Goal: Task Accomplishment & Management: Manage account settings

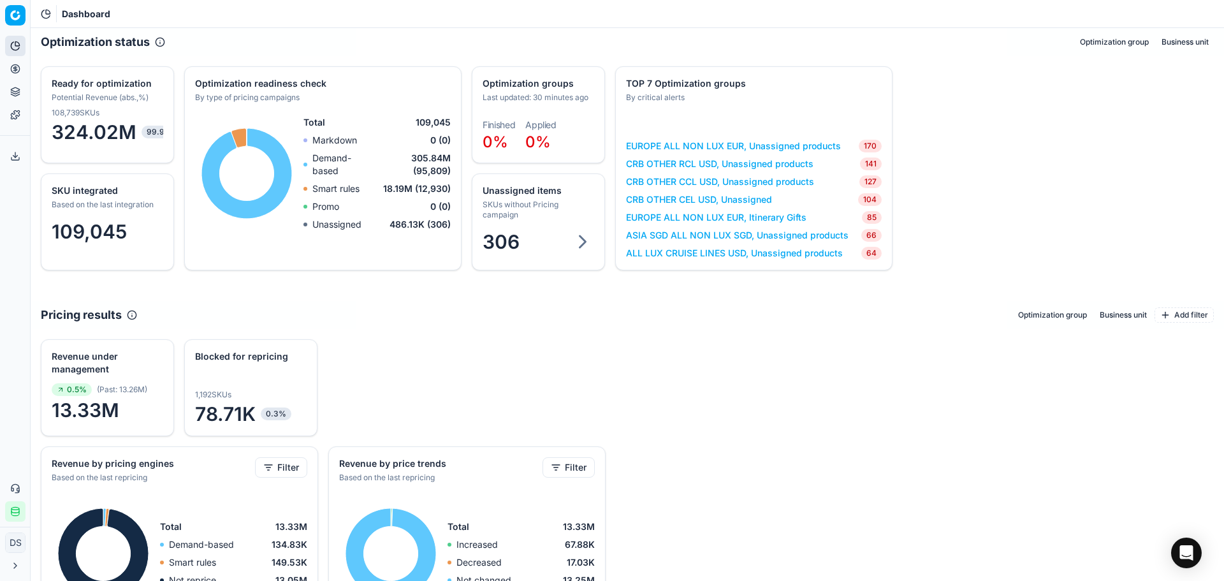
click at [8, 18] on html "Pricing platform Analytics Pricing Product portfolio Templates Export service 3…" at bounding box center [612, 290] width 1224 height 581
click at [18, 68] on icon at bounding box center [15, 69] width 10 height 10
click at [115, 95] on link "Optimization groups" at bounding box center [122, 93] width 149 height 18
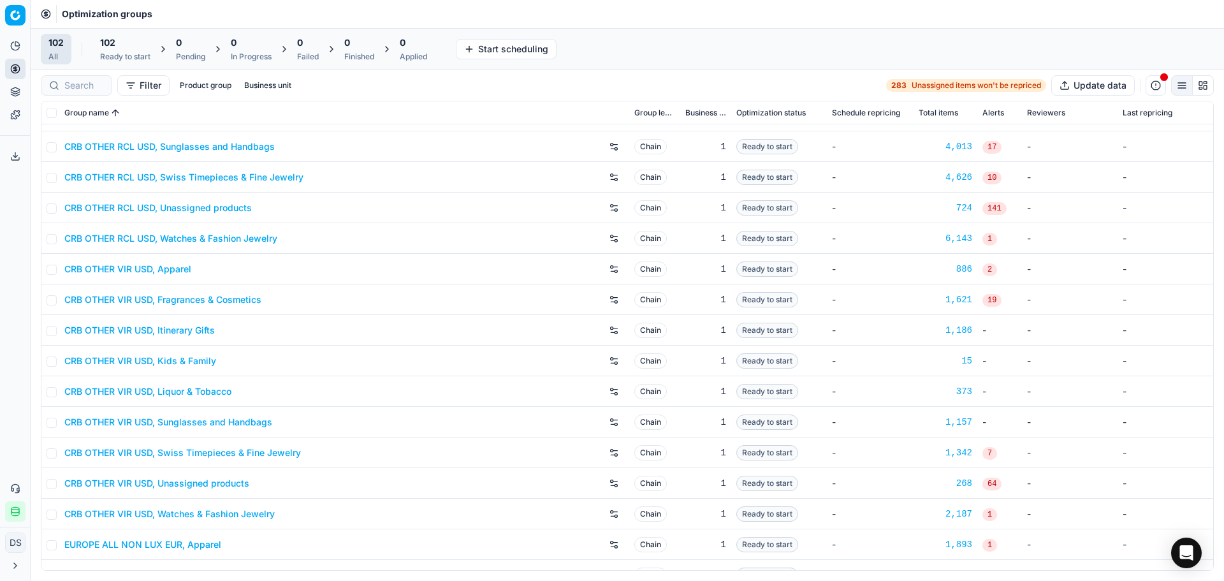
scroll to position [1847, 0]
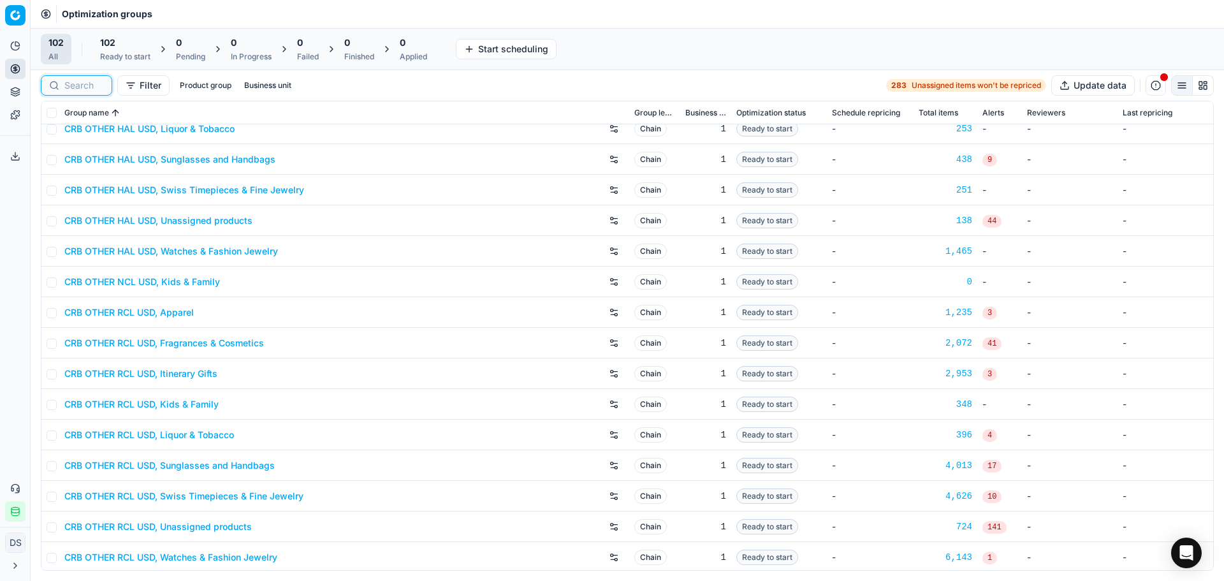
click at [77, 86] on input at bounding box center [84, 85] width 40 height 13
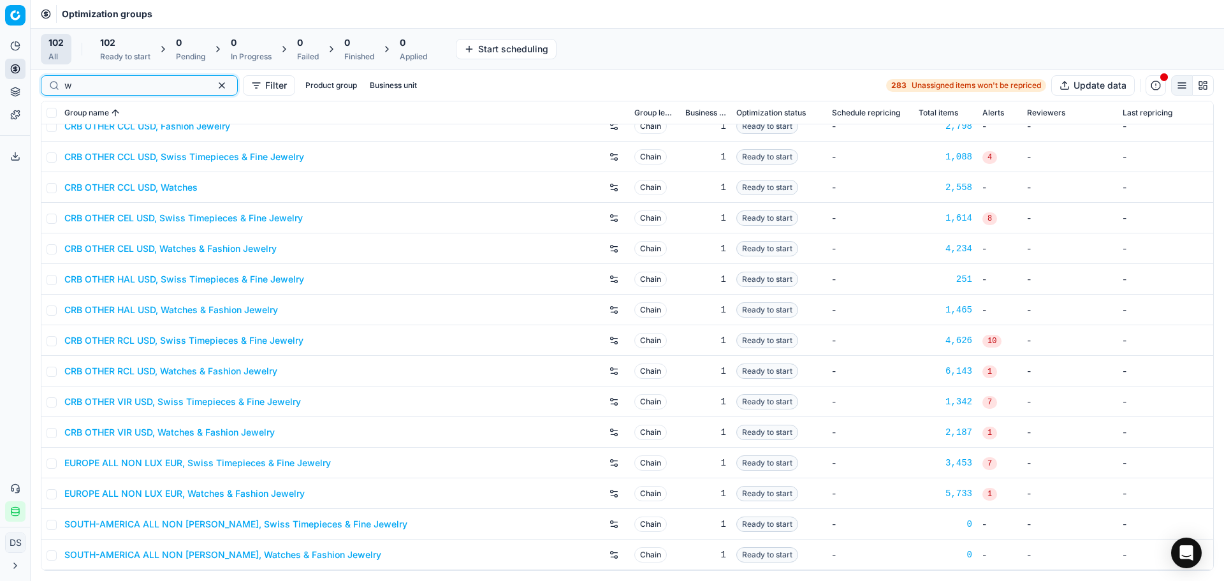
scroll to position [0, 0]
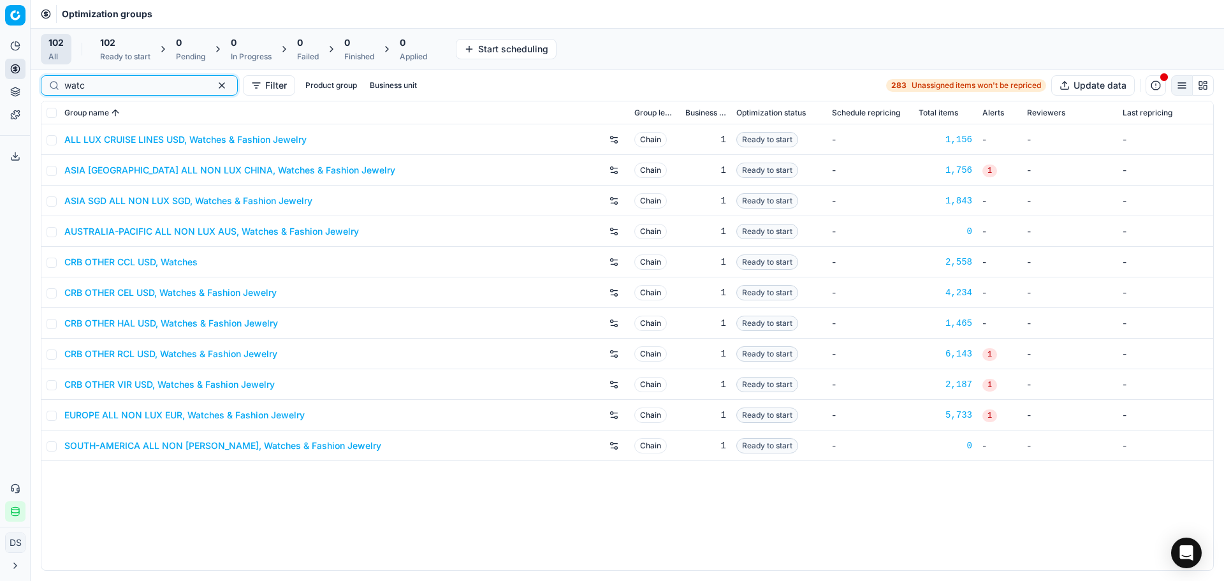
type input "watc"
click at [165, 291] on link "CRB OTHER CEL USD, Watches & Fashion Jewelry" at bounding box center [170, 292] width 212 height 13
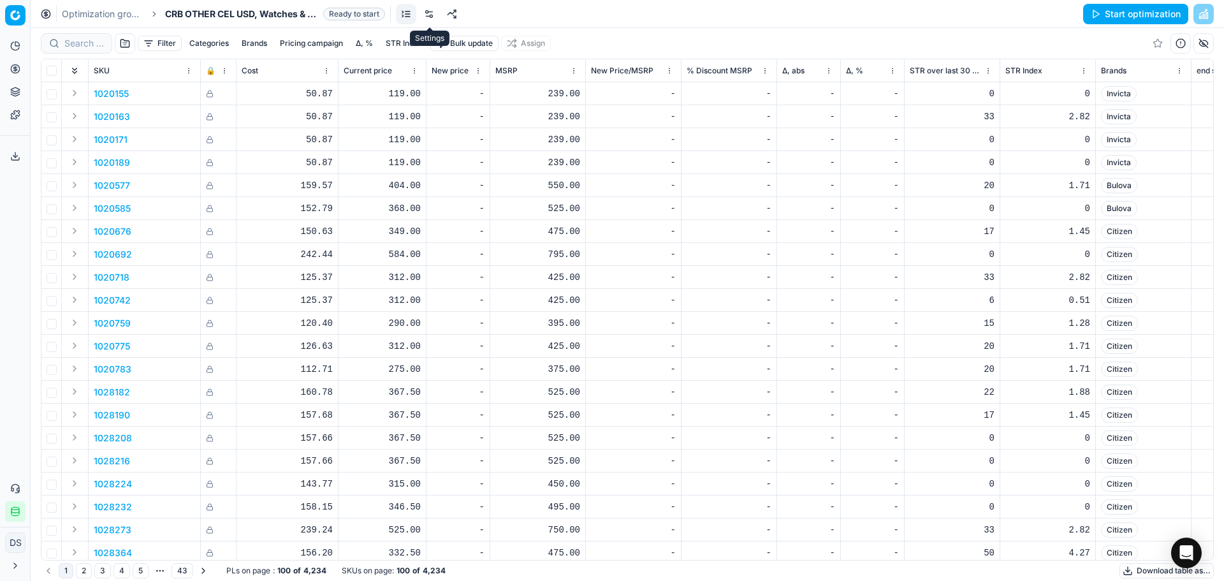
click at [432, 17] on link at bounding box center [429, 14] width 20 height 20
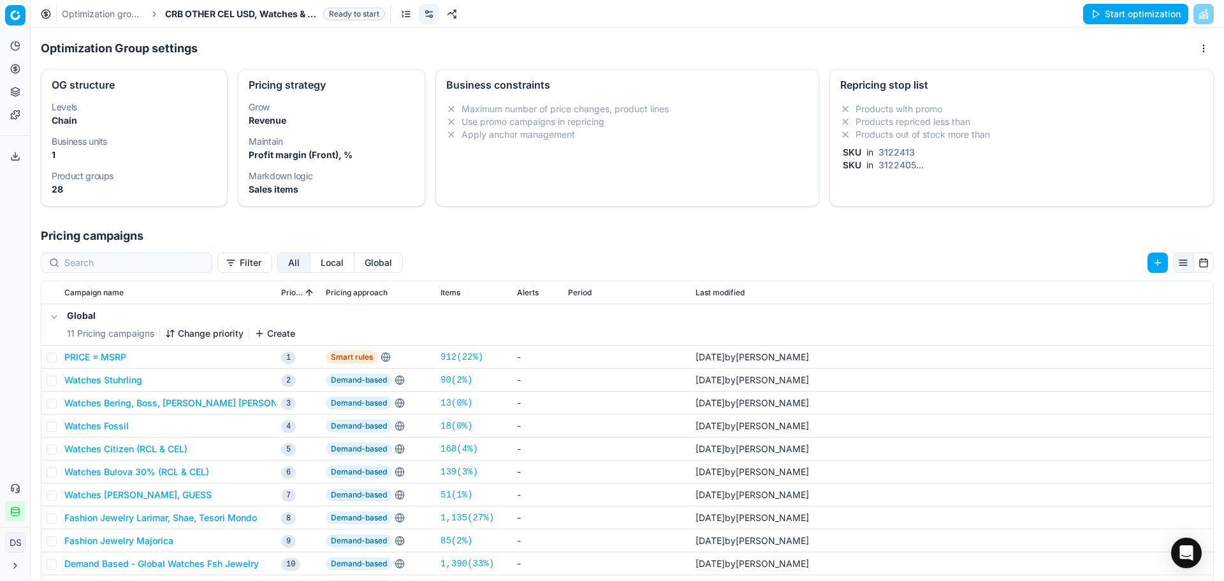
click at [909, 110] on li "Products with promo" at bounding box center [1021, 109] width 363 height 13
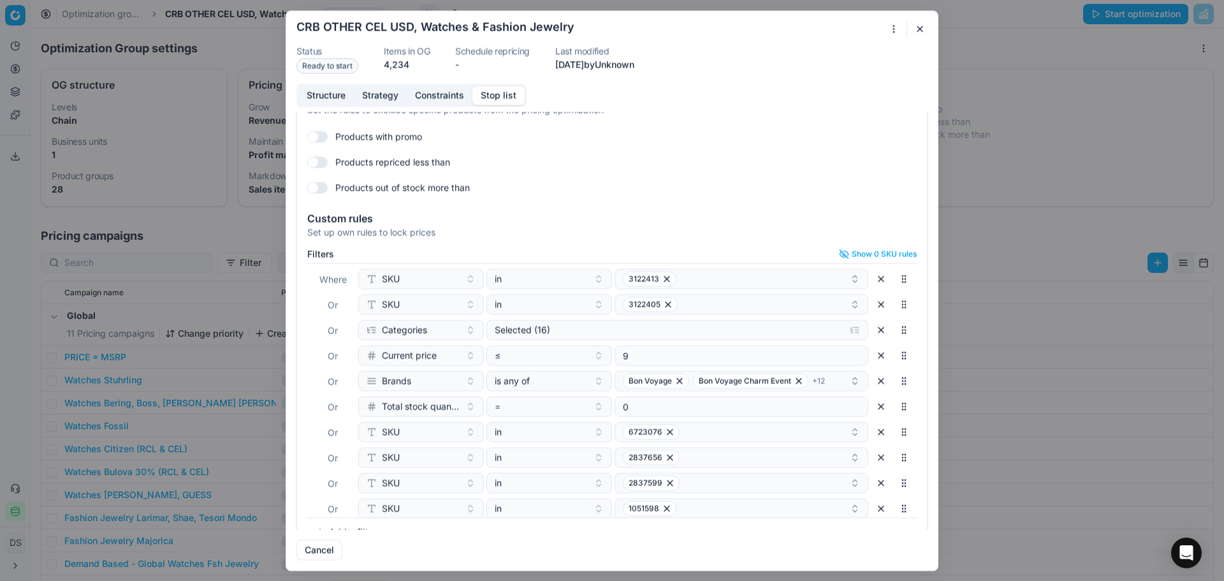
scroll to position [55, 0]
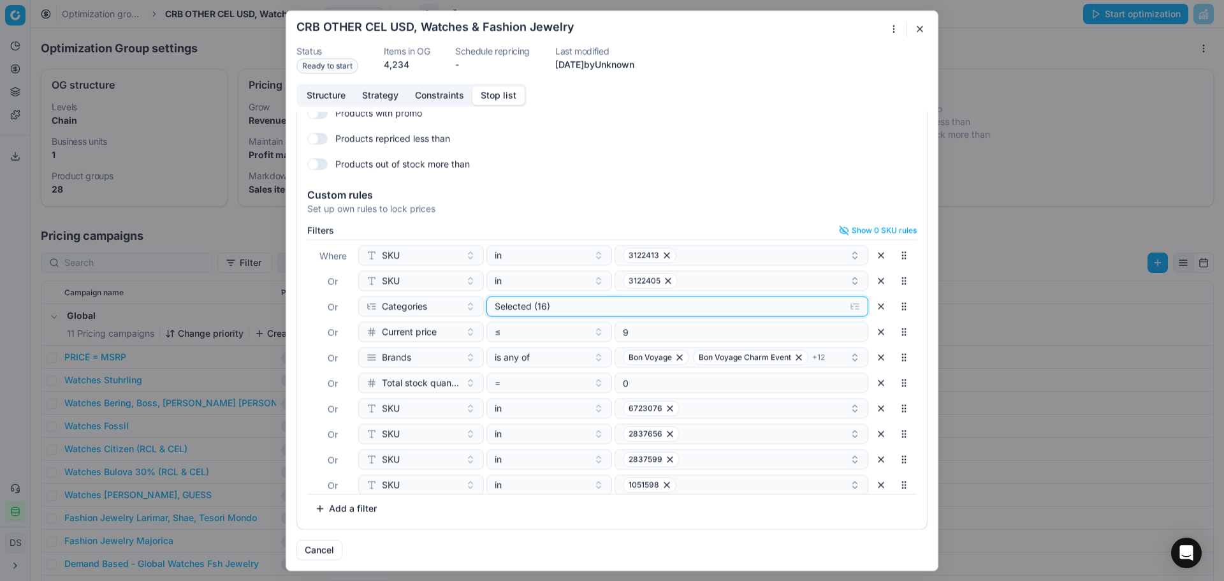
click at [629, 311] on div "Selected (16)" at bounding box center [667, 306] width 345 height 13
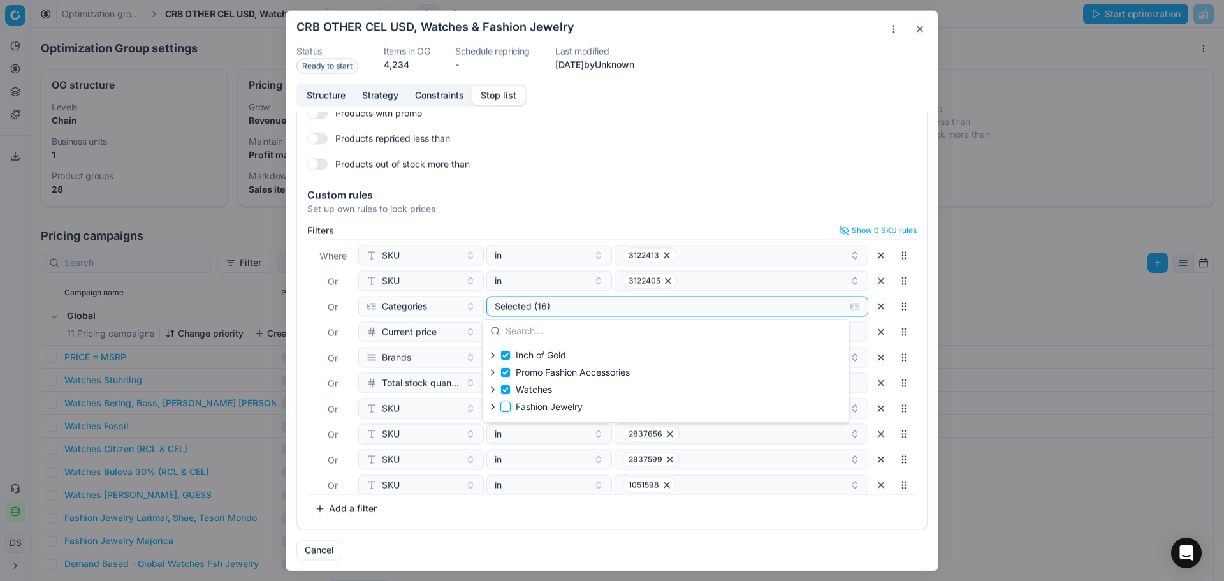
click at [506, 408] on input "Fashion Jewelry" at bounding box center [506, 407] width 10 height 10
checkbox input "true"
click at [506, 393] on input "Watches" at bounding box center [506, 390] width 10 height 10
checkbox input "false"
click at [508, 407] on input "Fashion Jewelry" at bounding box center [506, 407] width 10 height 10
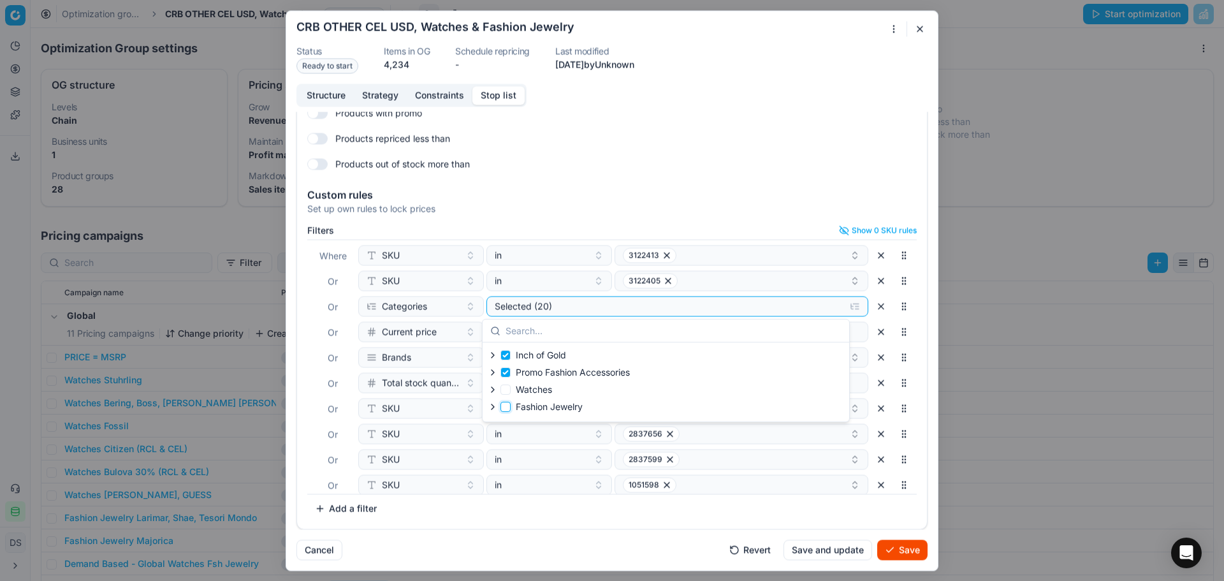
checkbox input "false"
click at [509, 387] on input "Watches" at bounding box center [506, 390] width 10 height 10
click at [508, 388] on input "Watches" at bounding box center [506, 390] width 10 height 10
checkbox input "false"
click at [507, 409] on input "Fashion Jewelry" at bounding box center [506, 407] width 10 height 10
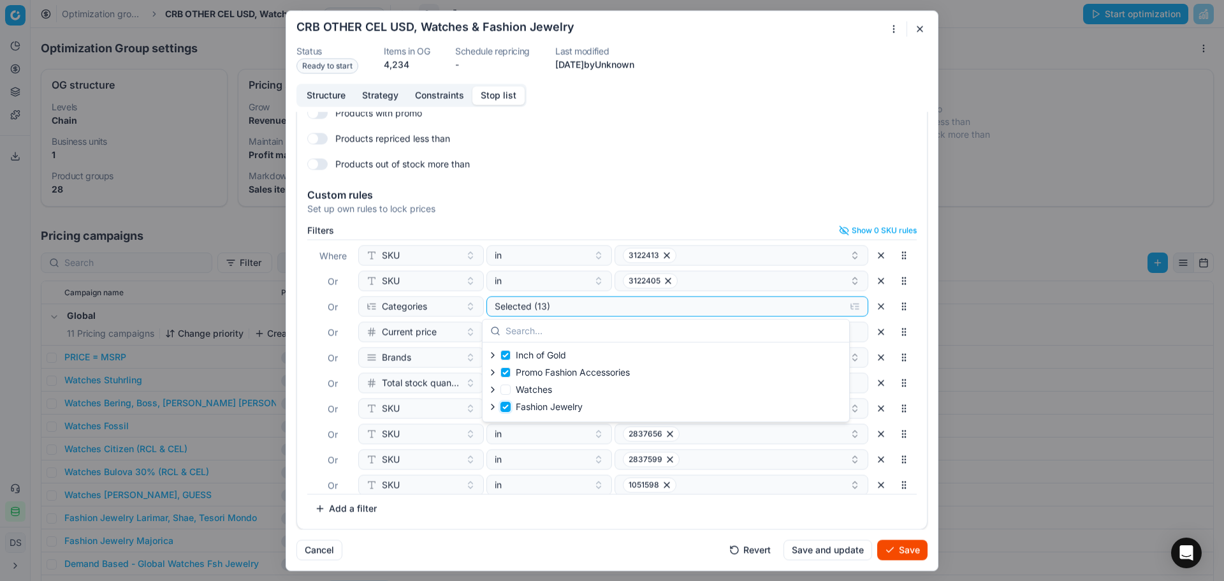
checkbox input "true"
click at [880, 184] on div "Custom rules Set up own rules to lock prices" at bounding box center [612, 199] width 630 height 41
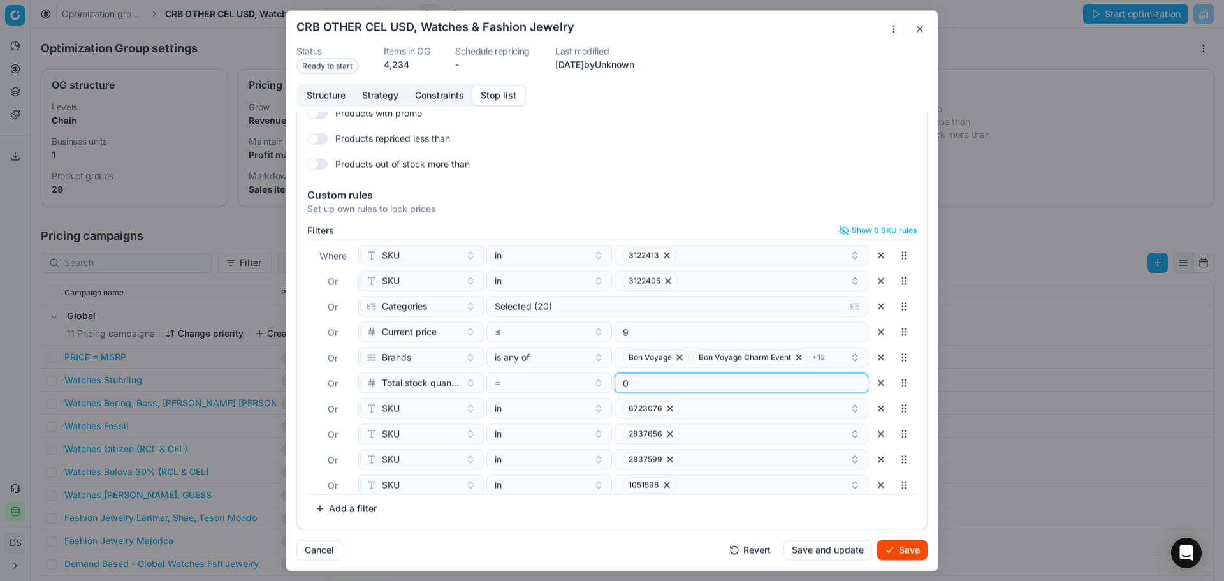
click at [639, 388] on input "0" at bounding box center [741, 382] width 242 height 19
click at [636, 383] on input "0" at bounding box center [741, 382] width 242 height 19
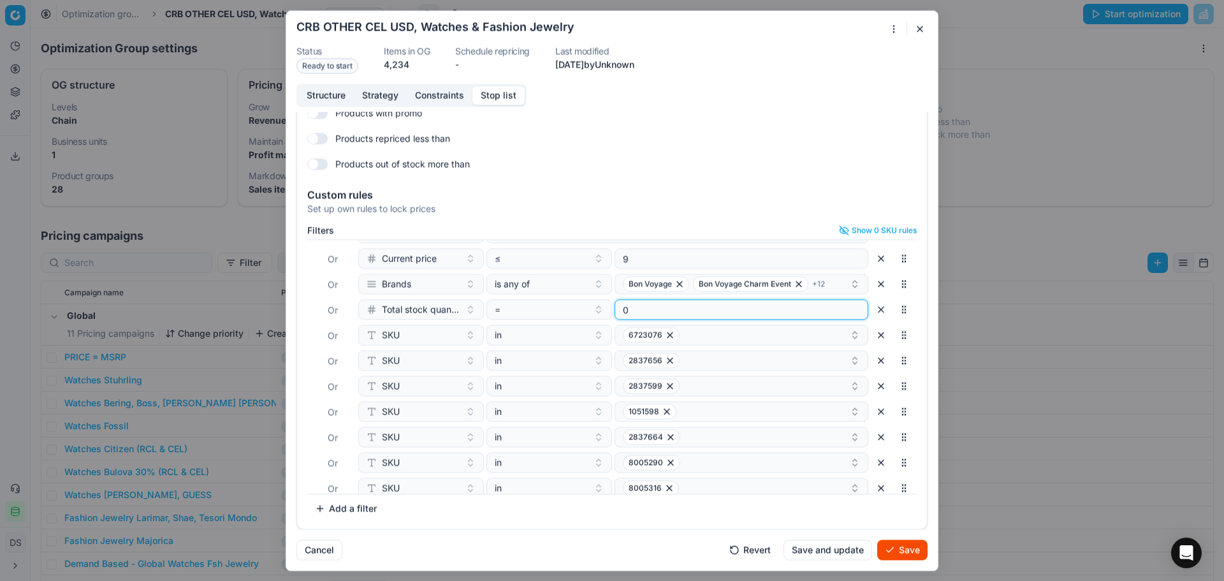
scroll to position [0, 0]
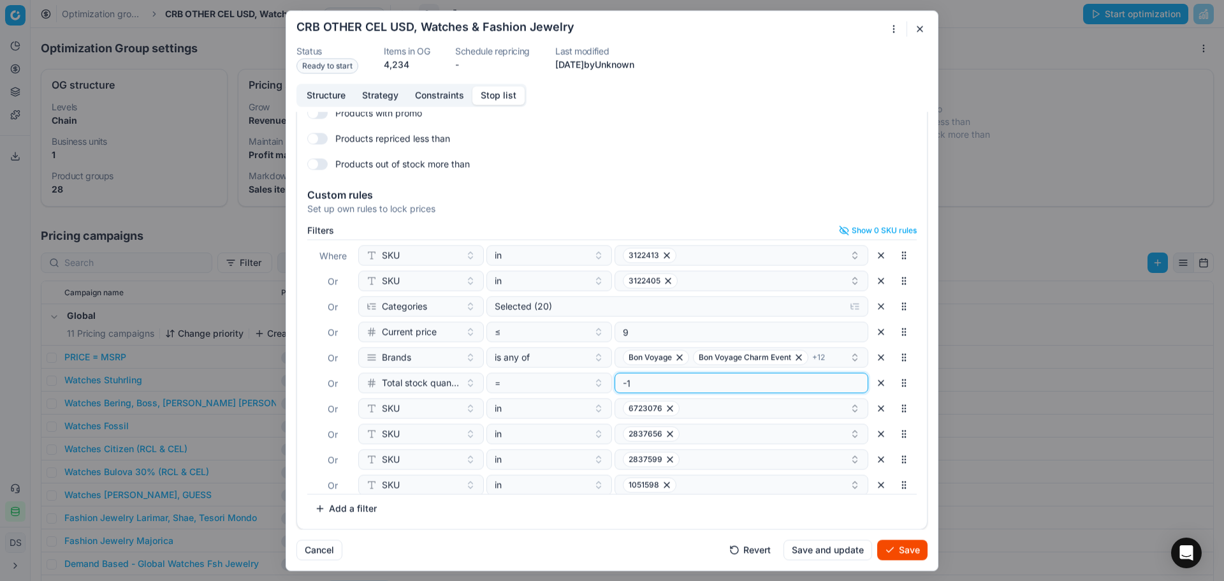
type input "0"
click at [650, 378] on input "0" at bounding box center [741, 382] width 242 height 19
click at [913, 402] on div "Filters Show 0 SKU rules Where SKU in 3122413 Or SKU in 3122405 Or Categories S…" at bounding box center [612, 374] width 630 height 309
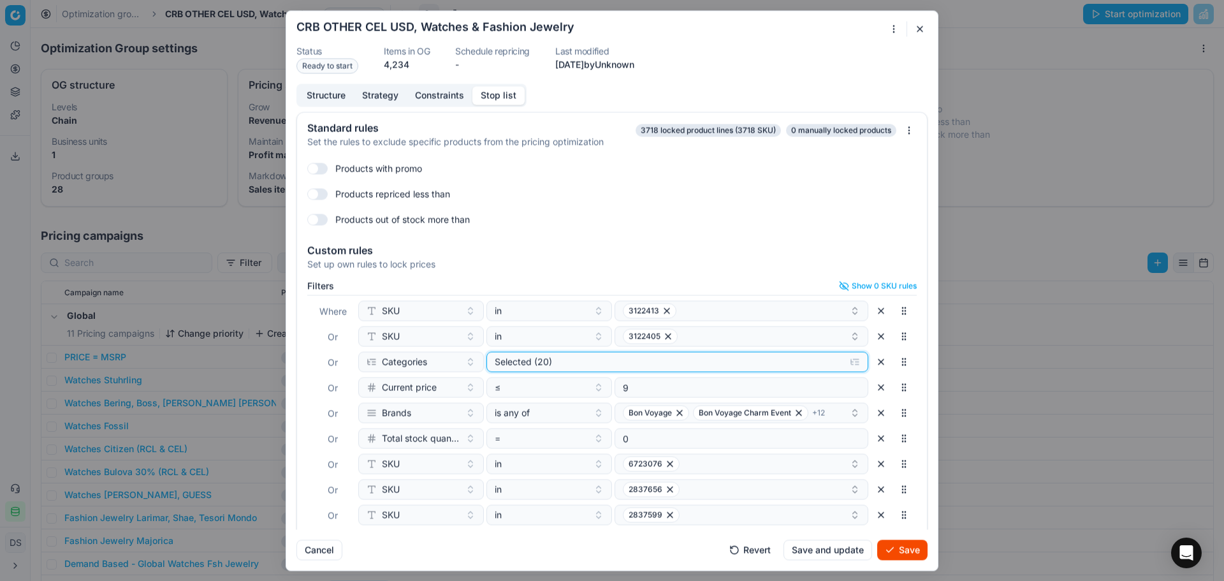
click at [553, 369] on button "Selected (20)" at bounding box center [678, 361] width 382 height 20
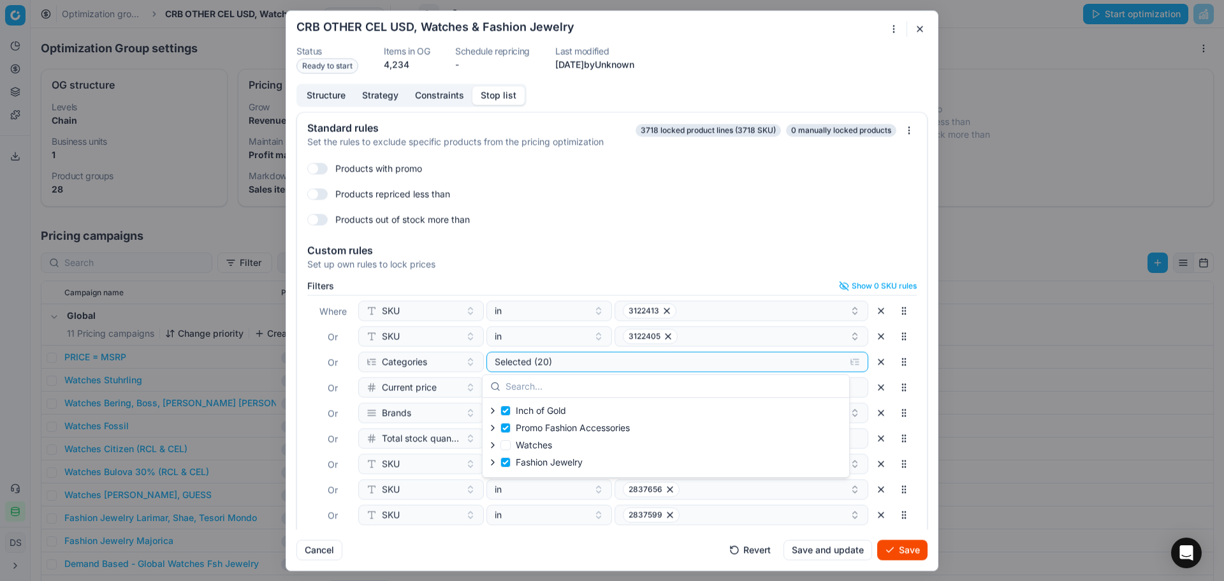
click at [914, 553] on button "Save" at bounding box center [902, 549] width 50 height 20
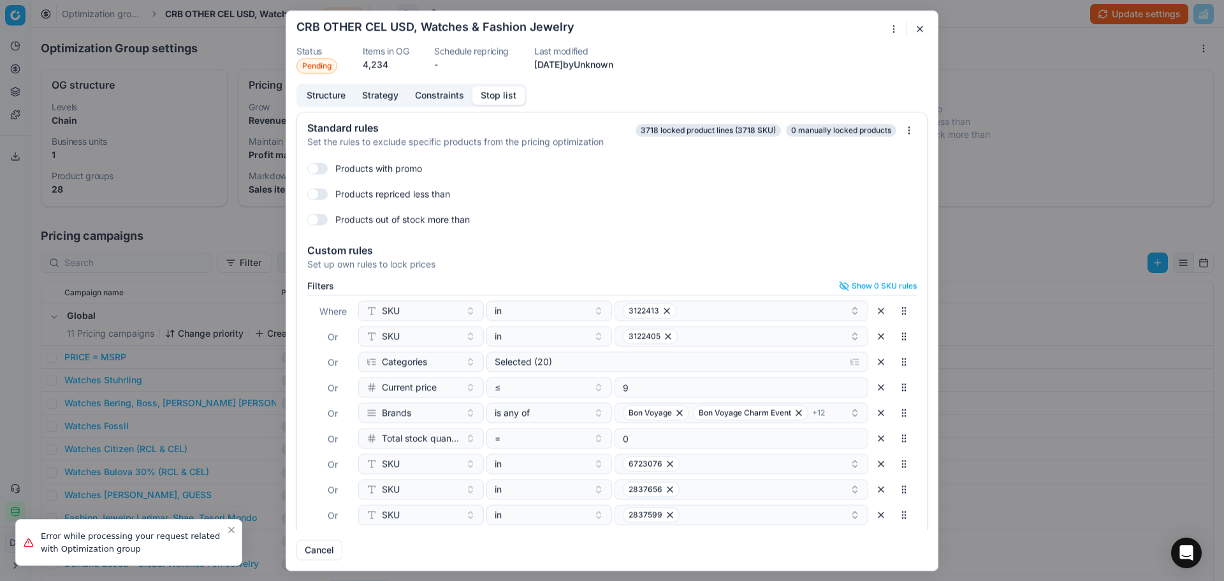
click at [231, 530] on div "Oprimization group is saving... CRB OTHER CEL USD, Watches & Fashion Jewelry St…" at bounding box center [612, 290] width 1224 height 581
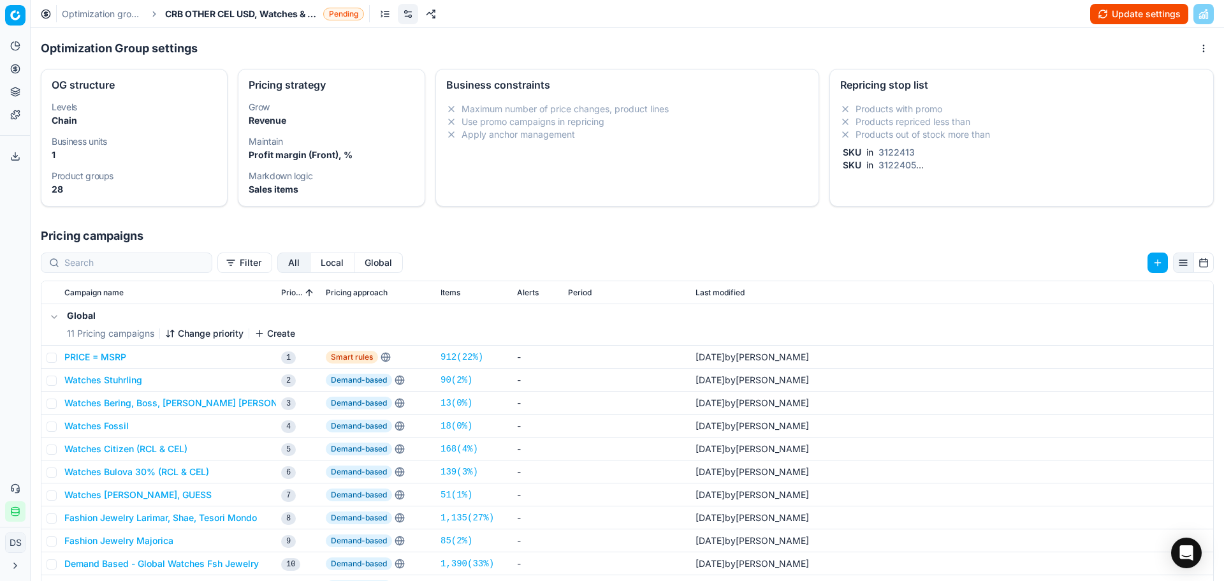
click at [1126, 14] on button "Update settings" at bounding box center [1139, 14] width 98 height 20
click at [411, 20] on link at bounding box center [406, 14] width 20 height 20
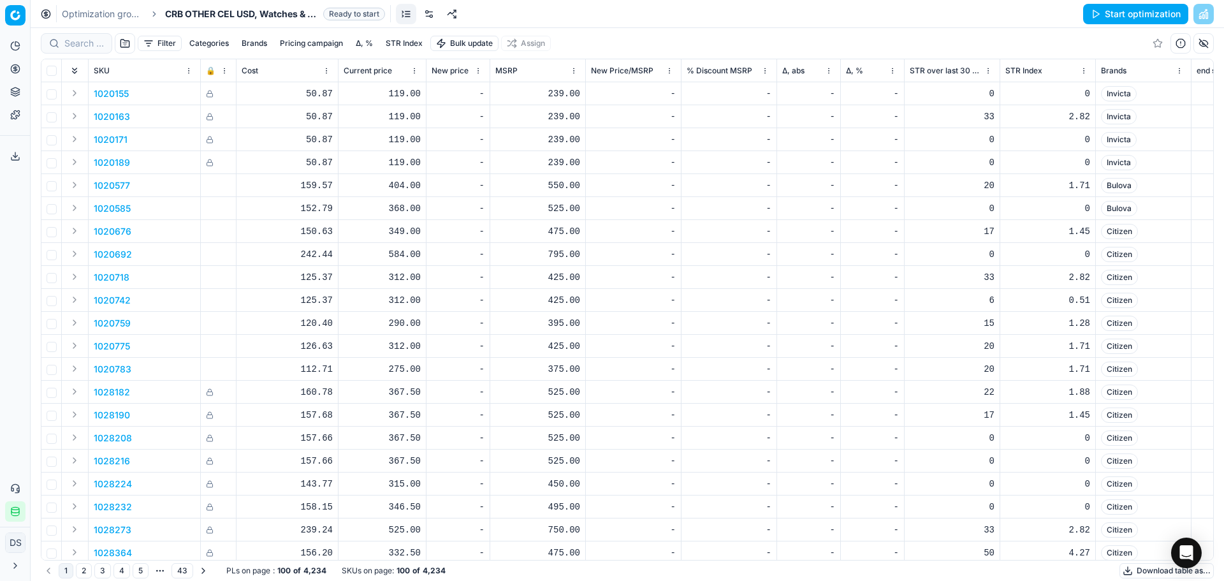
click at [1103, 18] on button "Start optimization" at bounding box center [1135, 14] width 105 height 20
click at [112, 20] on link "Optimization groups" at bounding box center [103, 14] width 82 height 13
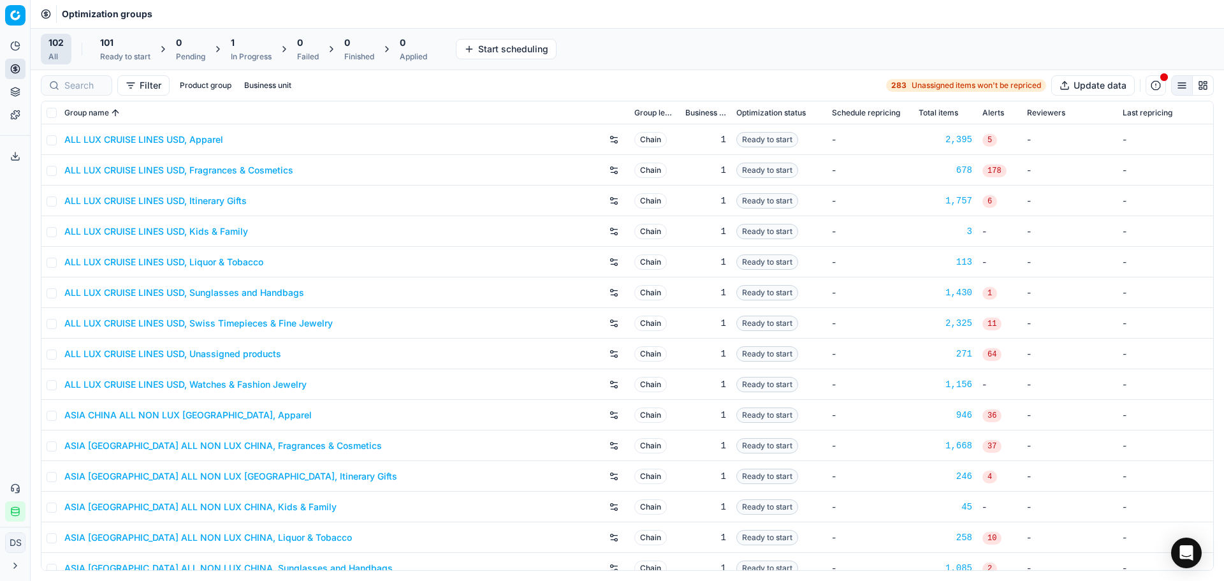
click at [124, 55] on div "Ready to start" at bounding box center [125, 57] width 50 height 10
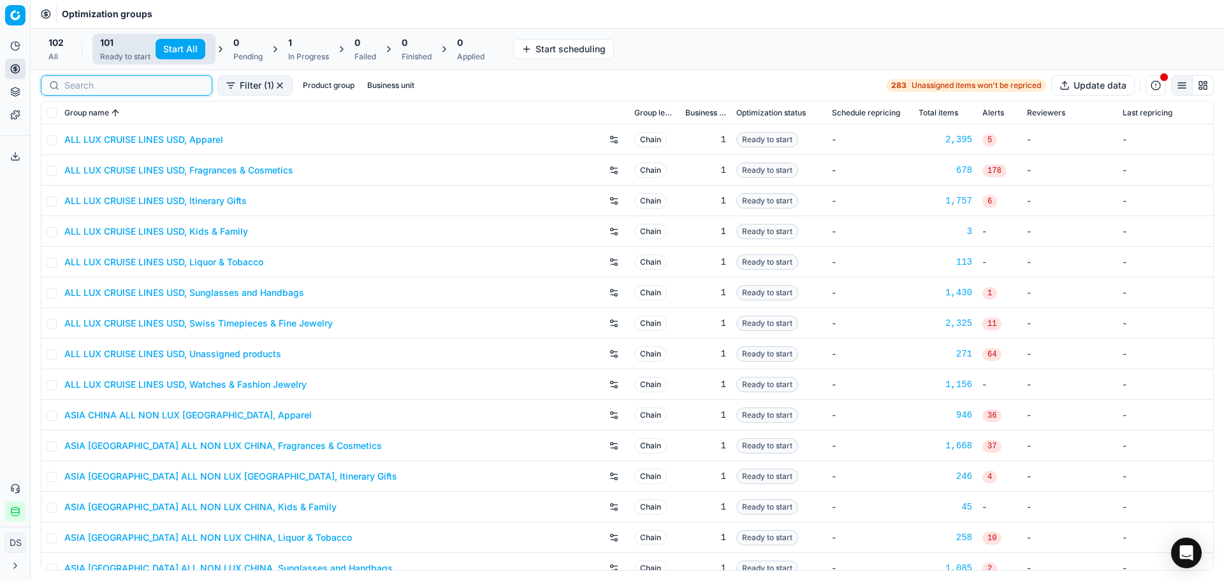
click at [67, 91] on input at bounding box center [134, 85] width 140 height 13
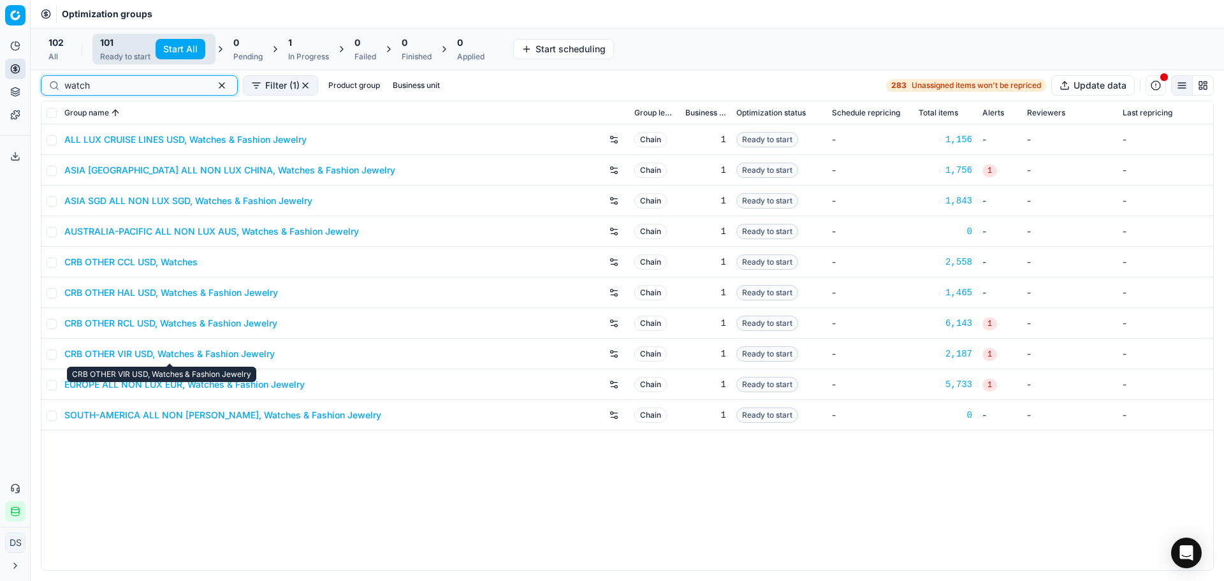
type input "watch"
click at [207, 353] on link "CRB OTHER VIR USD, Watches & Fashion Jewelry" at bounding box center [169, 354] width 210 height 13
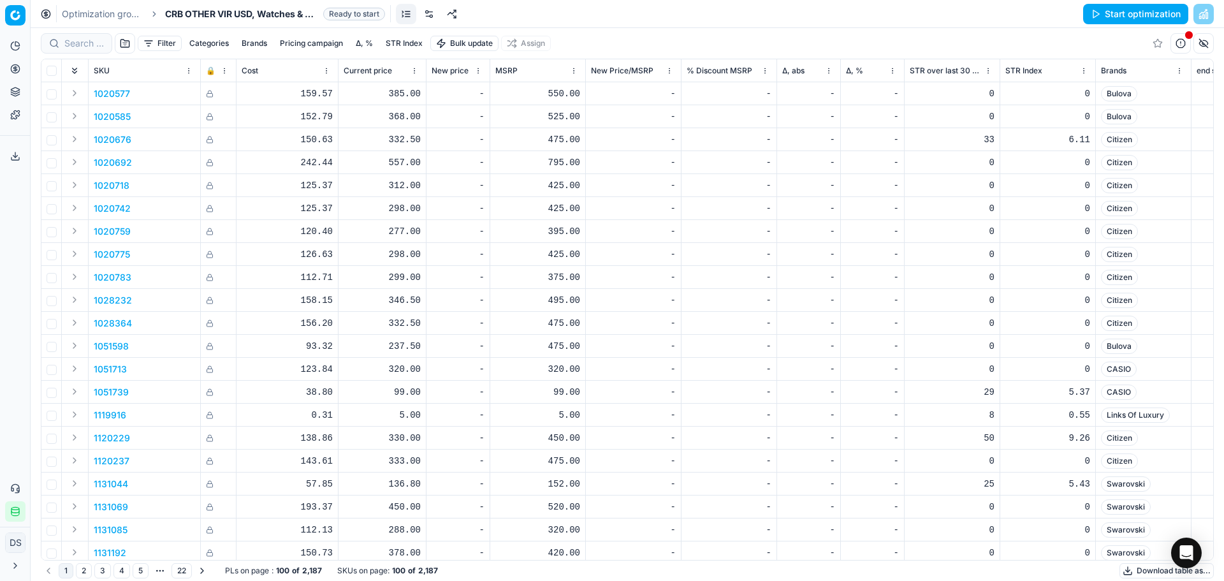
click at [442, 16] on link at bounding box center [452, 14] width 20 height 20
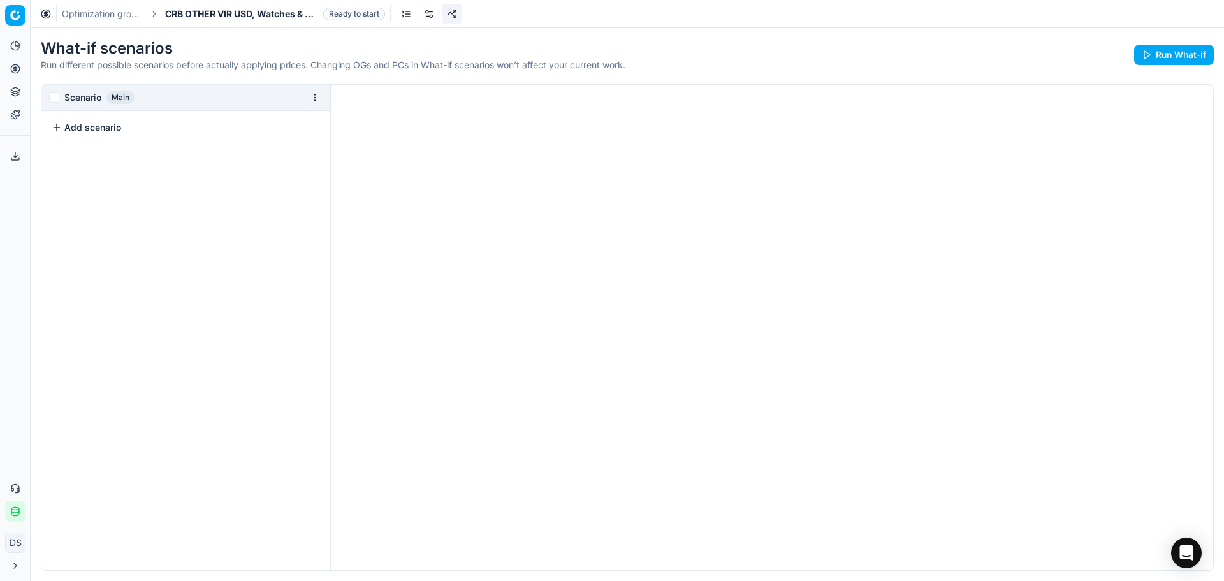
click at [429, 16] on link at bounding box center [429, 14] width 20 height 20
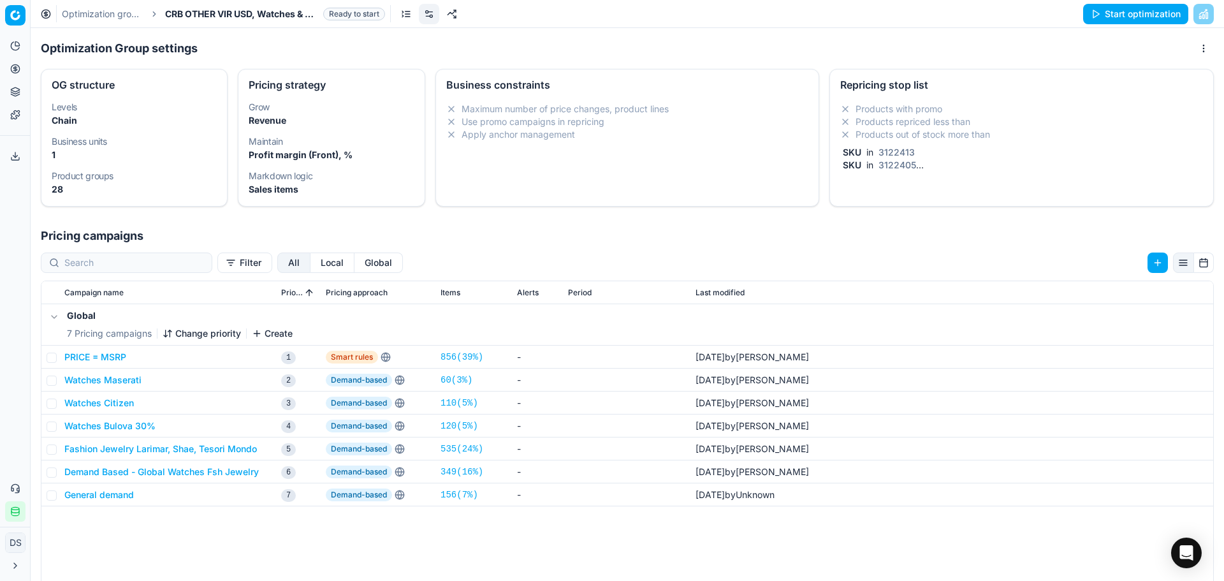
click at [945, 114] on li "Products with promo" at bounding box center [1021, 109] width 363 height 13
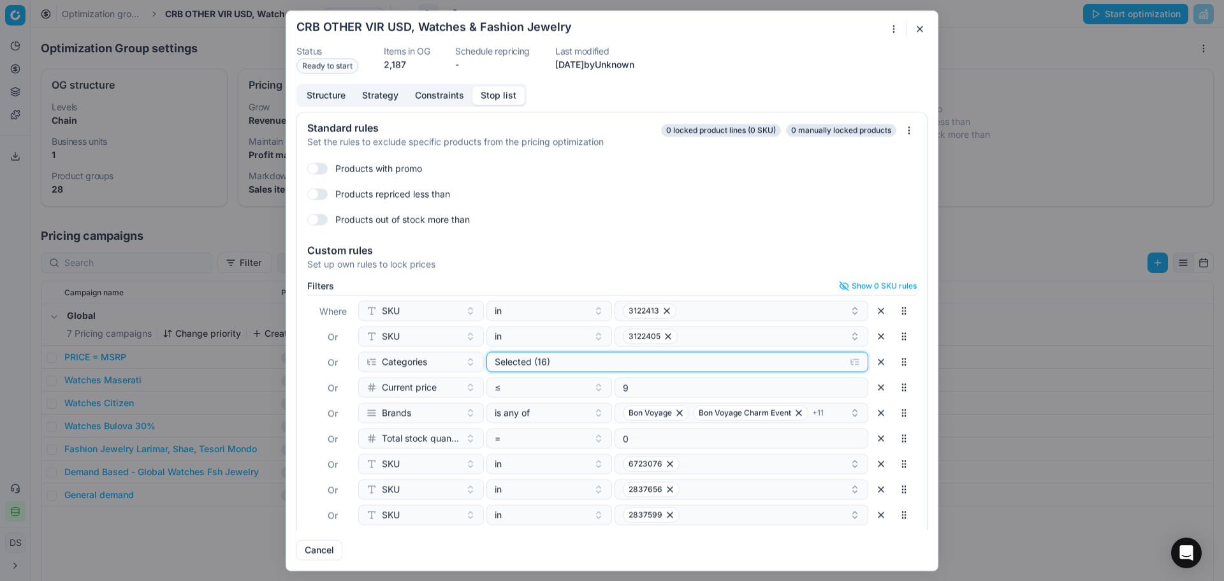
click at [584, 370] on button "Selected (16)" at bounding box center [678, 361] width 382 height 20
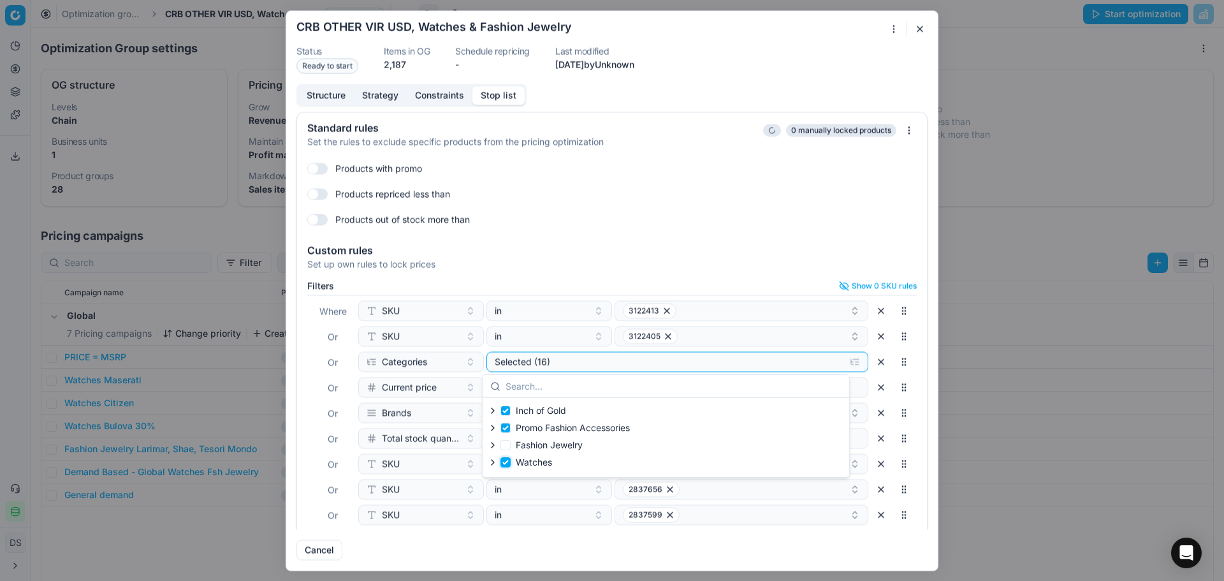
click at [506, 465] on input "Watches" at bounding box center [506, 462] width 10 height 10
checkbox input "false"
click at [504, 448] on input "Fashion Jewelry" at bounding box center [506, 445] width 10 height 10
checkbox input "true"
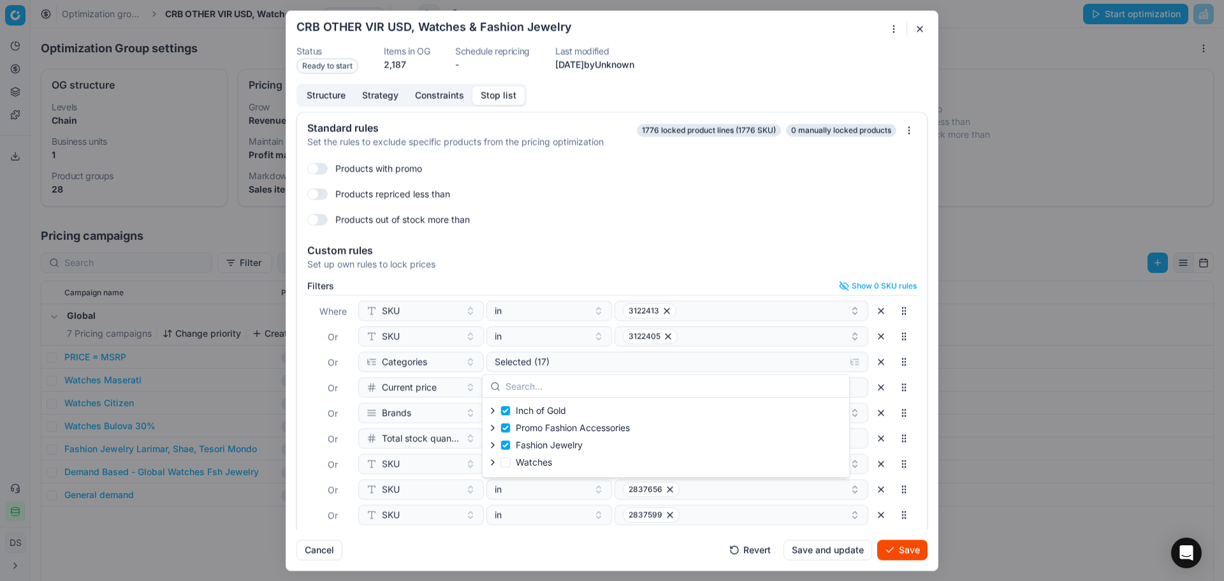
click at [925, 401] on div "Standard rules Set the rules to exclude specific products from the pricing opti…" at bounding box center [612, 321] width 652 height 418
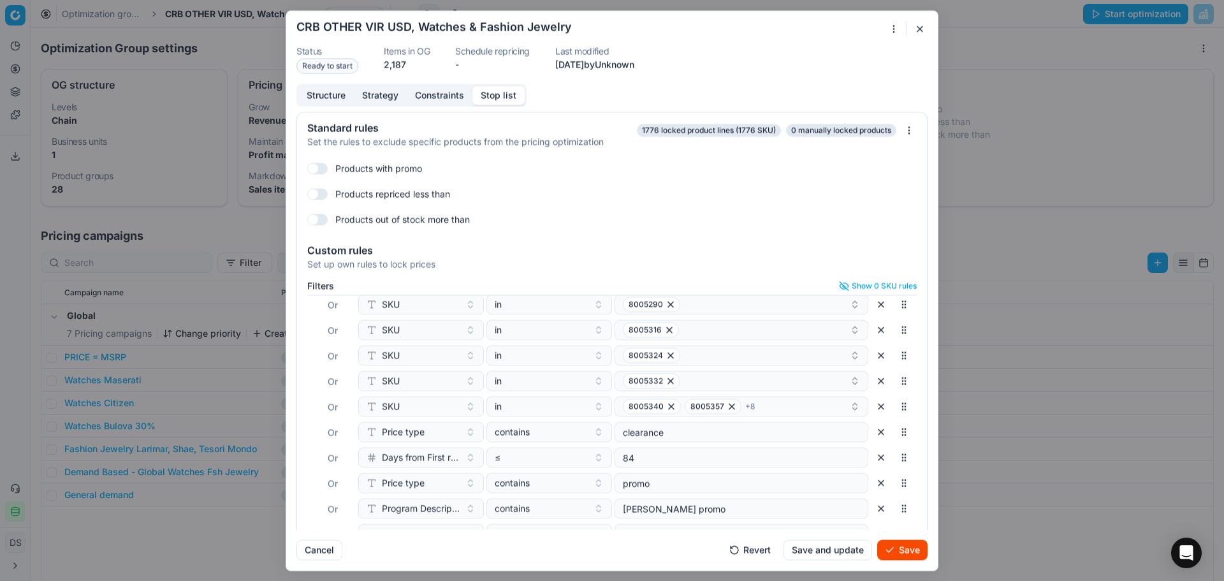
scroll to position [55, 0]
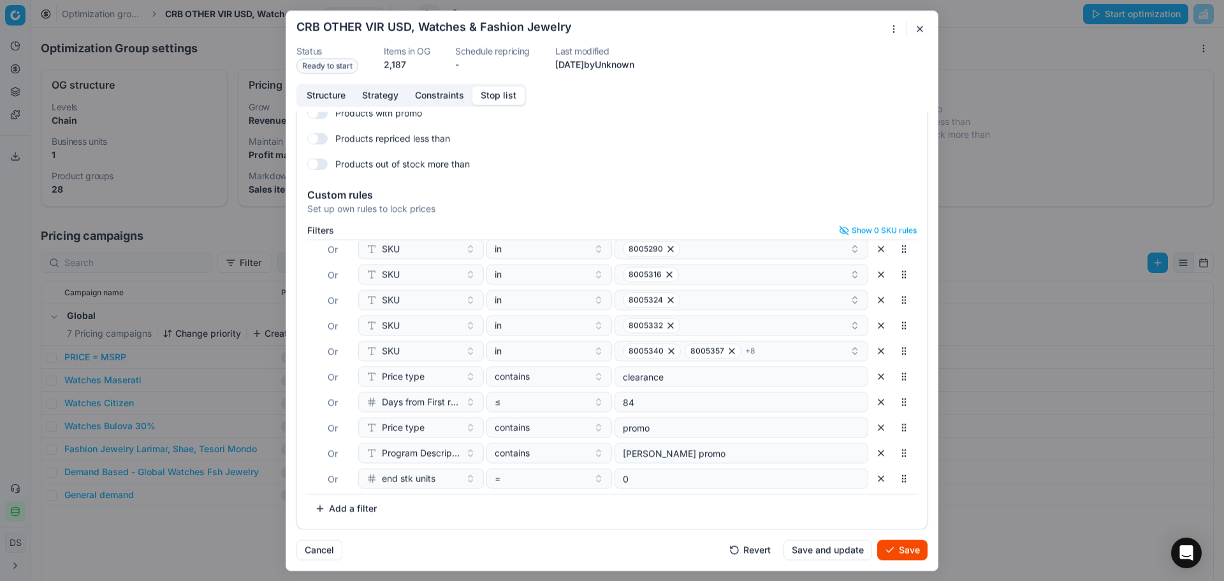
click at [912, 553] on button "Save" at bounding box center [902, 549] width 50 height 20
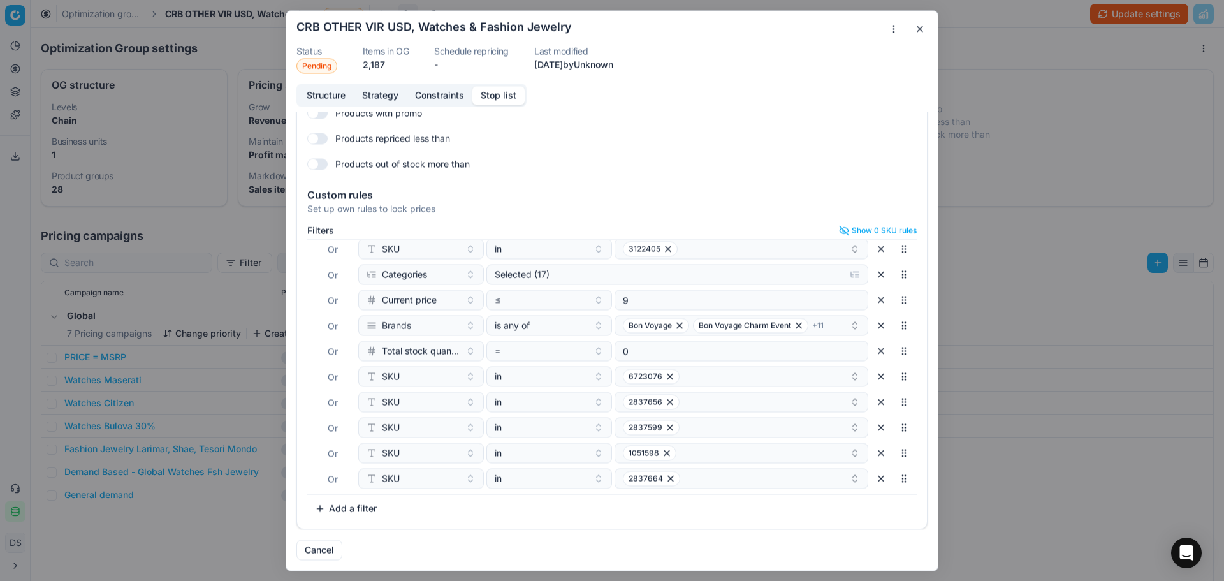
scroll to position [0, 0]
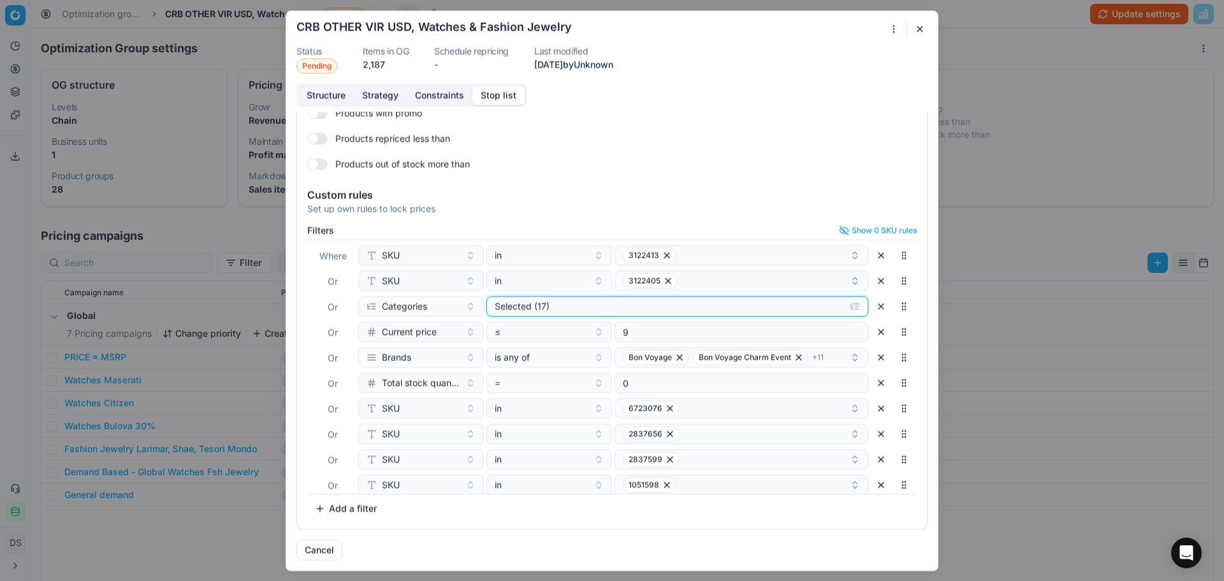
click at [553, 307] on div "Selected (17)" at bounding box center [667, 306] width 345 height 13
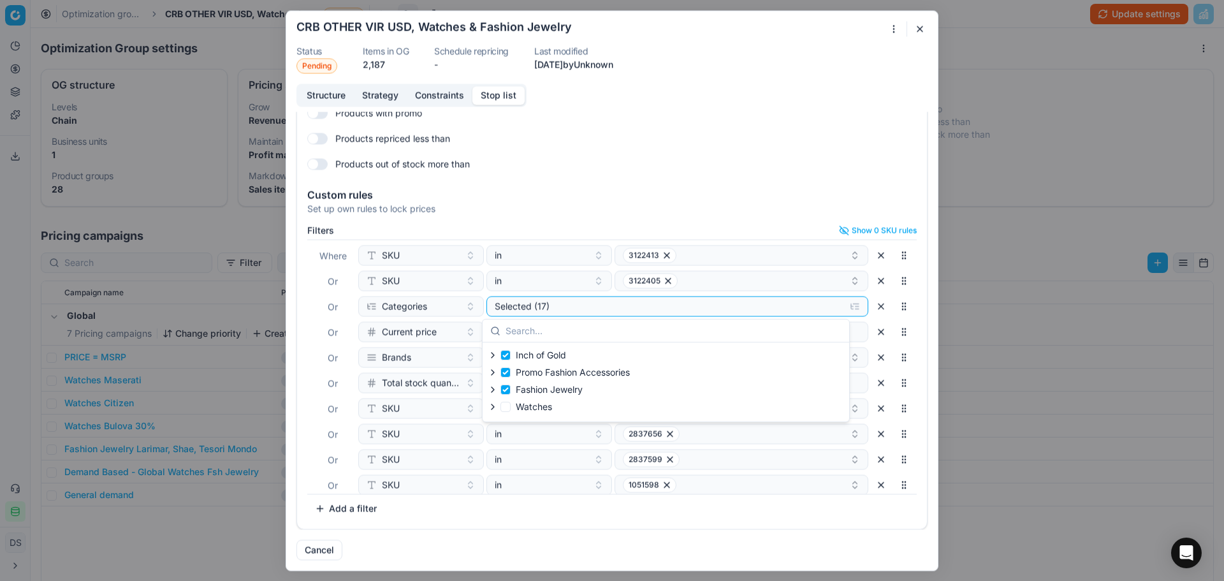
click at [491, 391] on icon "button" at bounding box center [493, 390] width 10 height 10
click at [534, 421] on input "Fashion Jewelry" at bounding box center [534, 423] width 10 height 10
checkbox input "false"
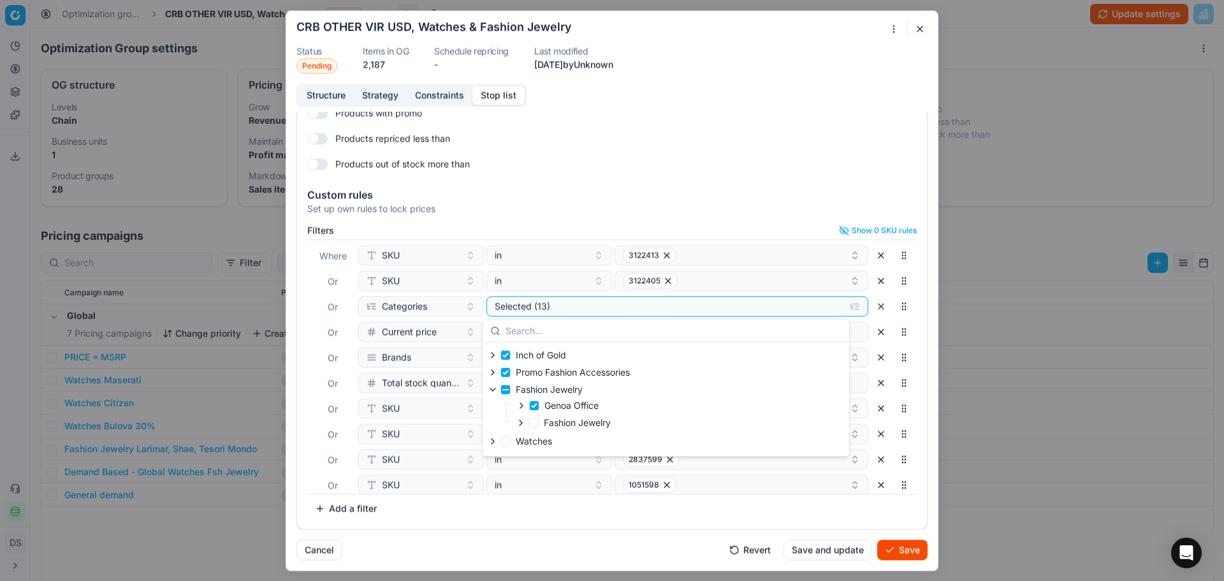
click at [494, 392] on icon "button" at bounding box center [493, 390] width 10 height 10
click at [504, 390] on input "Fashion Jewelry" at bounding box center [506, 390] width 10 height 10
checkbox input "true"
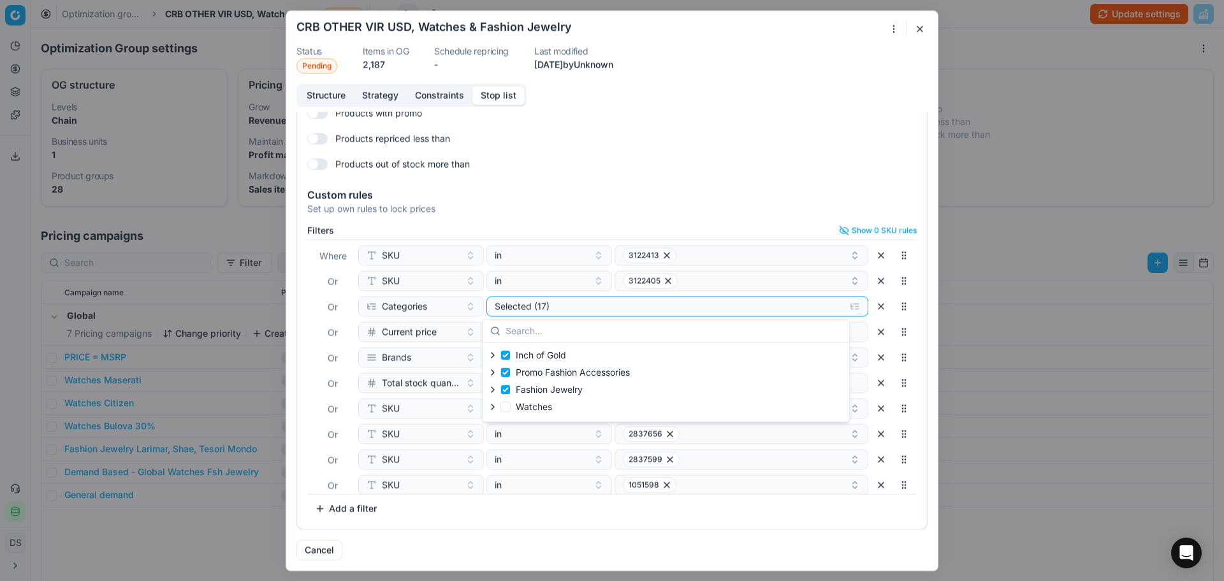
click at [496, 390] on icon "button" at bounding box center [493, 390] width 10 height 10
click at [522, 421] on icon "button" at bounding box center [521, 423] width 10 height 10
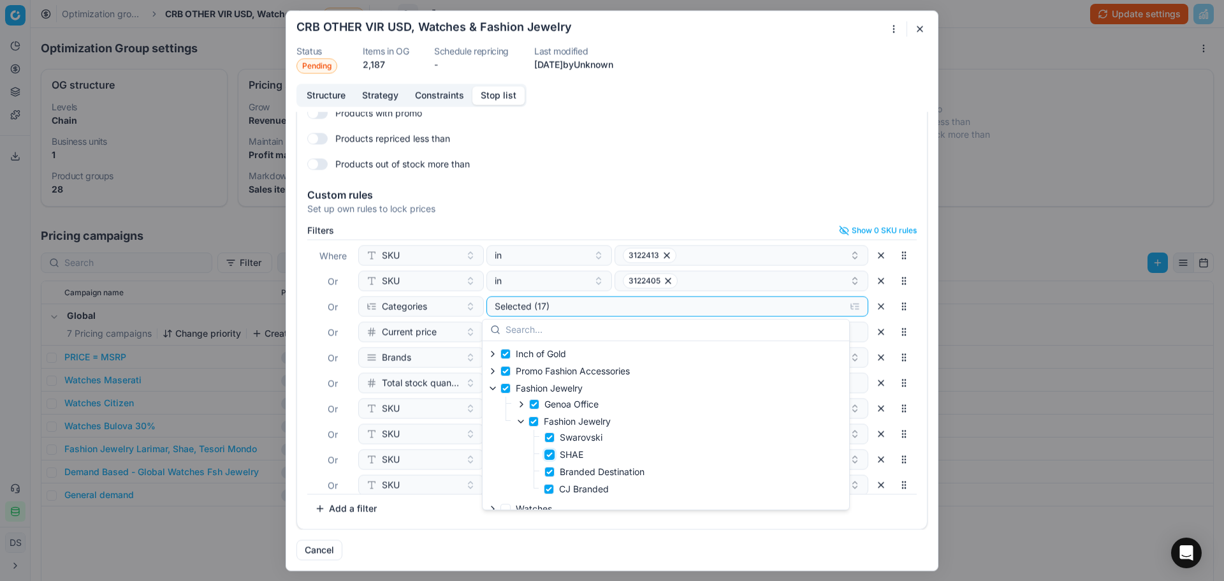
drag, startPoint x: 548, startPoint y: 452, endPoint x: 575, endPoint y: 460, distance: 28.6
click at [548, 452] on input "SHAE" at bounding box center [550, 455] width 10 height 10
checkbox input "false"
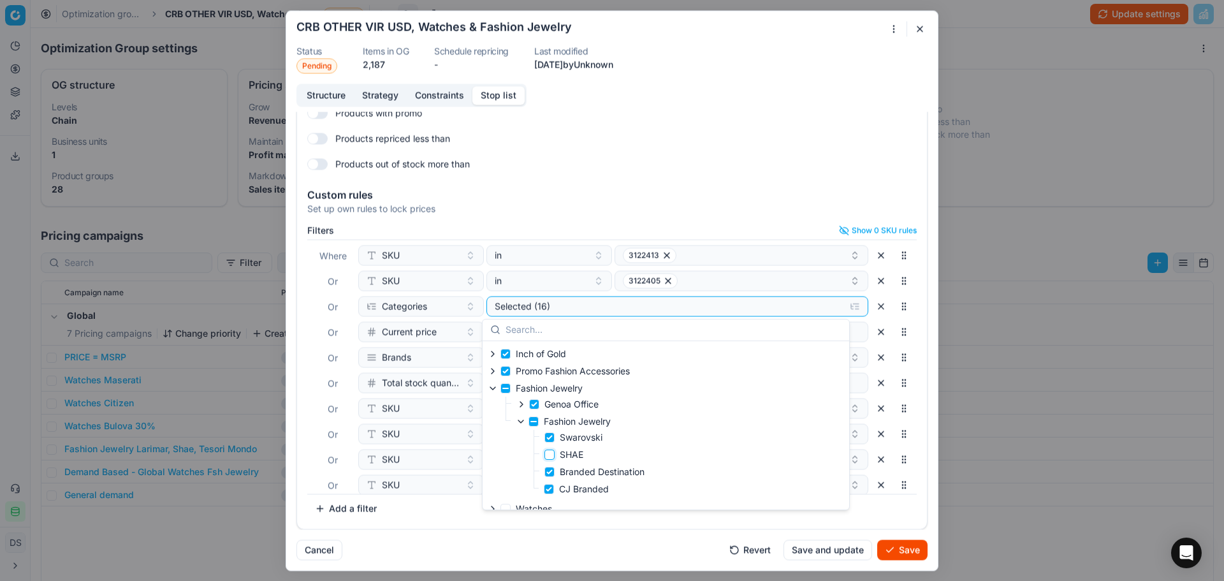
click at [551, 451] on input "SHAE" at bounding box center [550, 455] width 10 height 10
checkbox input "true"
click at [492, 391] on icon "button" at bounding box center [493, 388] width 10 height 10
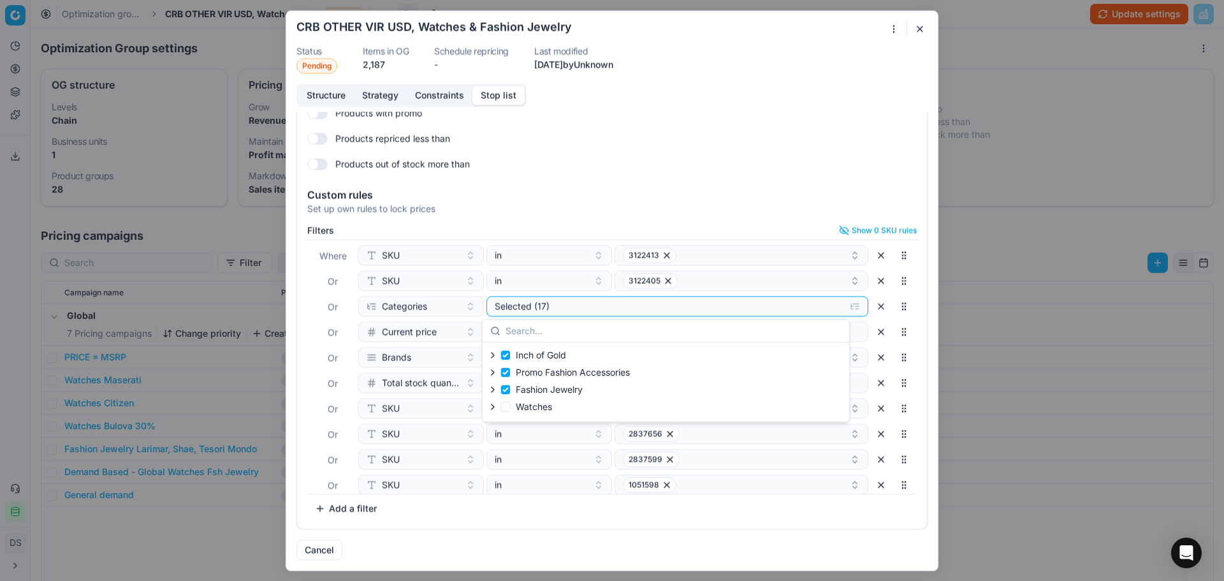
click at [759, 161] on div "Products out of stock more than" at bounding box center [612, 164] width 610 height 20
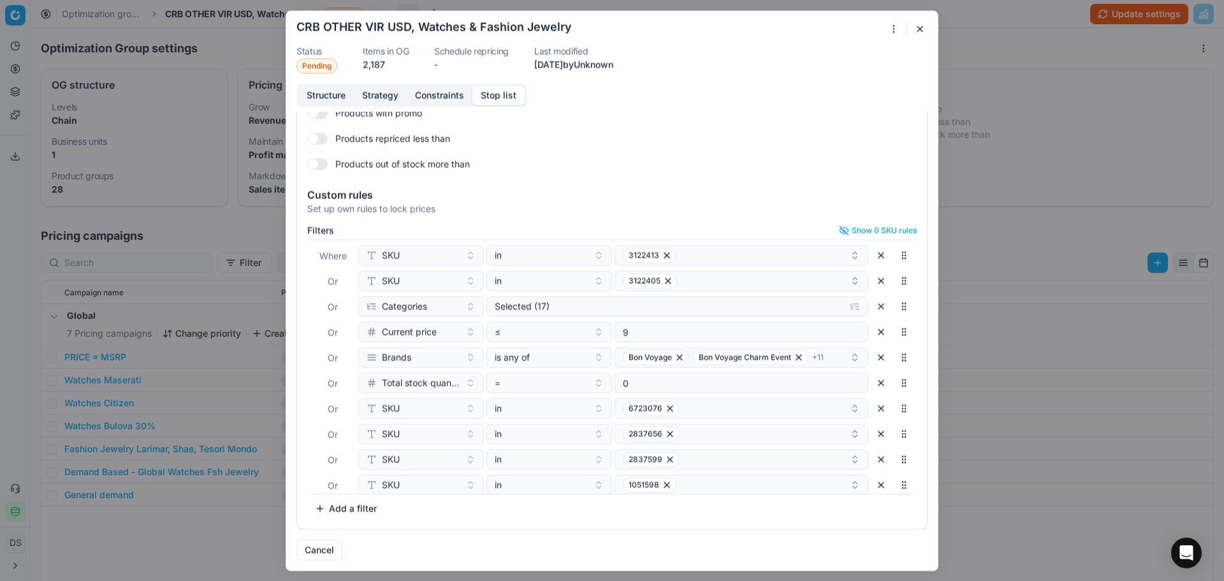
click at [457, 91] on button "Constraints" at bounding box center [440, 95] width 66 height 18
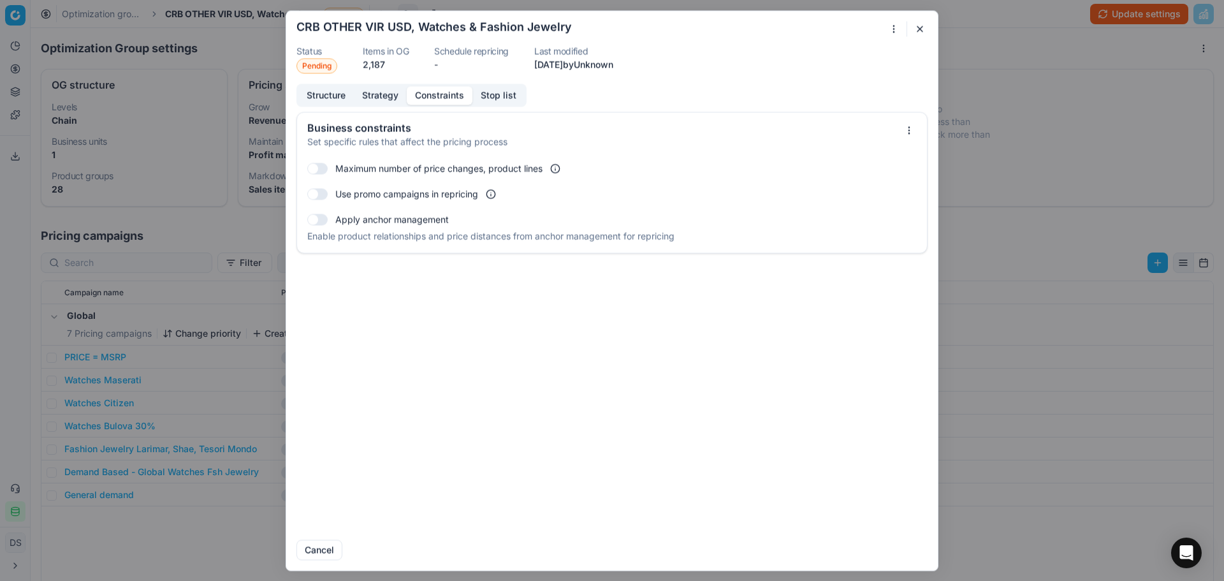
click at [386, 92] on button "Strategy" at bounding box center [380, 95] width 53 height 18
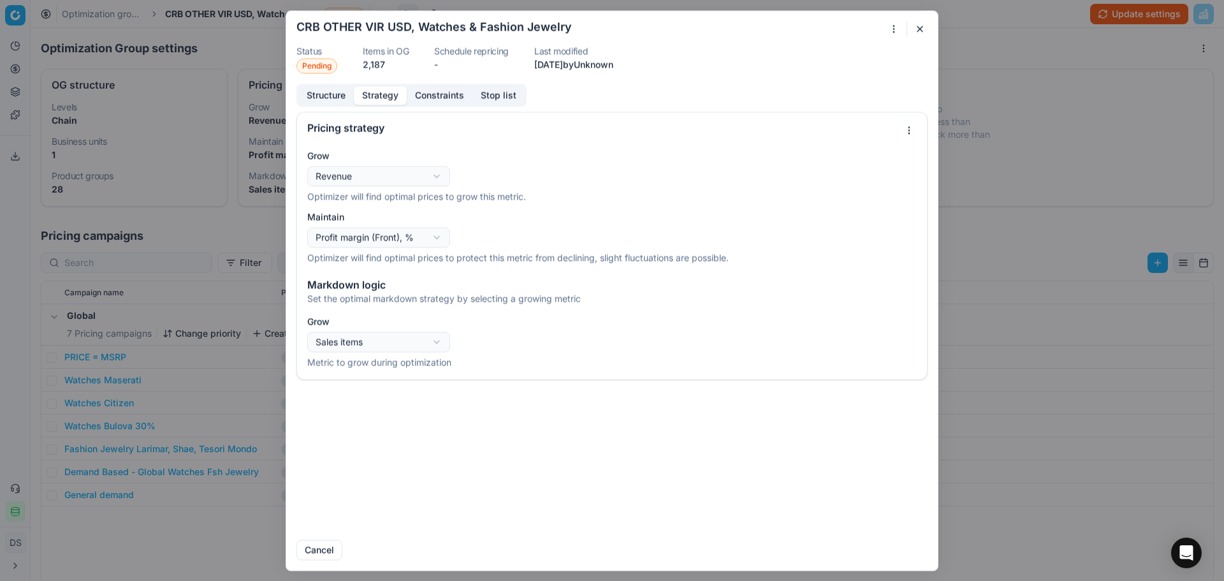
click at [338, 91] on button "Structure" at bounding box center [325, 95] width 55 height 18
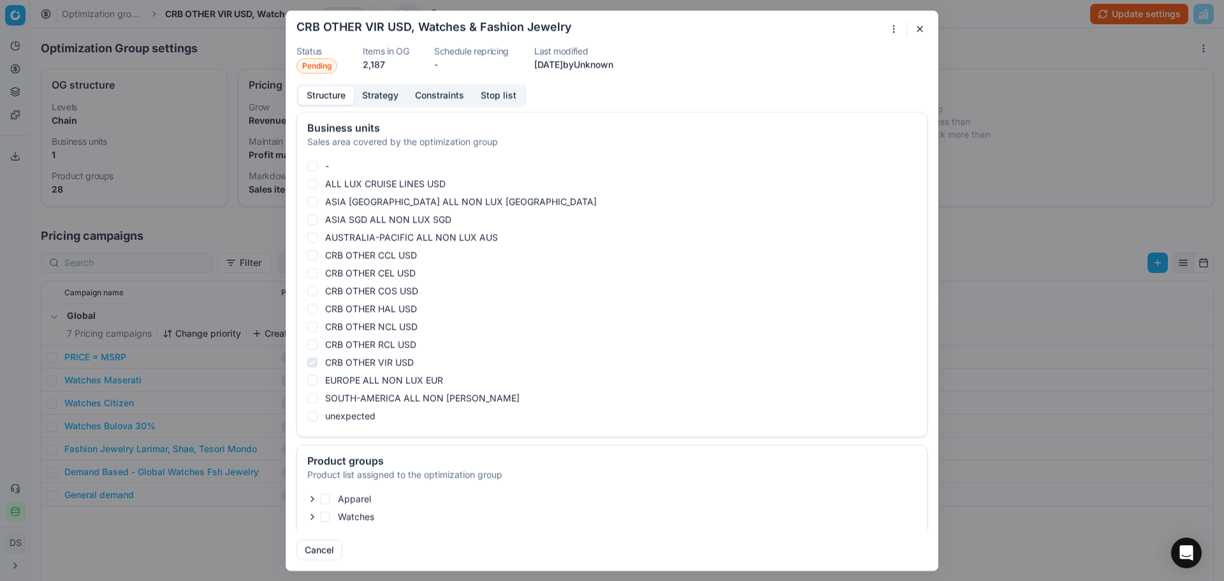
click at [489, 96] on button "Stop list" at bounding box center [499, 95] width 52 height 18
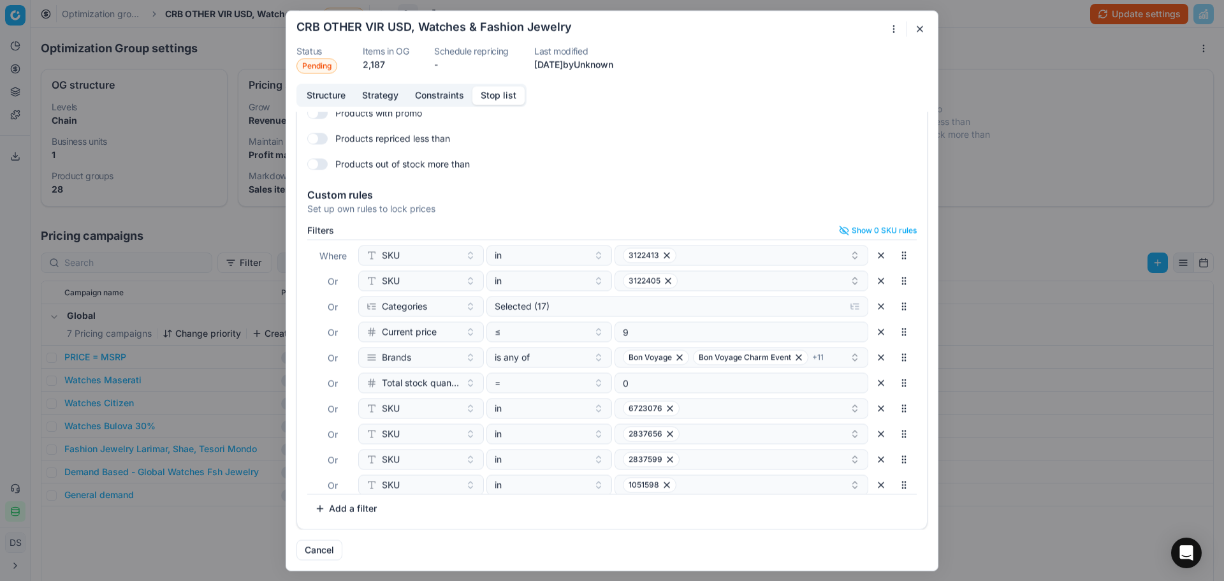
click at [1150, 21] on div "Oprimization group is saving... CRB OTHER VIR USD, Watches & Fashion Jewelry St…" at bounding box center [612, 290] width 1224 height 581
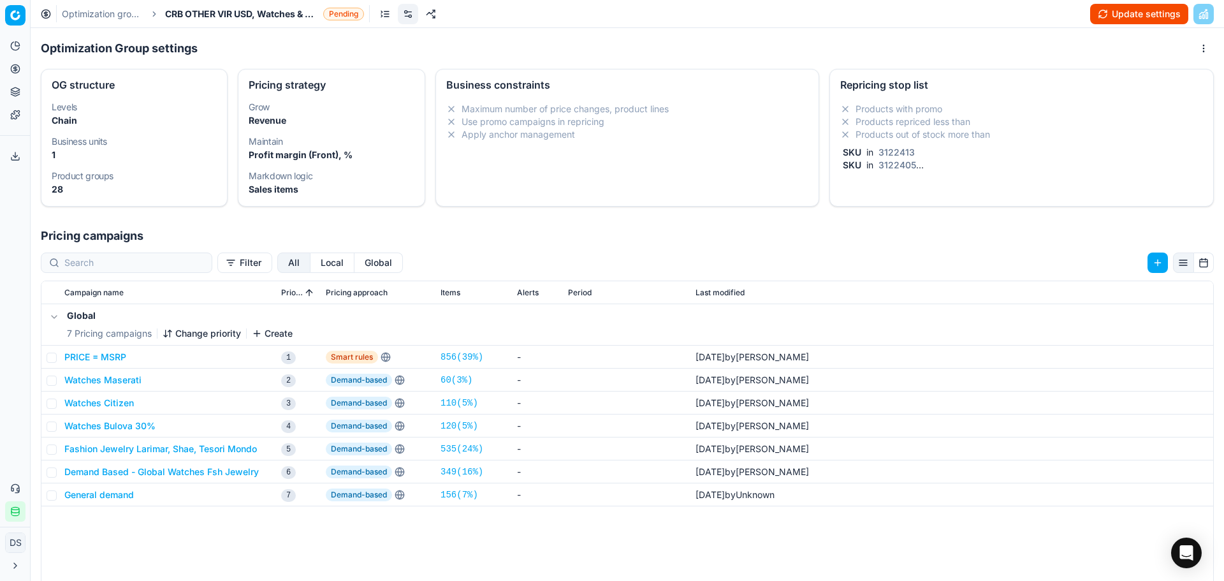
click at [1140, 17] on button "Update settings" at bounding box center [1139, 14] width 98 height 20
click at [1138, 17] on button "Start optimization" at bounding box center [1135, 14] width 105 height 20
click at [118, 13] on link "Optimization groups" at bounding box center [103, 14] width 82 height 13
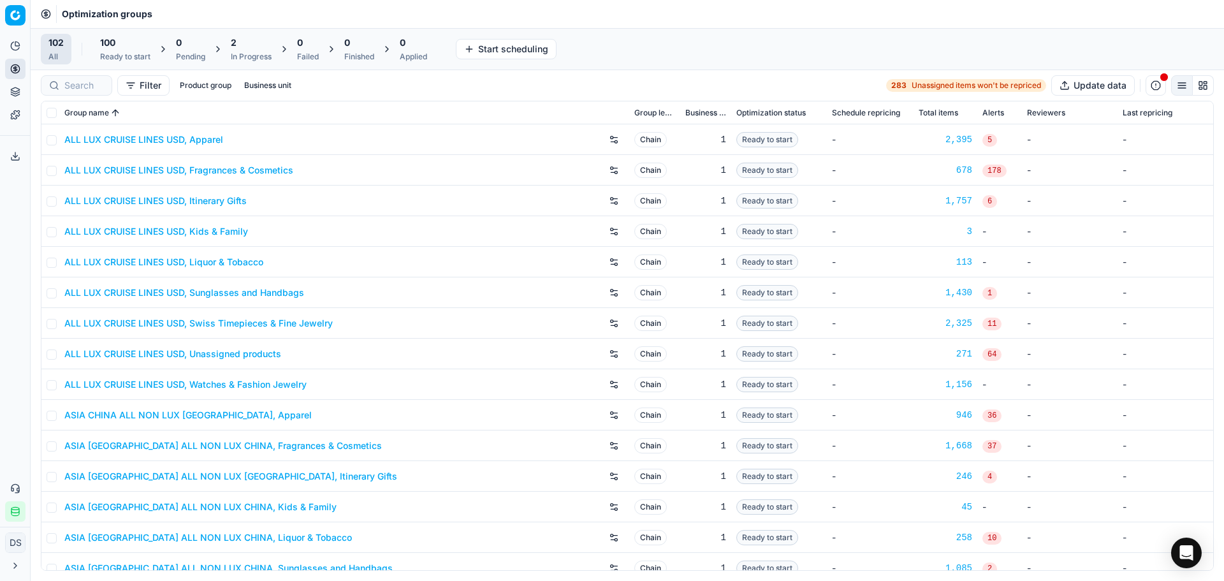
click at [140, 51] on div "100 Ready to start" at bounding box center [125, 49] width 50 height 26
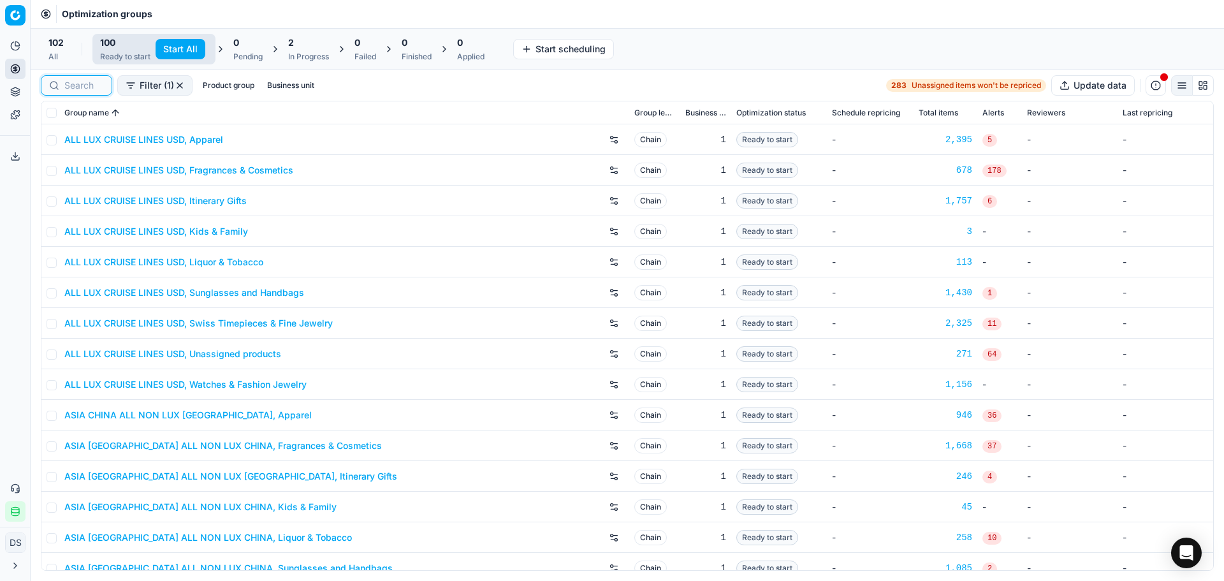
click at [83, 87] on input at bounding box center [84, 85] width 40 height 13
click at [292, 54] on div "In Progress" at bounding box center [308, 57] width 41 height 10
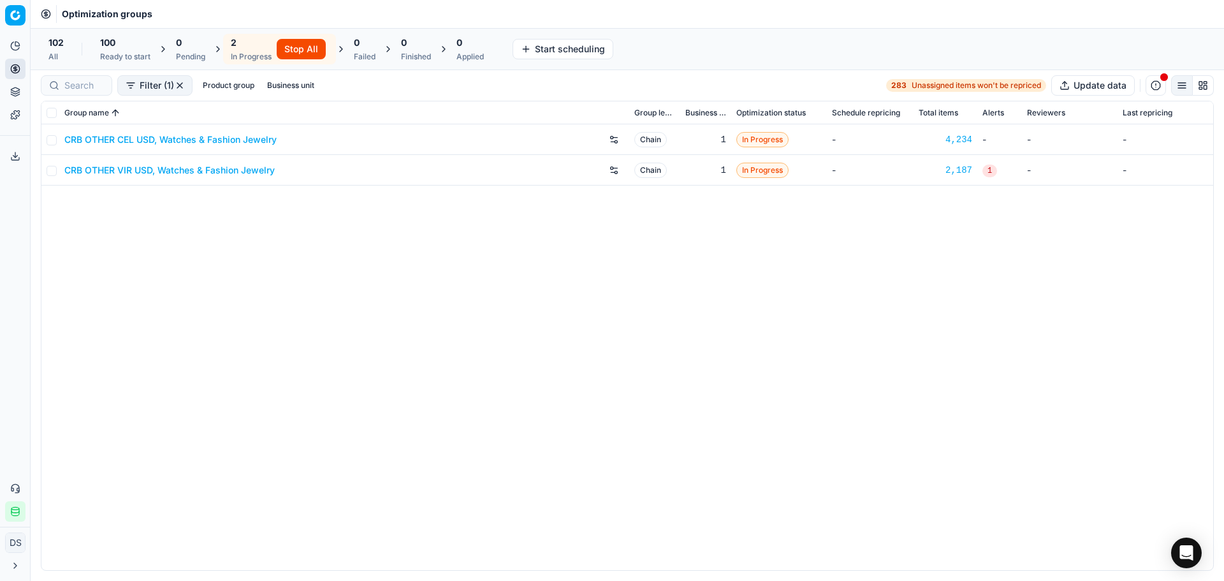
click at [110, 50] on div "100 Ready to start" at bounding box center [125, 49] width 50 height 26
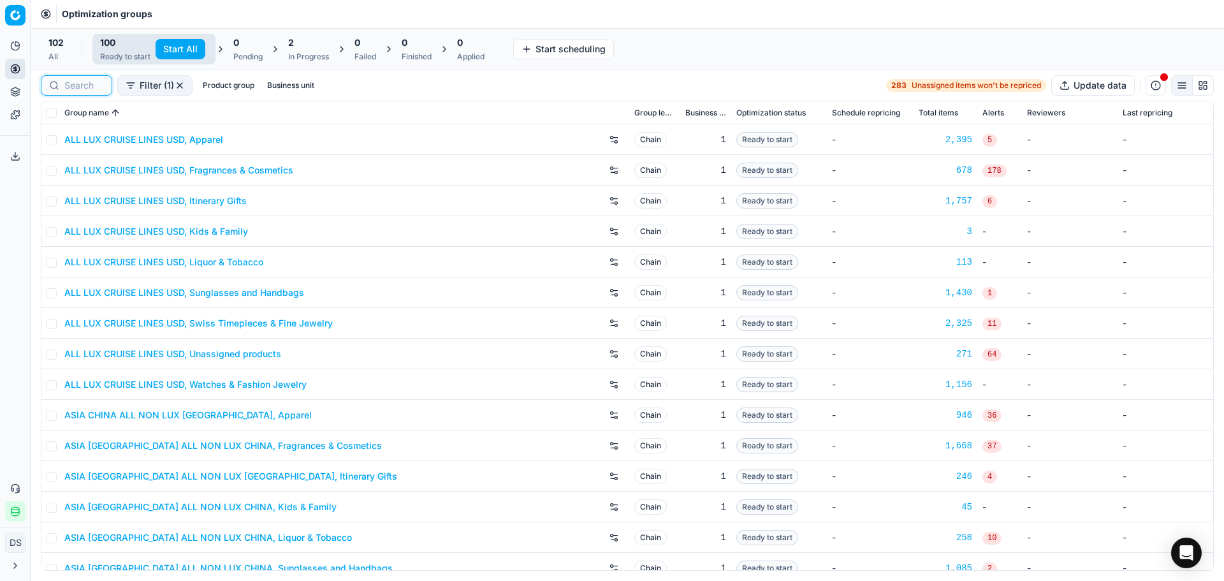
click at [93, 85] on input at bounding box center [84, 85] width 40 height 13
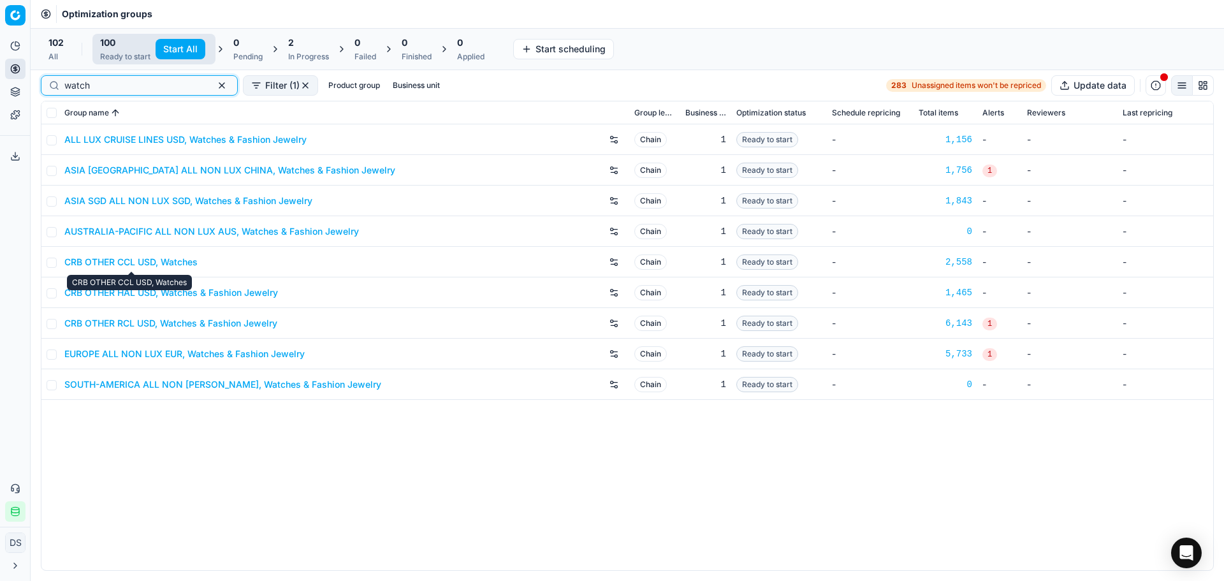
type input "watch"
click at [179, 326] on link "CRB OTHER RCL USD, Watches & Fashion Jewelry" at bounding box center [170, 323] width 213 height 13
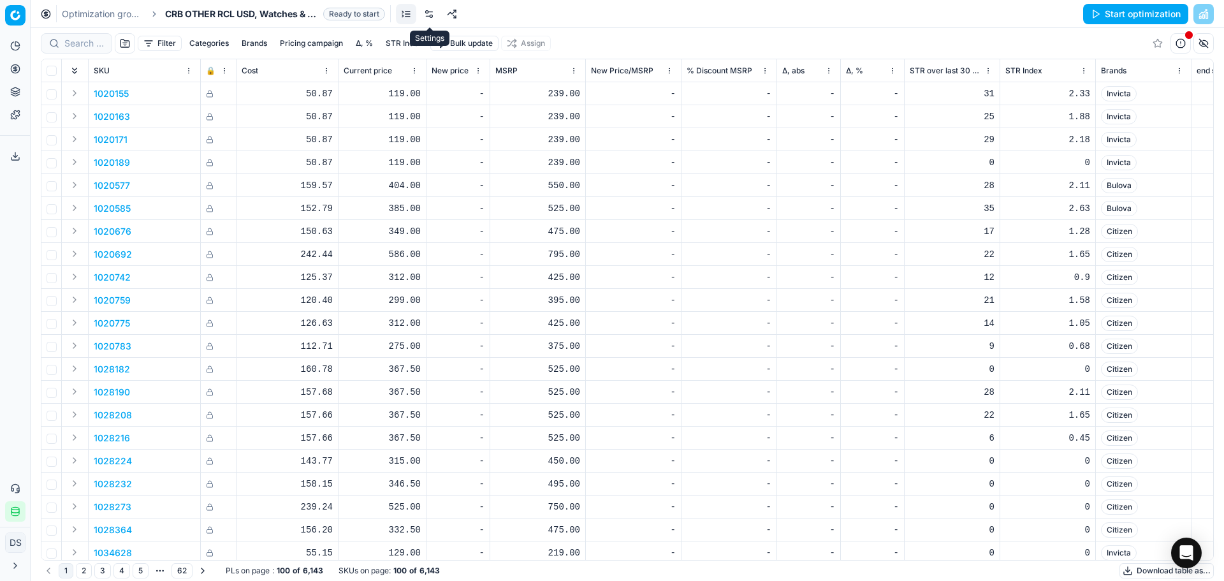
click at [433, 13] on link at bounding box center [429, 14] width 20 height 20
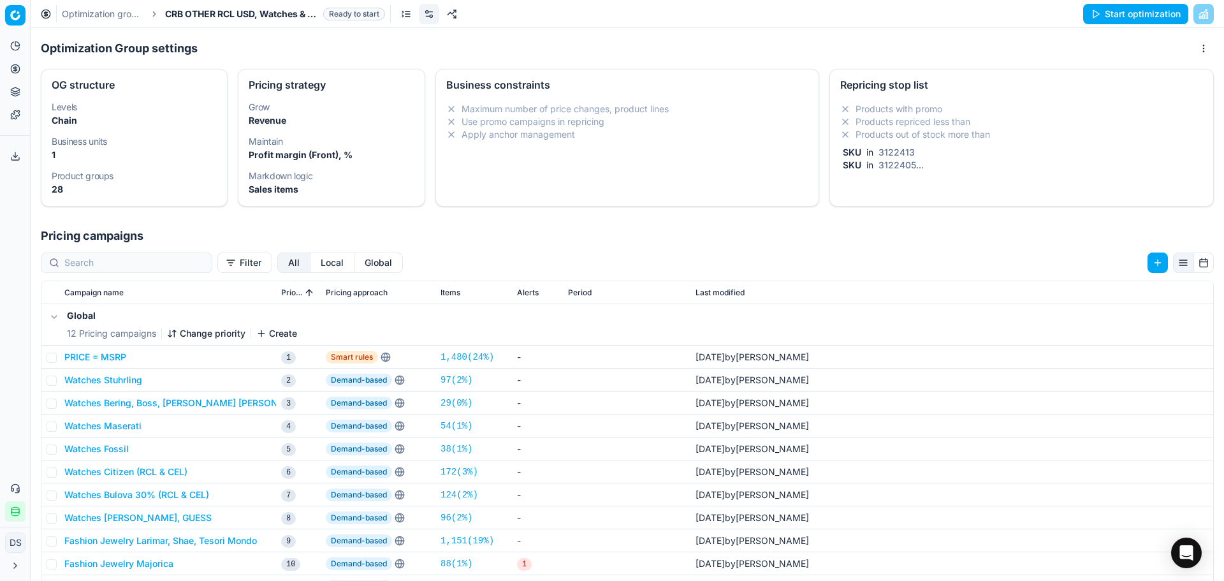
click at [967, 111] on li "Products with promo" at bounding box center [1021, 109] width 363 height 13
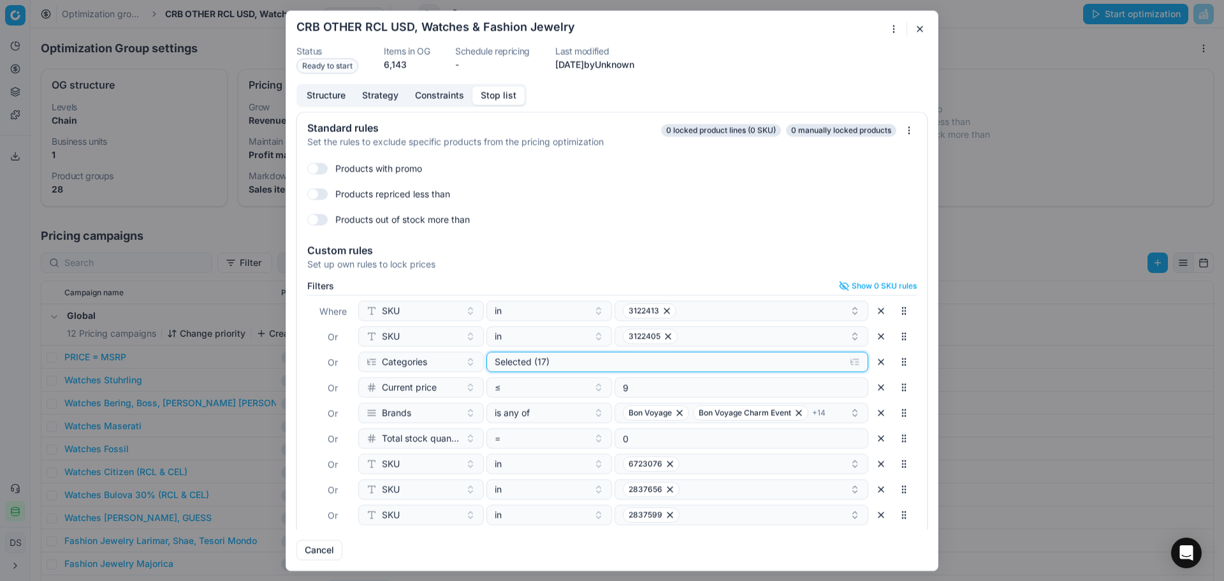
click at [655, 359] on div "Selected (17)" at bounding box center [667, 361] width 345 height 13
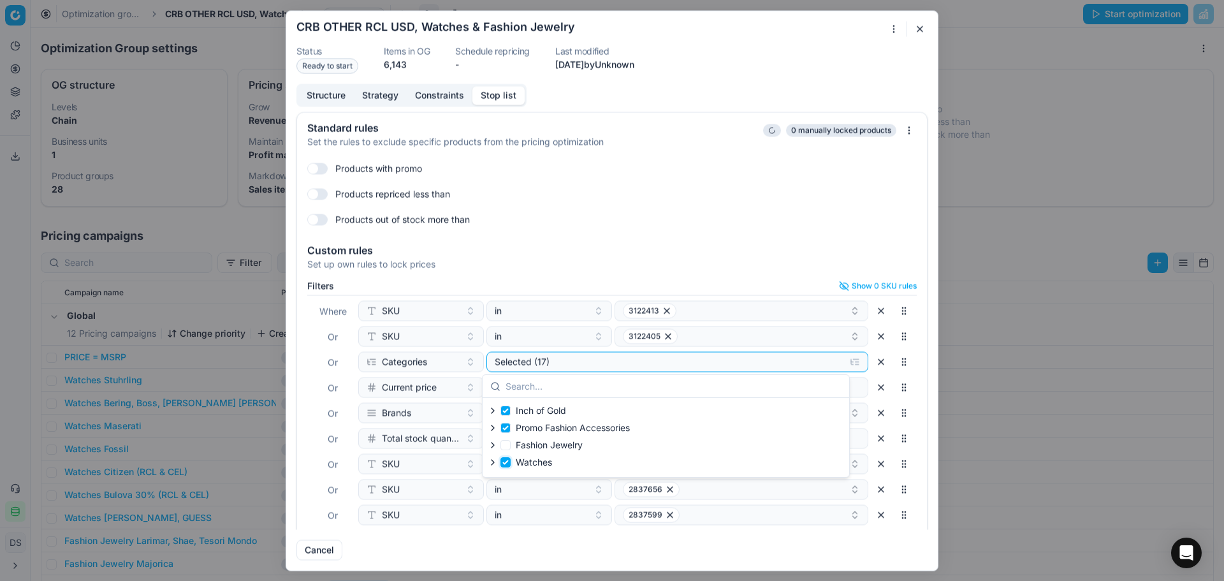
click at [507, 463] on input "Watches" at bounding box center [506, 462] width 10 height 10
checkbox input "false"
click at [506, 447] on input "Fashion Jewelry" at bounding box center [506, 445] width 10 height 10
checkbox input "true"
click at [917, 550] on button "Save" at bounding box center [902, 549] width 50 height 20
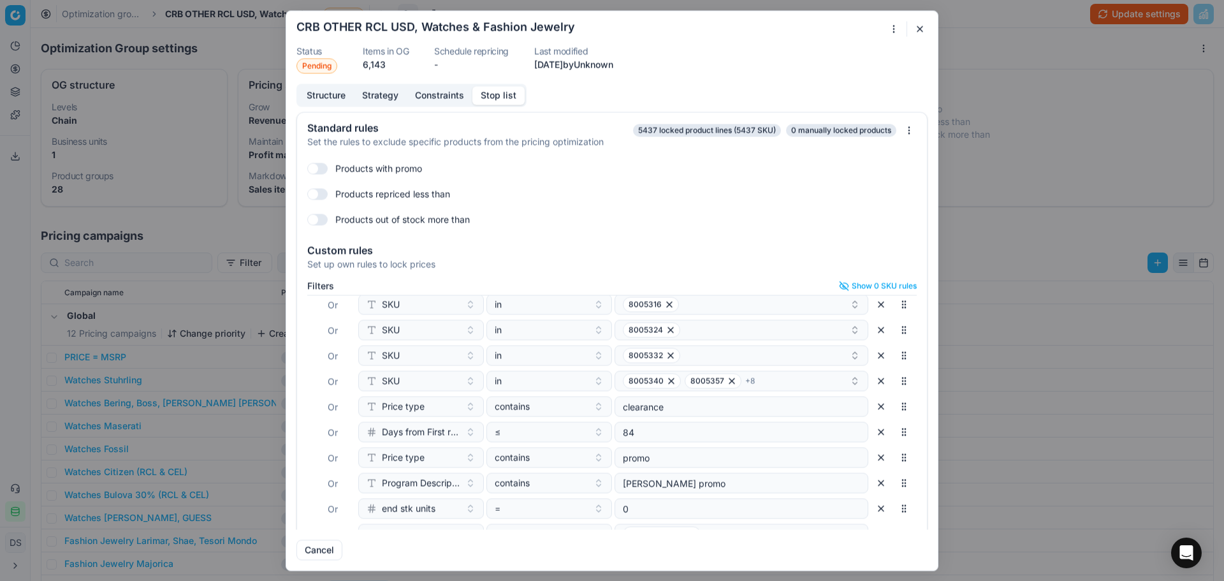
scroll to position [55, 0]
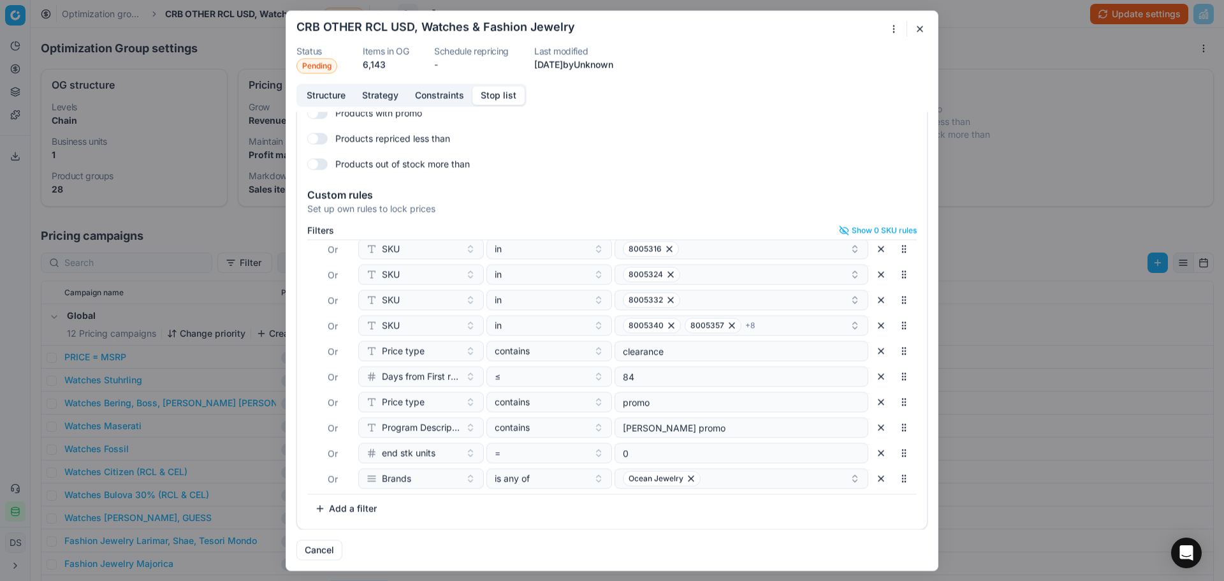
click at [1105, 13] on div "Oprimization group is saving... CRB OTHER RCL USD, Watches & Fashion Jewelry St…" at bounding box center [612, 290] width 1224 height 581
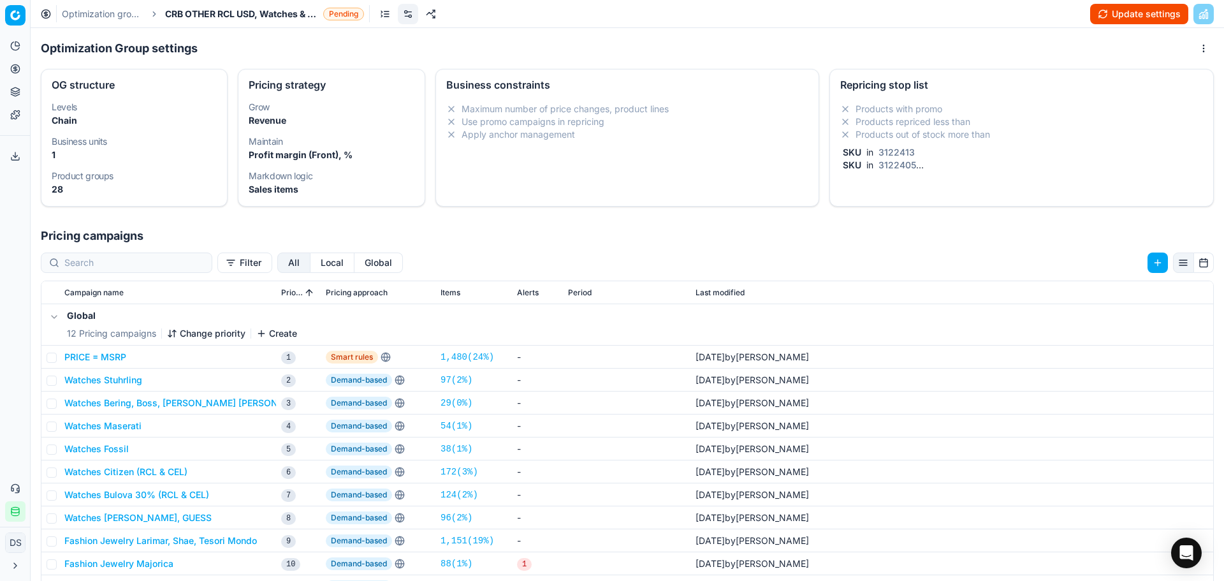
click at [1128, 15] on button "Update settings" at bounding box center [1139, 14] width 98 height 20
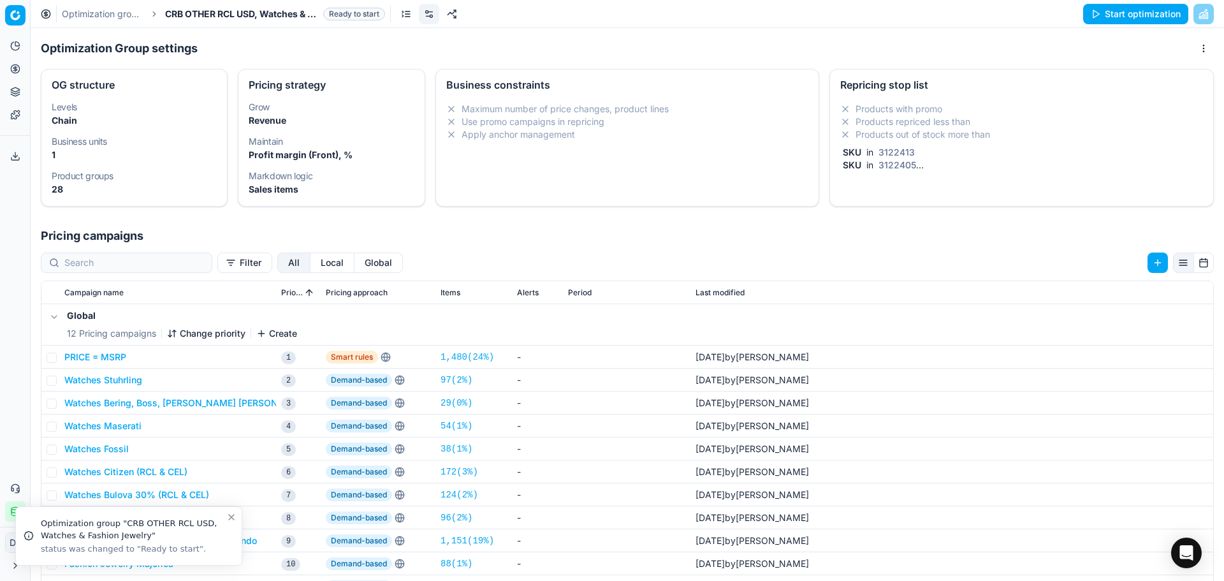
click at [1136, 15] on button "Start optimization" at bounding box center [1135, 14] width 105 height 20
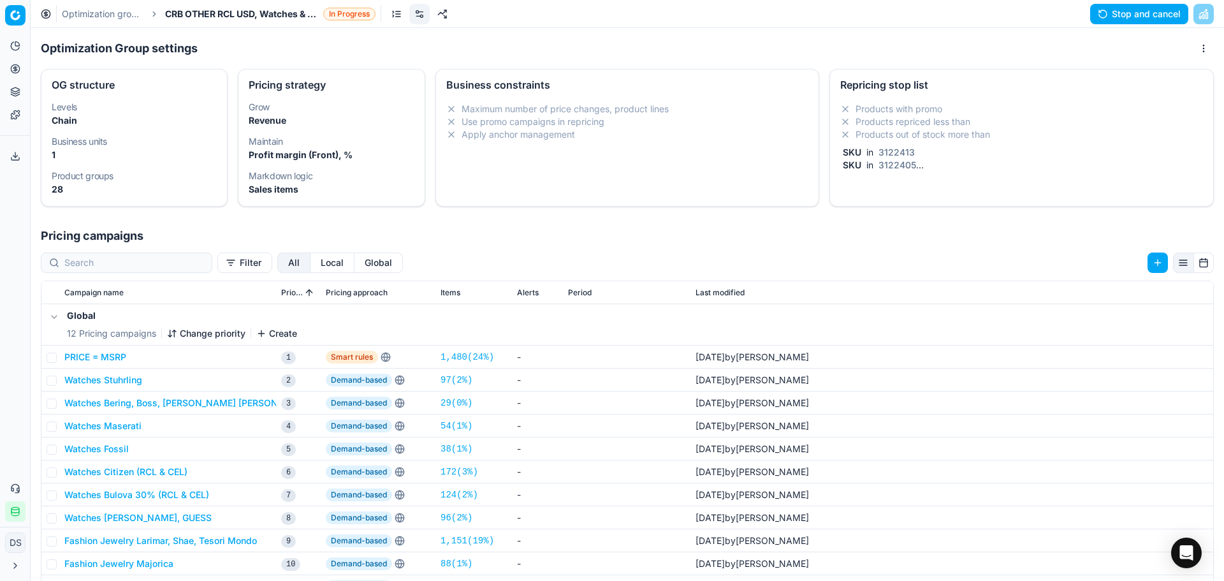
click at [132, 15] on link "Optimization groups" at bounding box center [103, 14] width 82 height 13
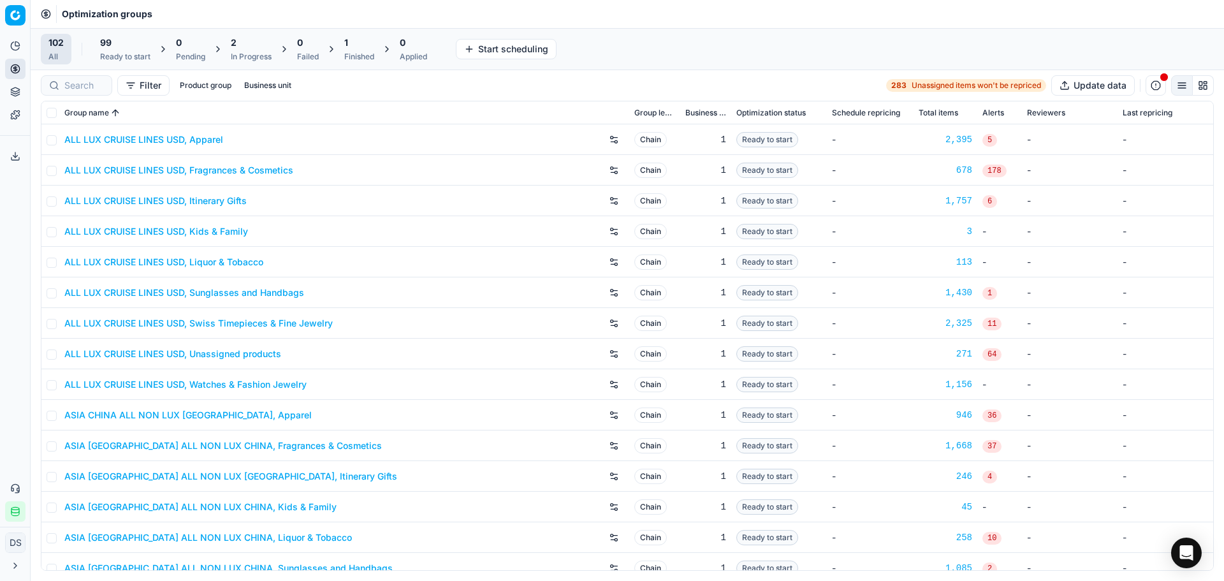
click at [370, 49] on div "1 Finished" at bounding box center [359, 49] width 30 height 26
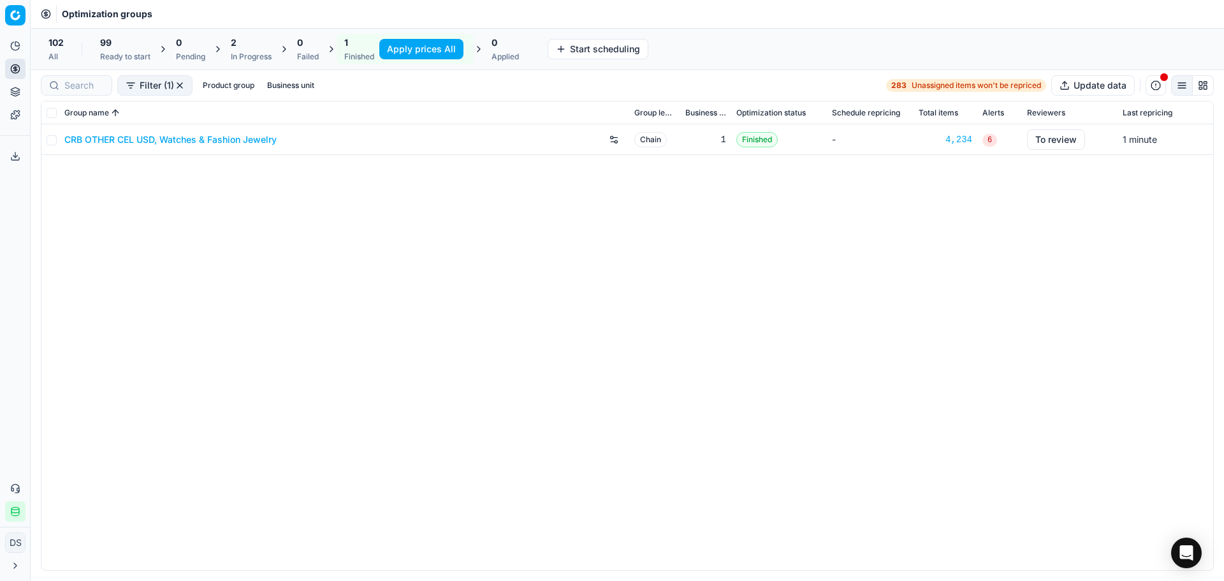
click at [190, 140] on link "CRB OTHER CEL USD, Watches & Fashion Jewelry" at bounding box center [170, 139] width 212 height 13
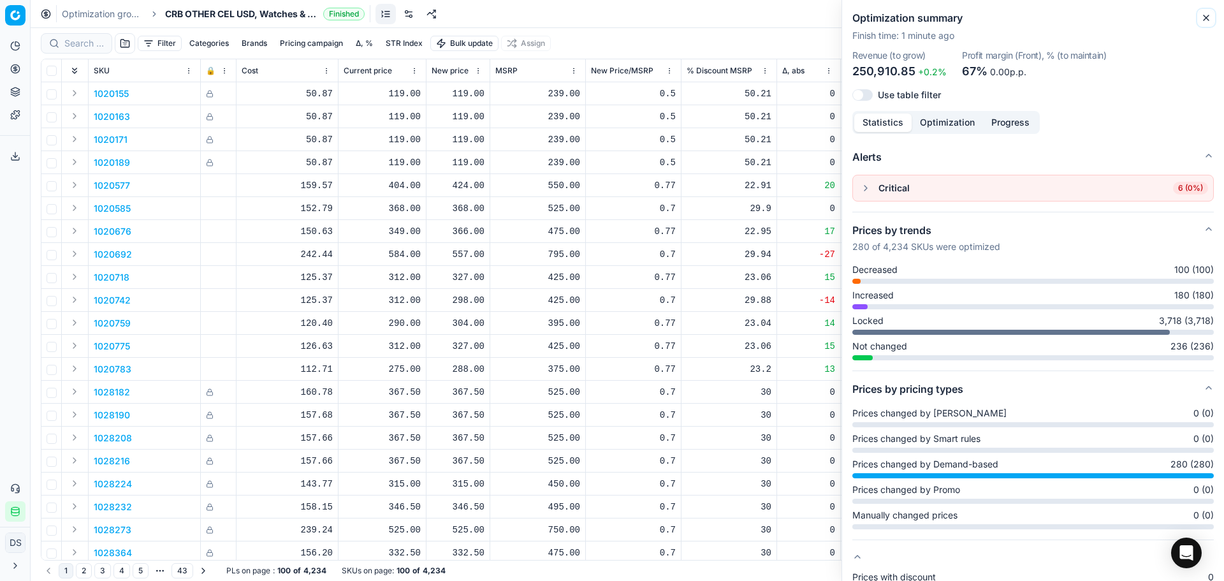
click at [1206, 21] on icon "button" at bounding box center [1206, 18] width 10 height 10
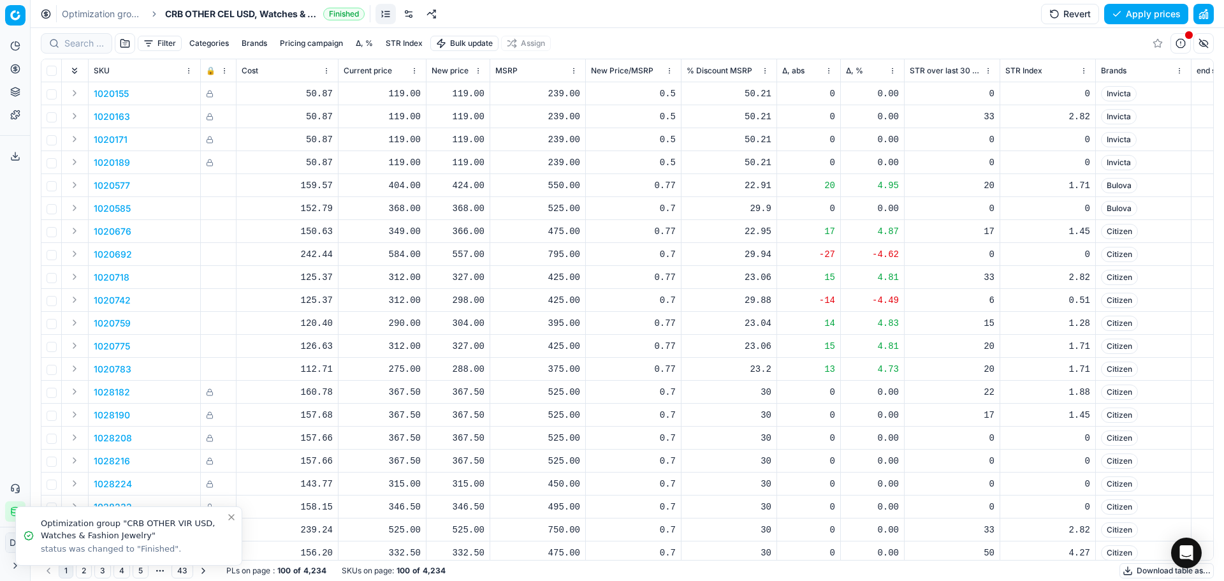
click at [82, 11] on link "Optimization groups" at bounding box center [103, 14] width 82 height 13
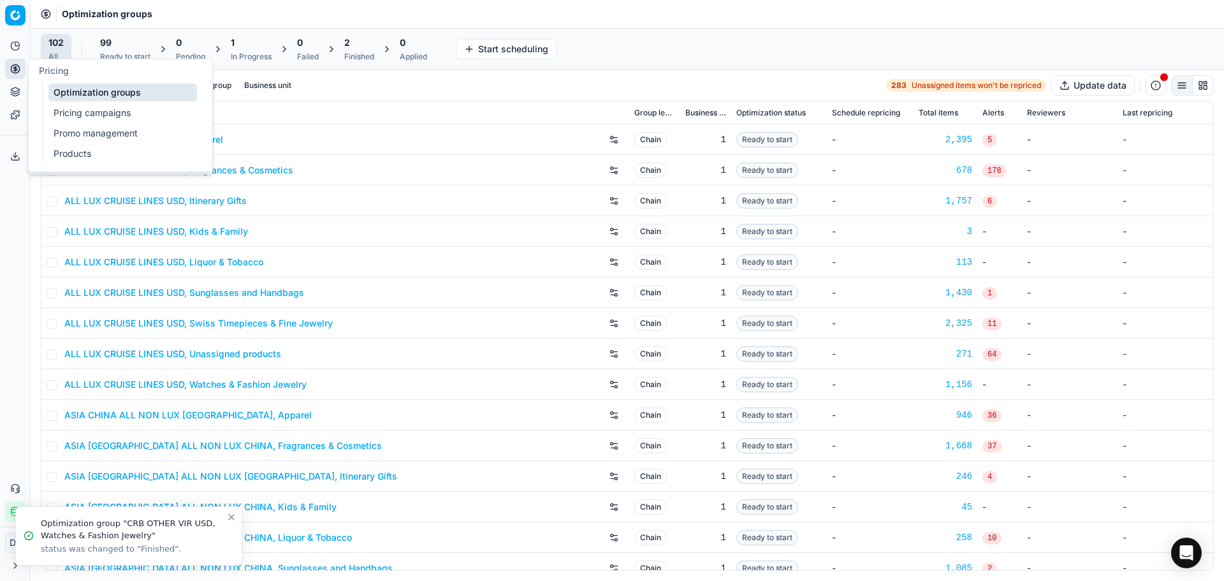
click at [18, 73] on circle at bounding box center [15, 68] width 8 height 8
click at [158, 120] on link "Pricing campaigns" at bounding box center [122, 113] width 149 height 18
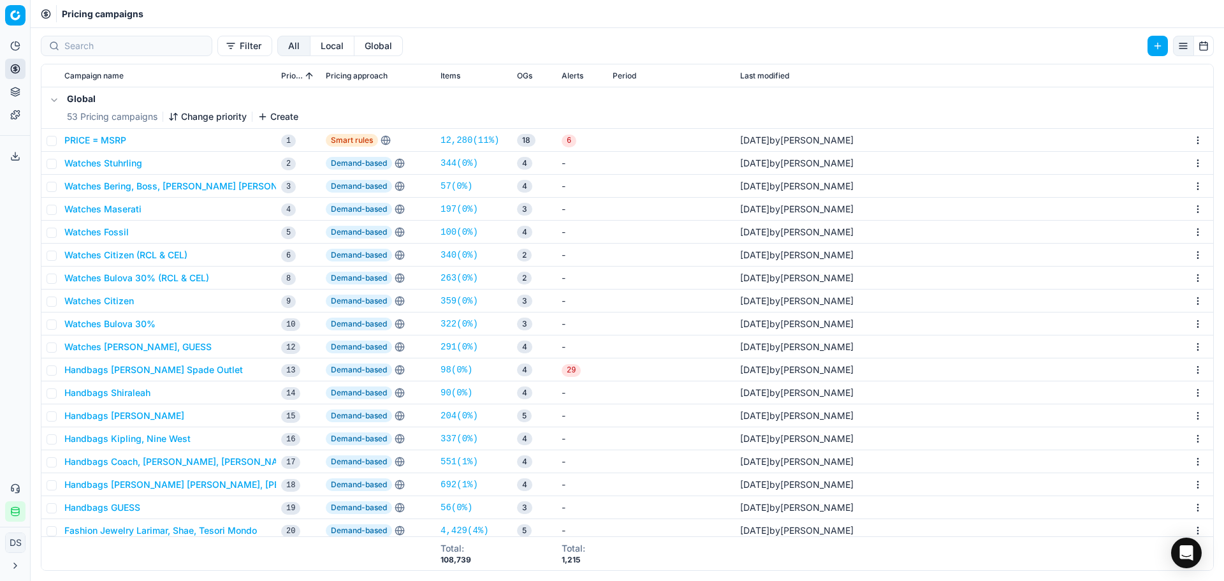
click at [127, 168] on button "Watches Stuhrling" at bounding box center [103, 163] width 78 height 13
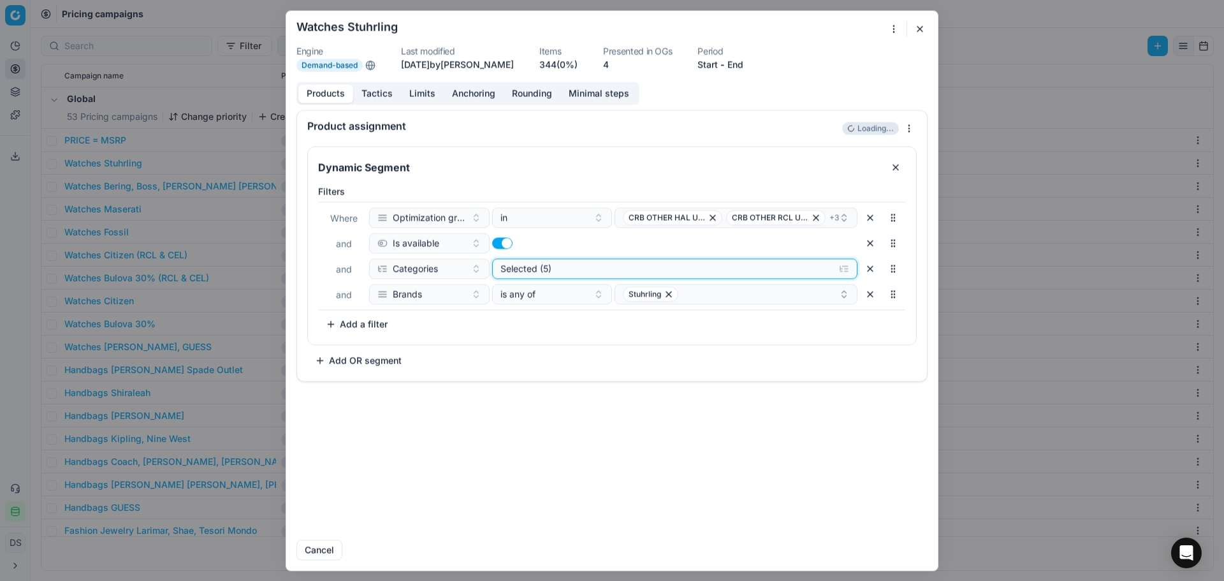
click at [561, 272] on div "Selected (5)" at bounding box center [665, 268] width 329 height 13
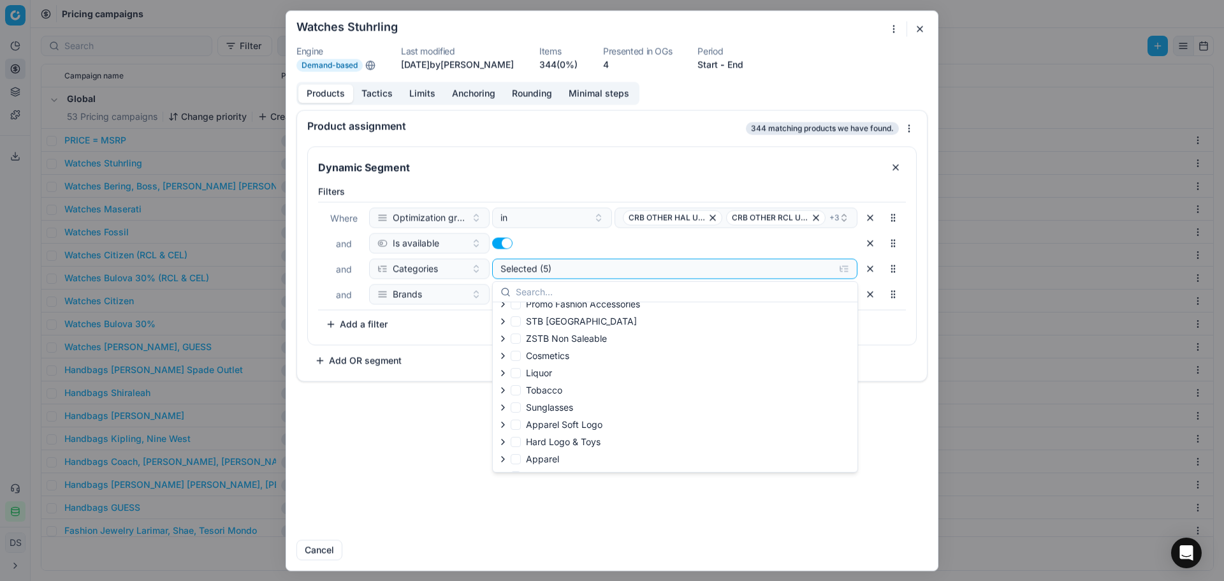
scroll to position [197, 0]
click at [615, 266] on div "Selected (5)" at bounding box center [665, 268] width 329 height 13
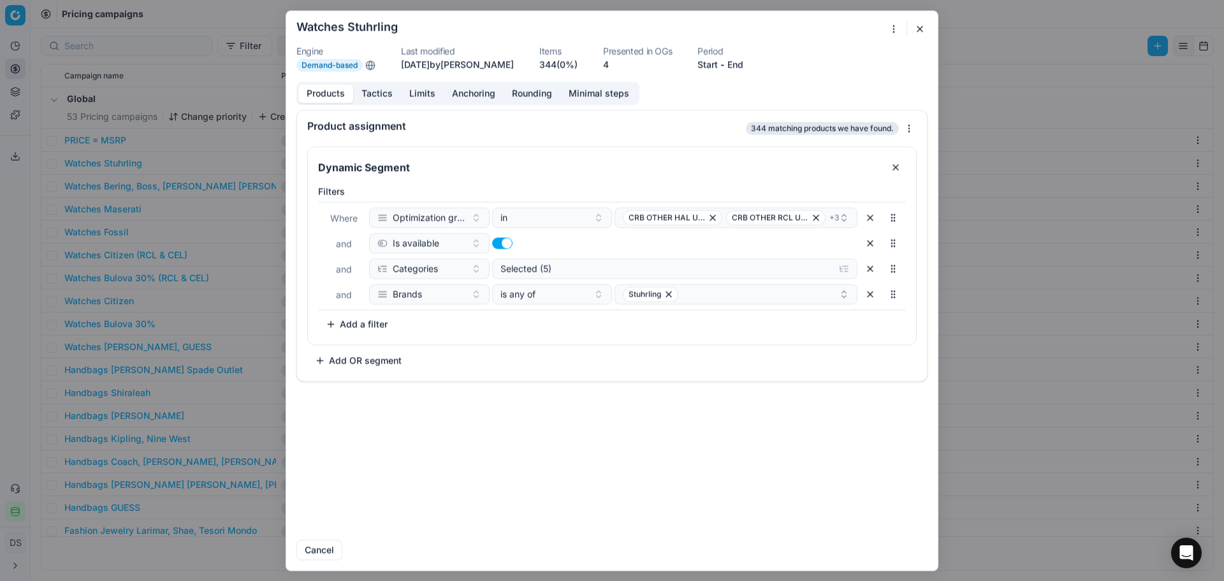
click at [376, 96] on button "Tactics" at bounding box center [377, 93] width 48 height 18
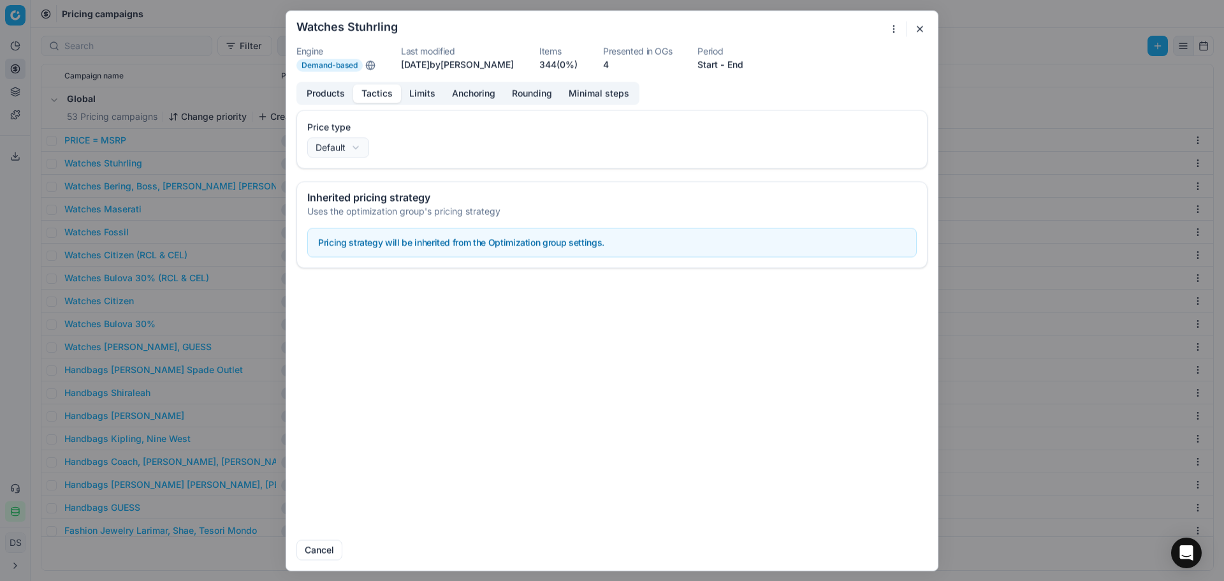
click at [419, 92] on button "Limits" at bounding box center [422, 93] width 43 height 18
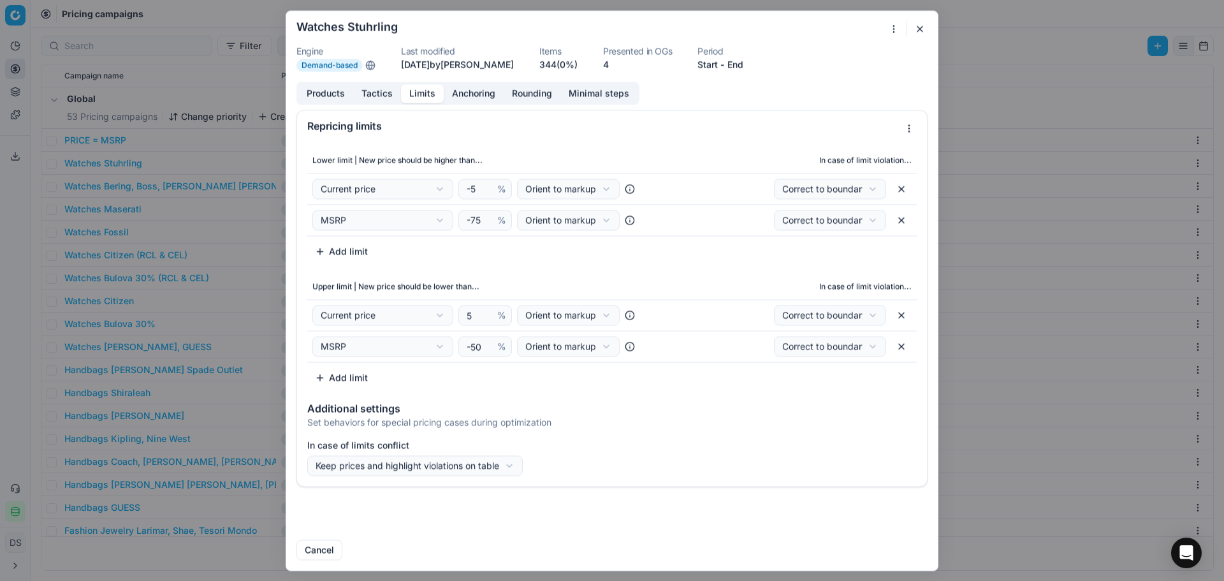
click at [919, 27] on button "button" at bounding box center [919, 28] width 15 height 15
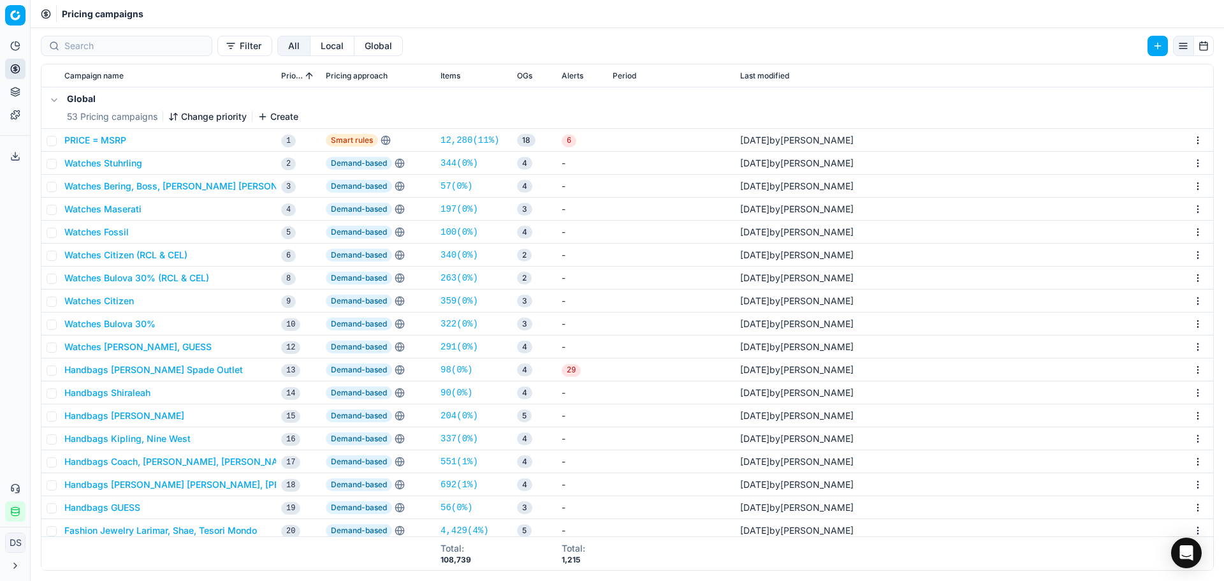
click at [110, 233] on button "Watches Fossil" at bounding box center [96, 232] width 64 height 13
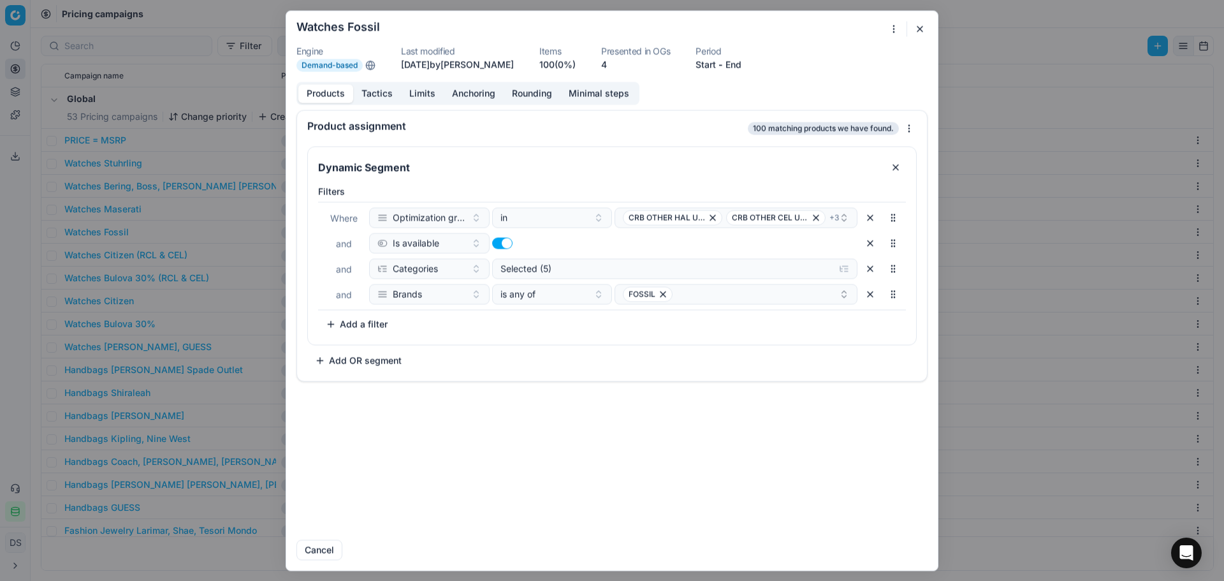
click at [421, 92] on button "Limits" at bounding box center [422, 93] width 43 height 18
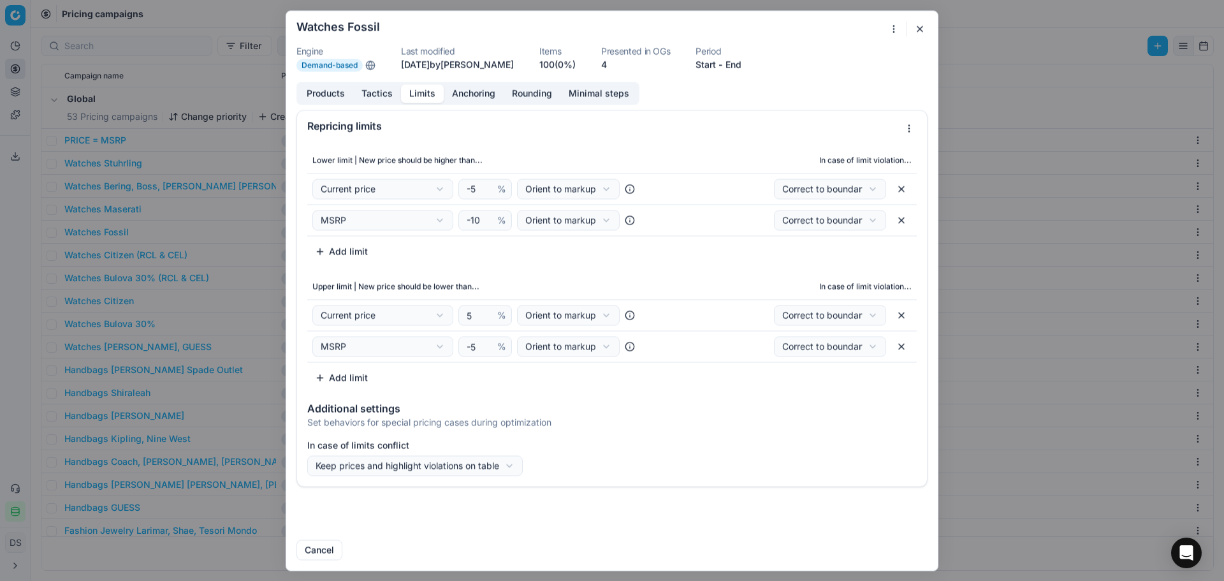
click at [920, 32] on button "button" at bounding box center [919, 28] width 15 height 15
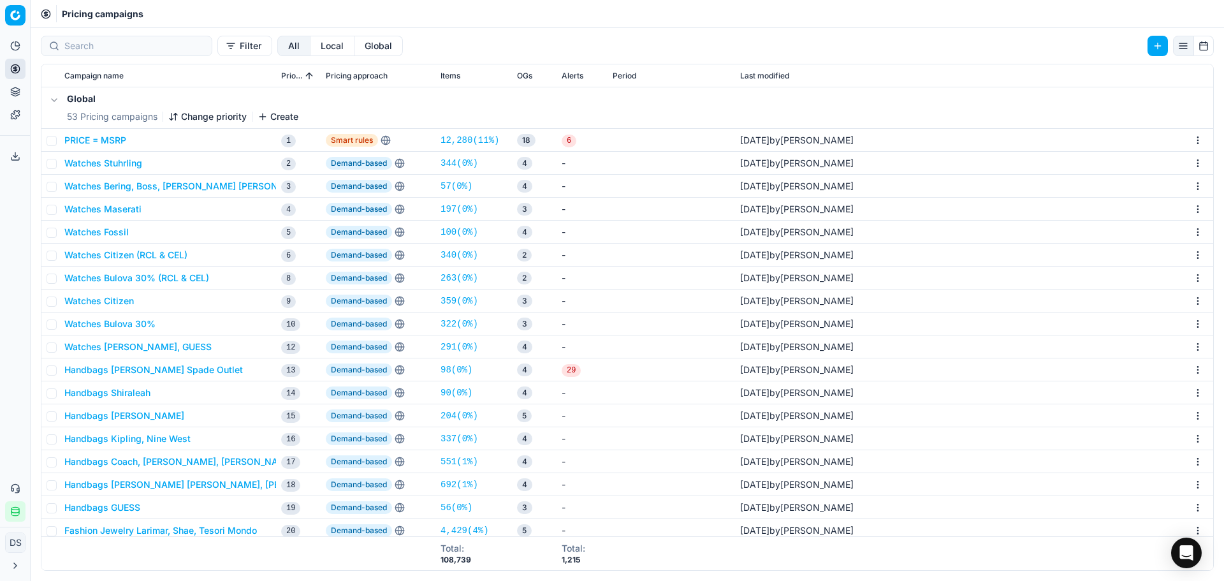
click at [150, 345] on button "Watches Anne Klein, GUESS" at bounding box center [137, 347] width 147 height 13
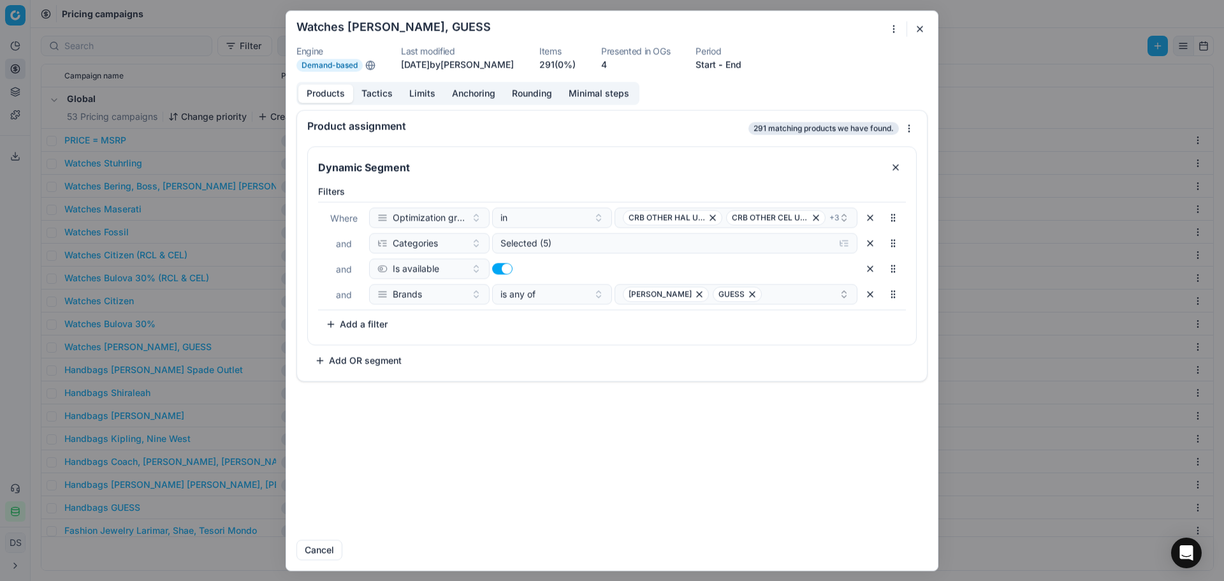
click at [921, 31] on button "button" at bounding box center [919, 28] width 15 height 15
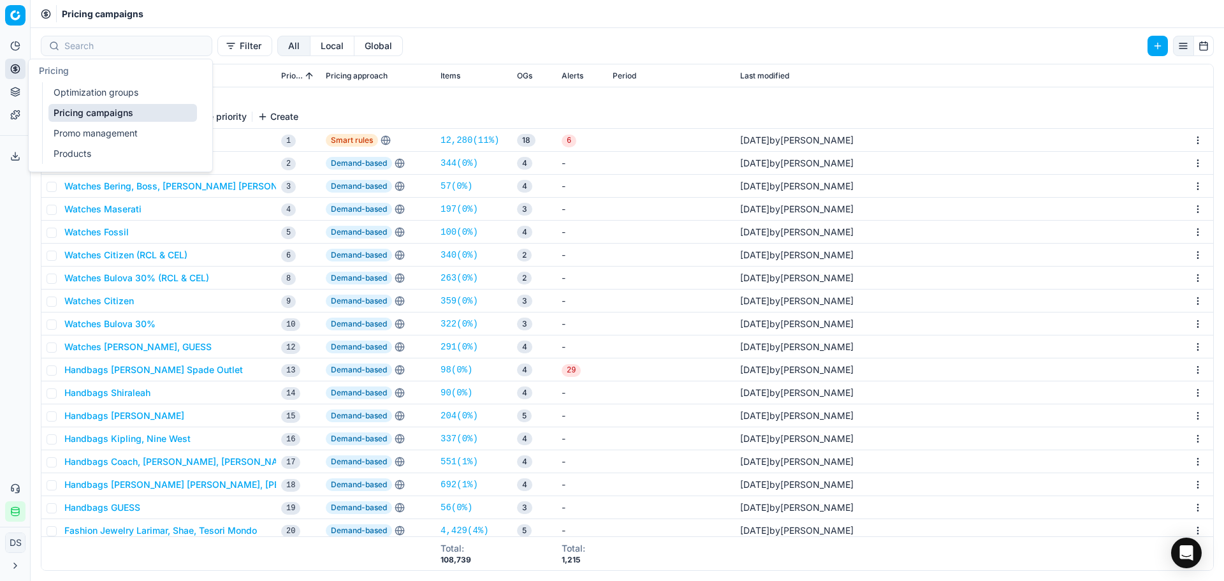
click at [73, 95] on link "Optimization groups" at bounding box center [122, 93] width 149 height 18
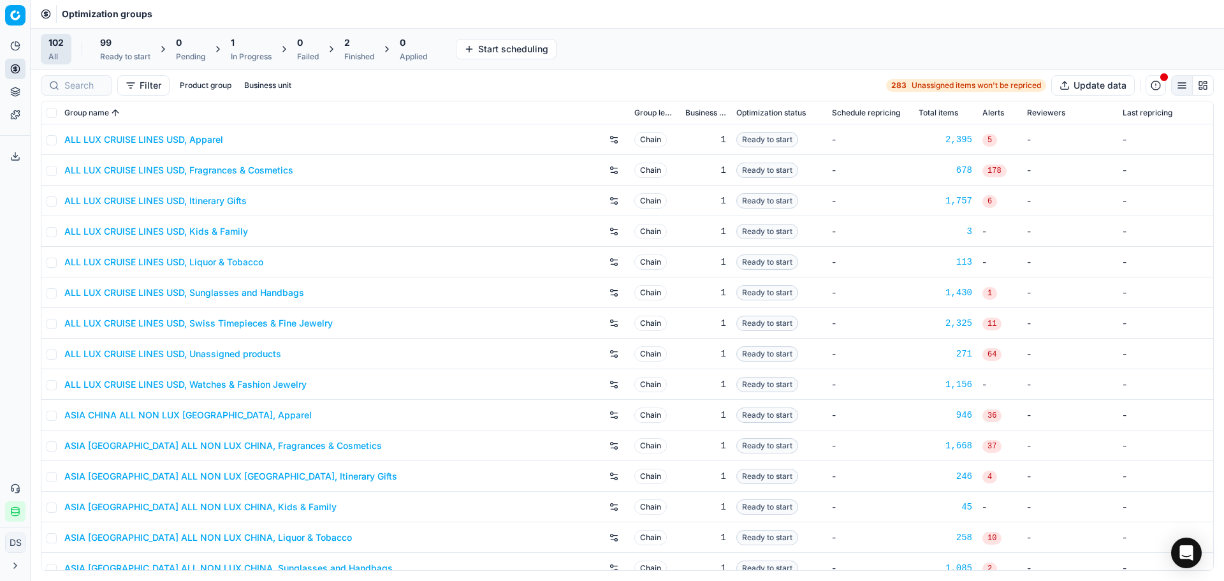
click at [123, 52] on div "Ready to start" at bounding box center [125, 57] width 50 height 10
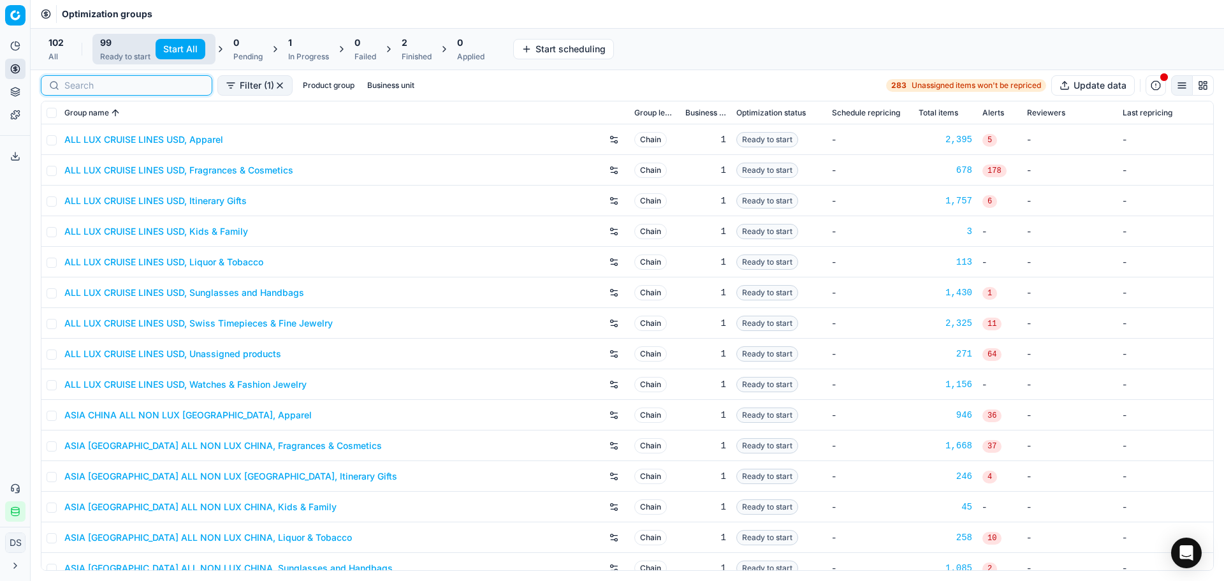
click at [70, 82] on input at bounding box center [134, 85] width 140 height 13
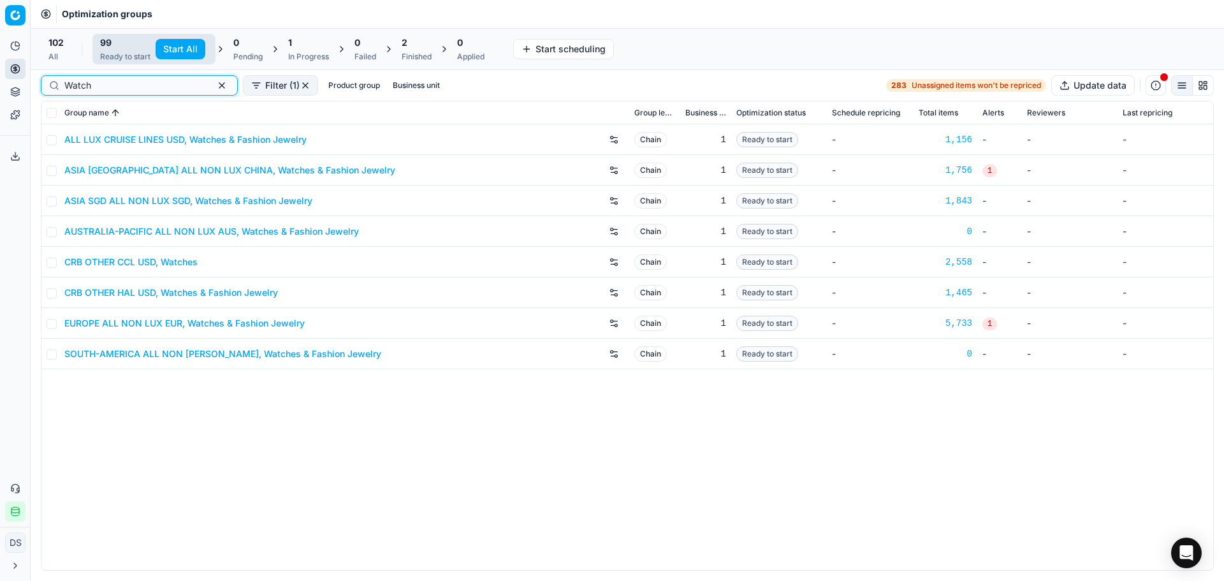
type input "Watch"
click at [149, 263] on link "CRB OTHER CCL USD, Watches" at bounding box center [130, 262] width 133 height 13
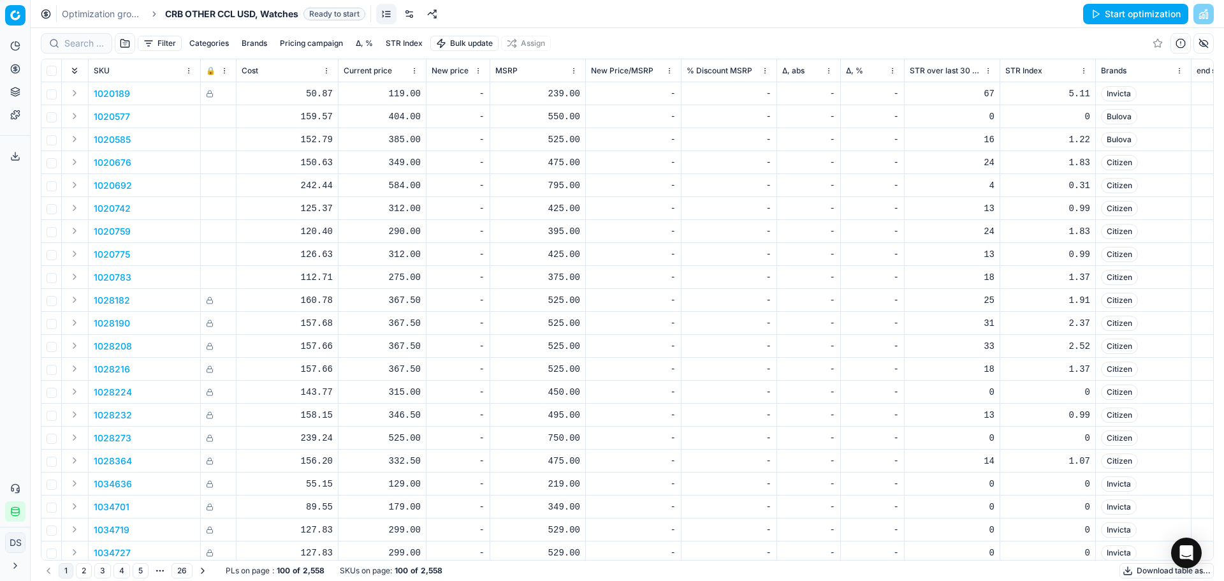
click at [415, 17] on link at bounding box center [409, 14] width 20 height 20
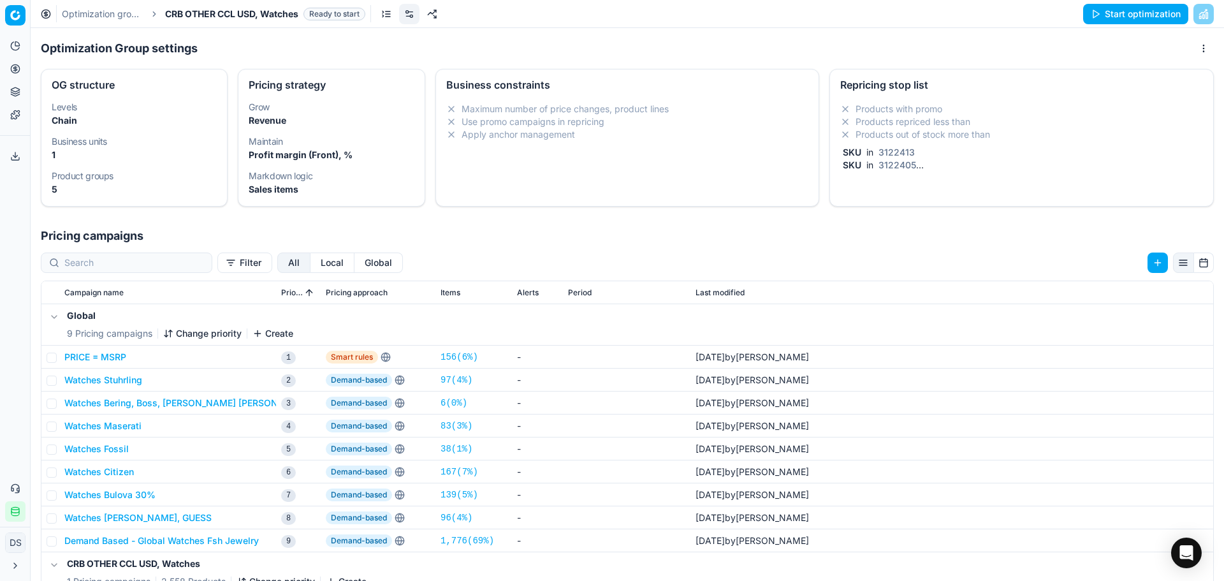
click at [939, 123] on li "Products repriced less than" at bounding box center [1021, 121] width 363 height 13
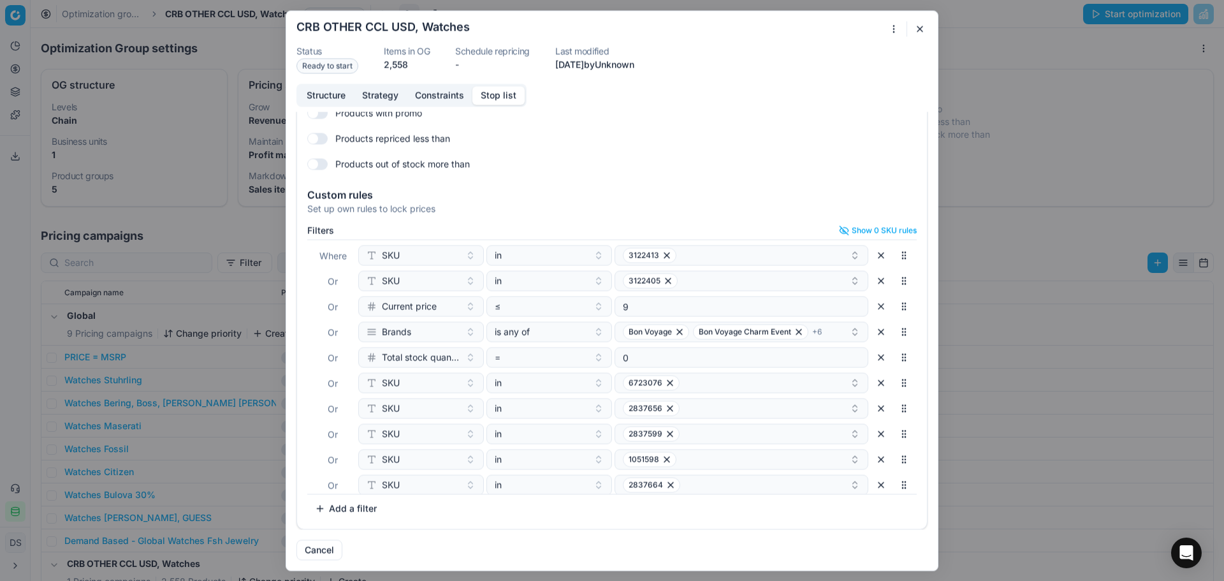
click at [918, 28] on button "button" at bounding box center [919, 28] width 15 height 15
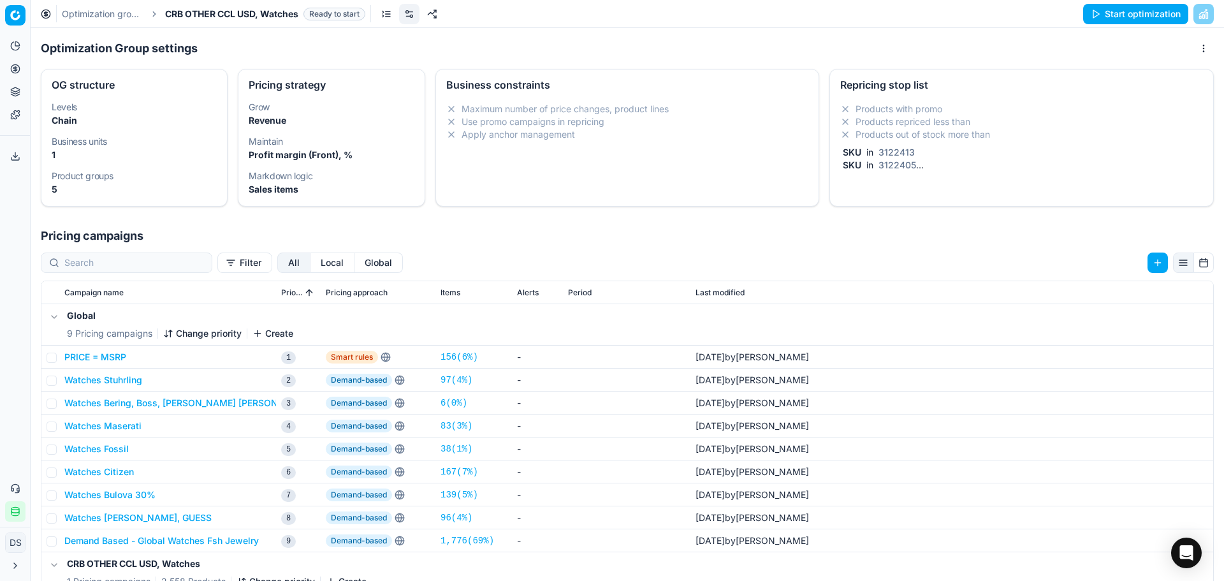
click at [1135, 4] on button "Start optimization" at bounding box center [1135, 14] width 105 height 20
click at [119, 13] on link "Optimization groups" at bounding box center [103, 14] width 82 height 13
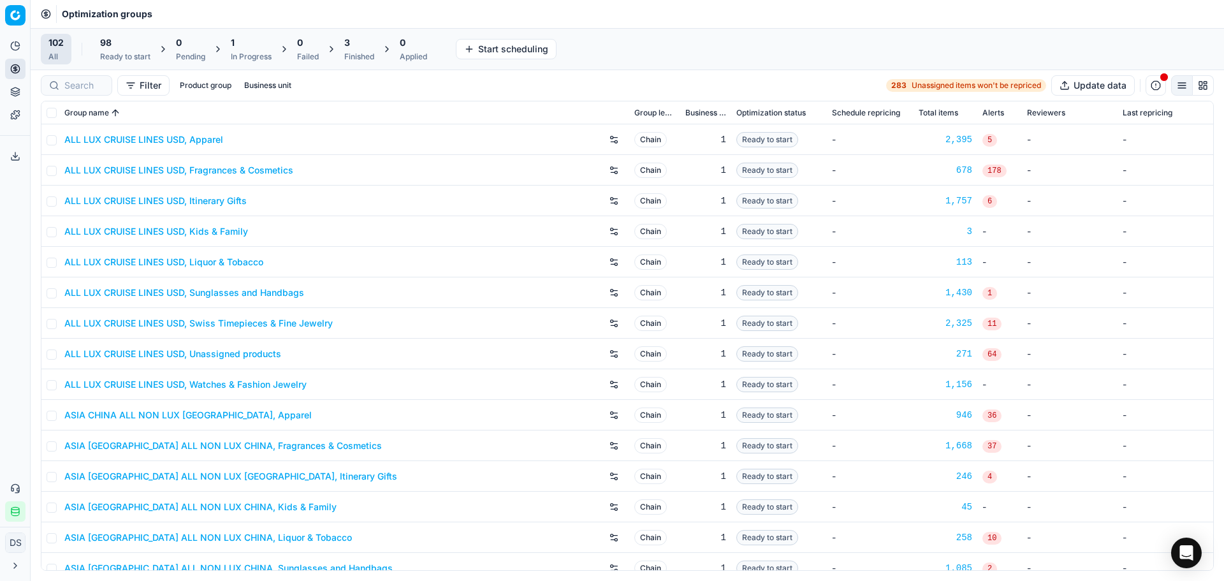
click at [247, 47] on div "1" at bounding box center [251, 42] width 41 height 13
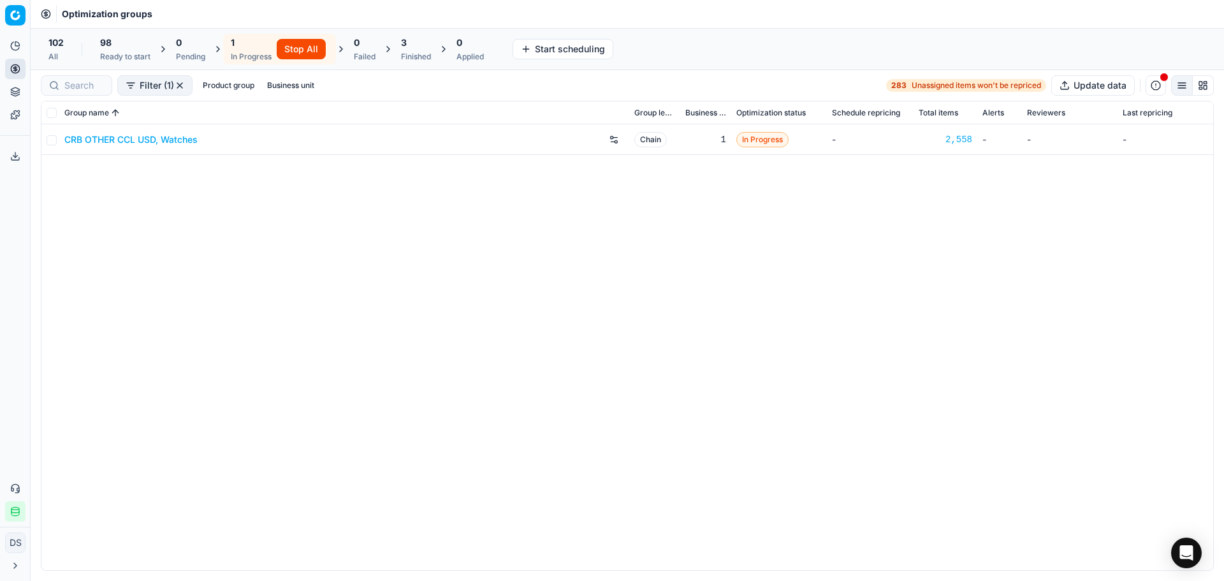
click at [398, 51] on div "3 Finished" at bounding box center [415, 49] width 45 height 31
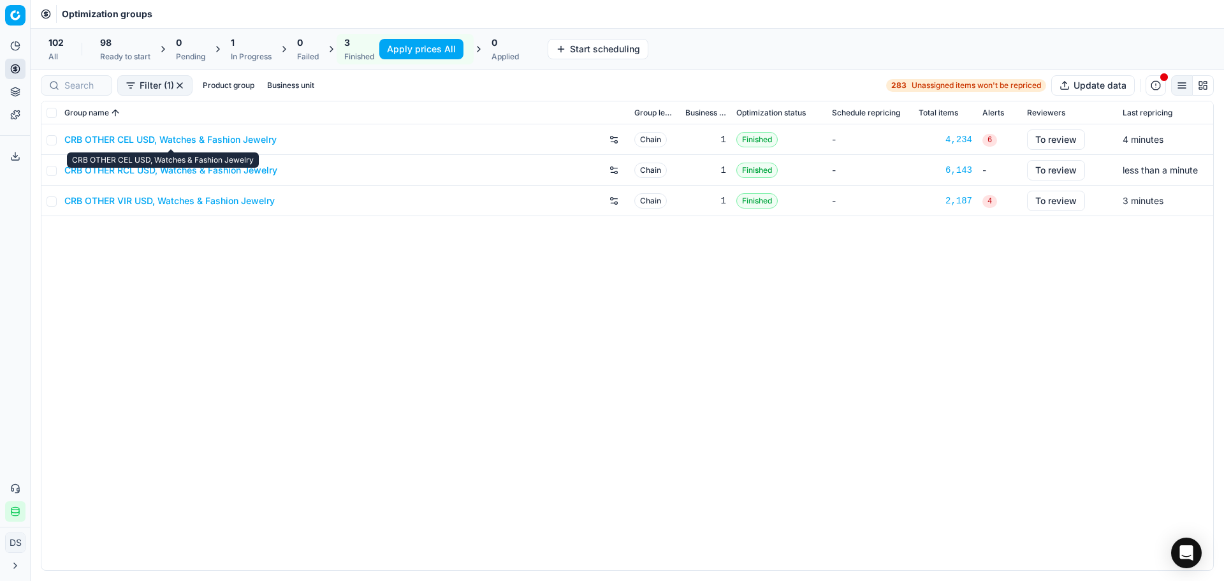
click at [221, 142] on link "CRB OTHER CEL USD, Watches & Fashion Jewelry" at bounding box center [170, 139] width 212 height 13
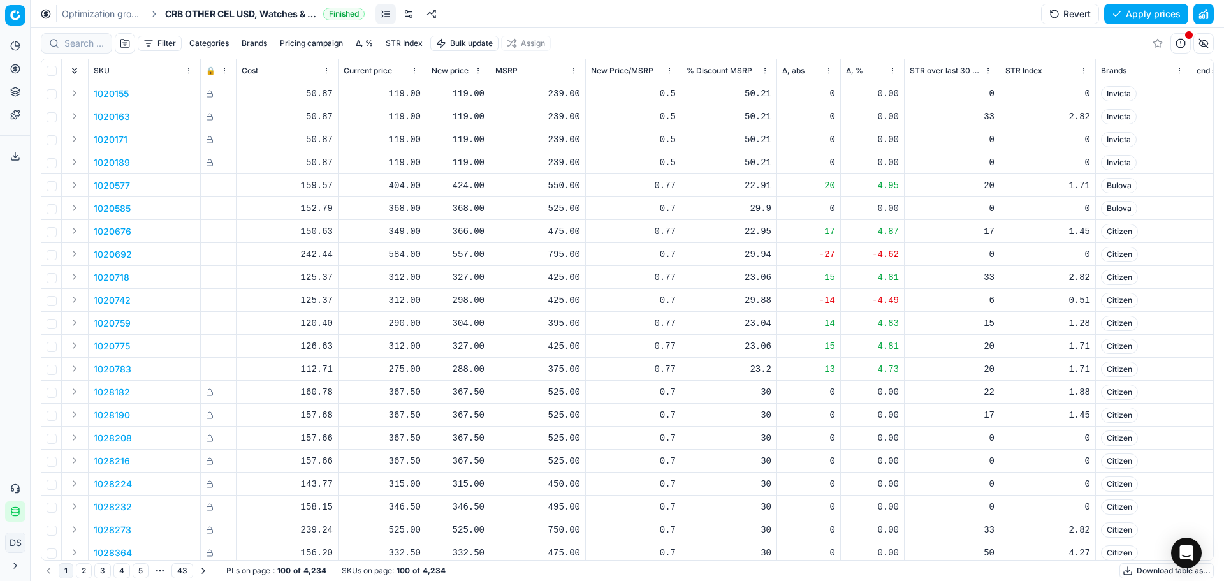
click at [1208, 18] on button "button" at bounding box center [1204, 14] width 20 height 20
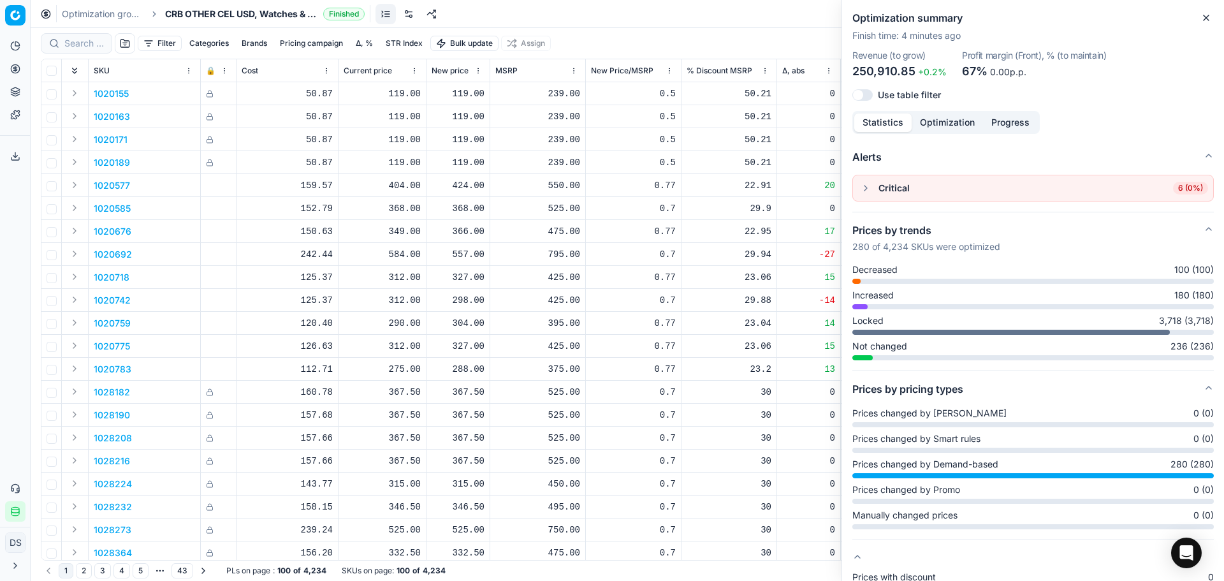
click at [867, 193] on button "button" at bounding box center [865, 187] width 15 height 15
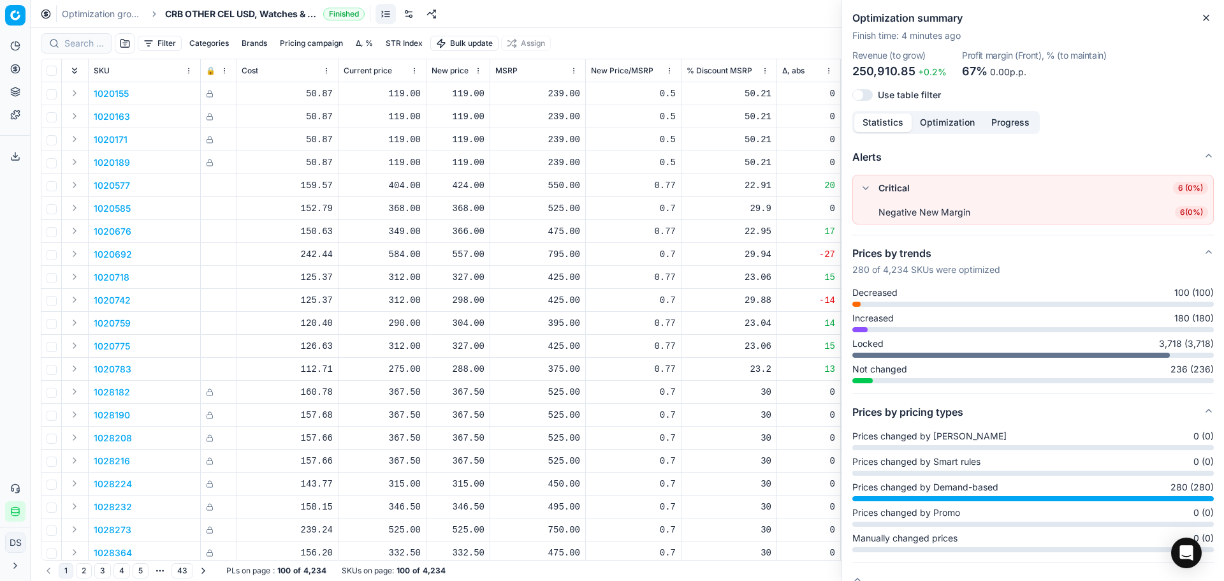
click at [864, 189] on button "button" at bounding box center [865, 187] width 15 height 15
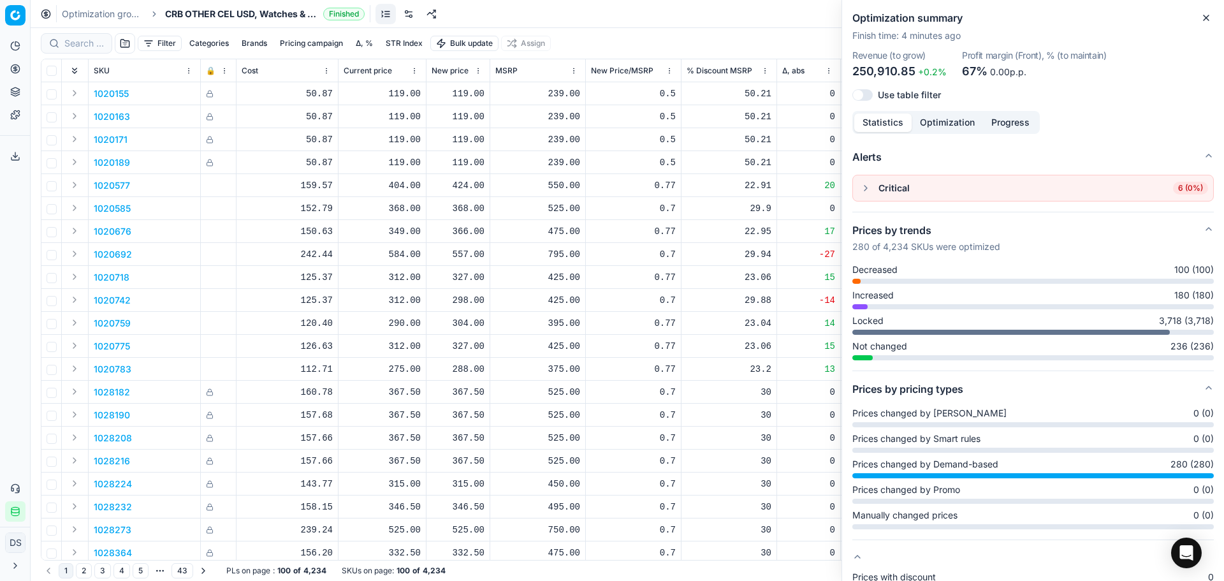
click at [866, 187] on button "button" at bounding box center [865, 187] width 15 height 15
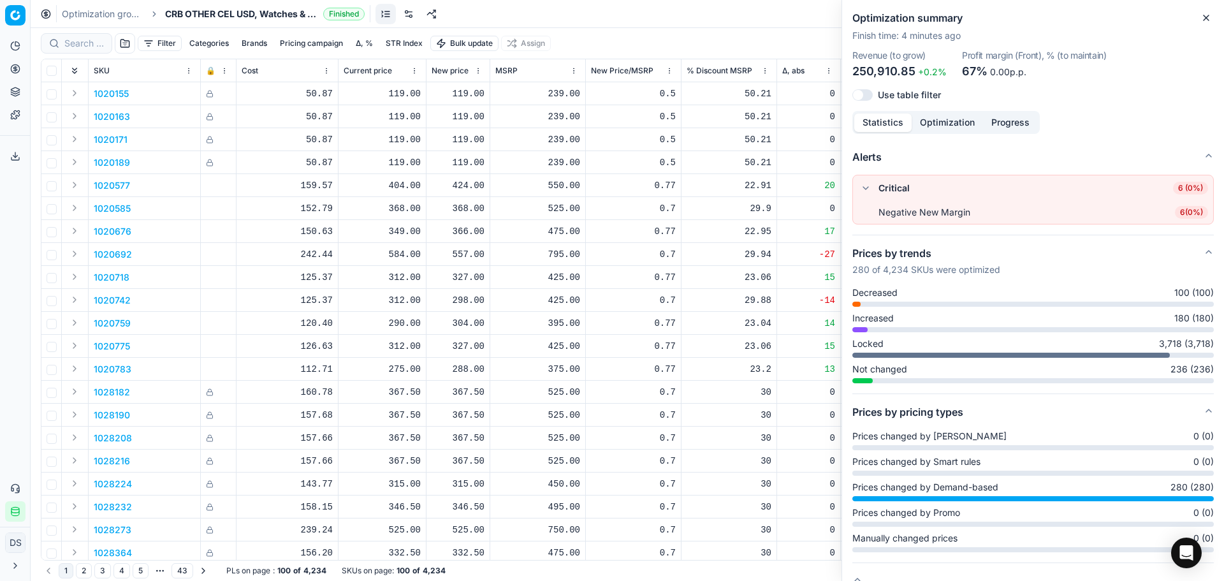
click at [1176, 213] on span "6 ( 0% )" at bounding box center [1191, 212] width 33 height 13
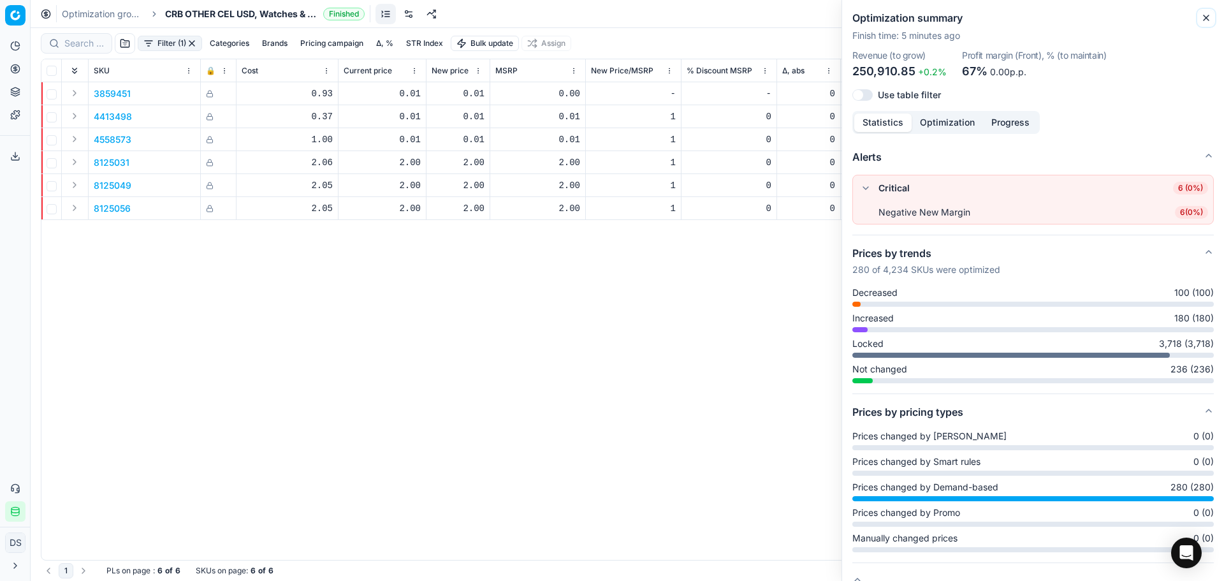
click at [1205, 20] on icon "button" at bounding box center [1206, 17] width 5 height 5
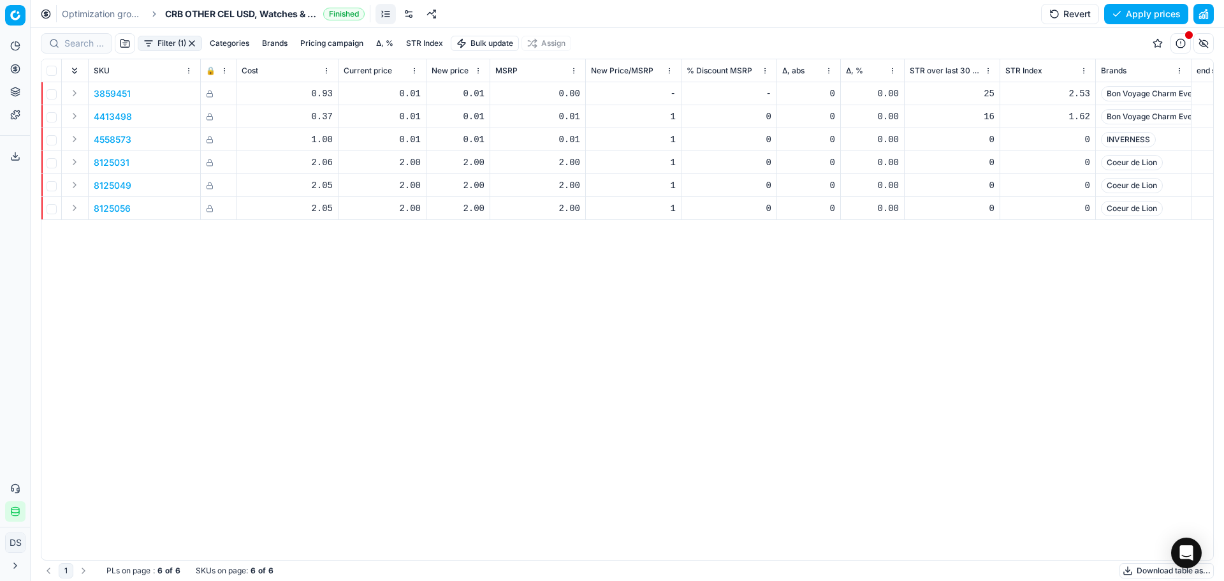
click at [1206, 14] on button "button" at bounding box center [1204, 14] width 20 height 20
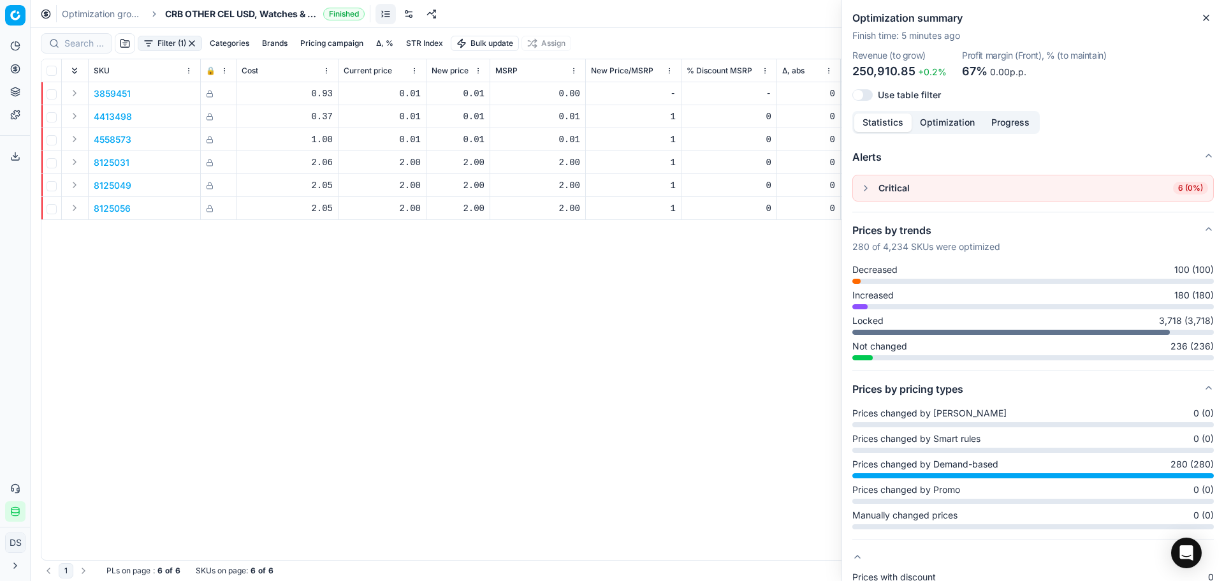
click at [189, 40] on button "button" at bounding box center [192, 43] width 10 height 10
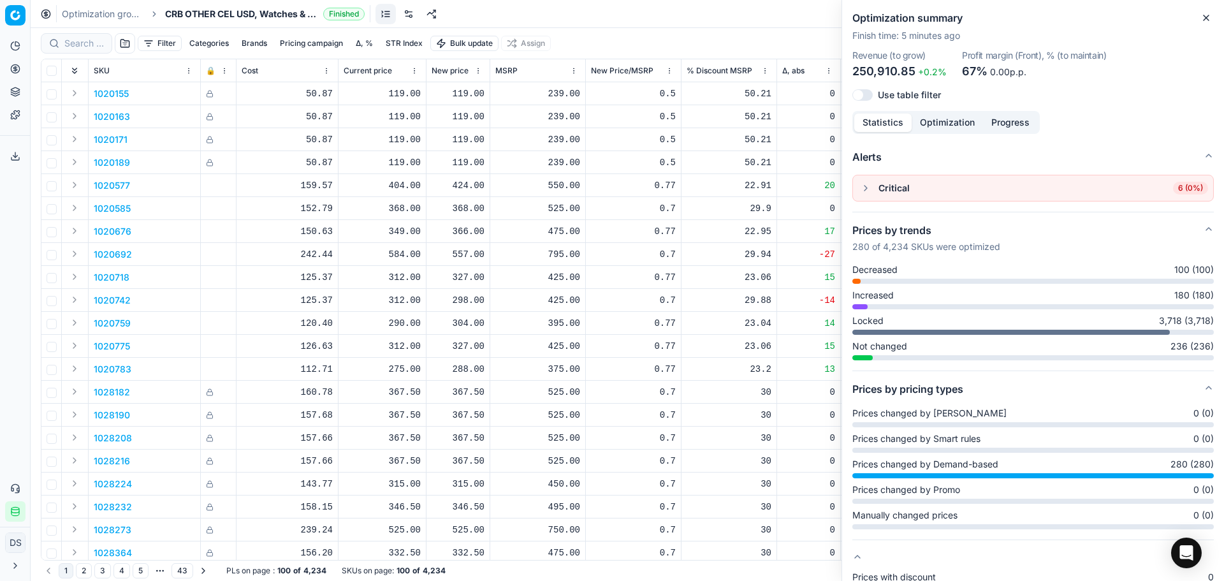
click at [868, 191] on button "button" at bounding box center [865, 187] width 15 height 15
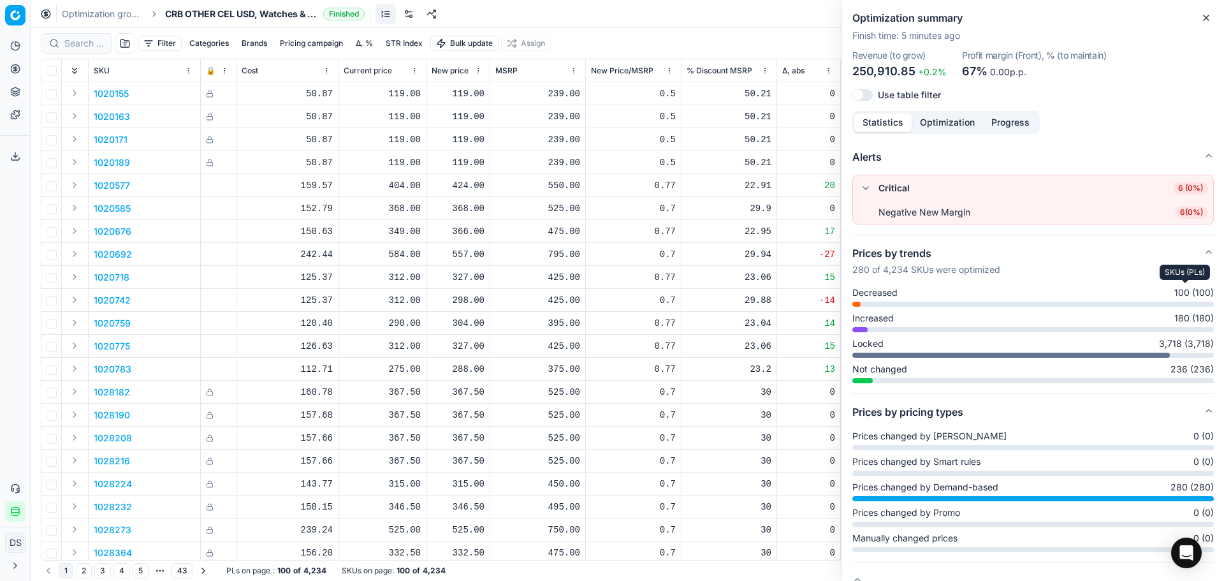
click at [1182, 292] on span "100 (100)" at bounding box center [1195, 292] width 40 height 13
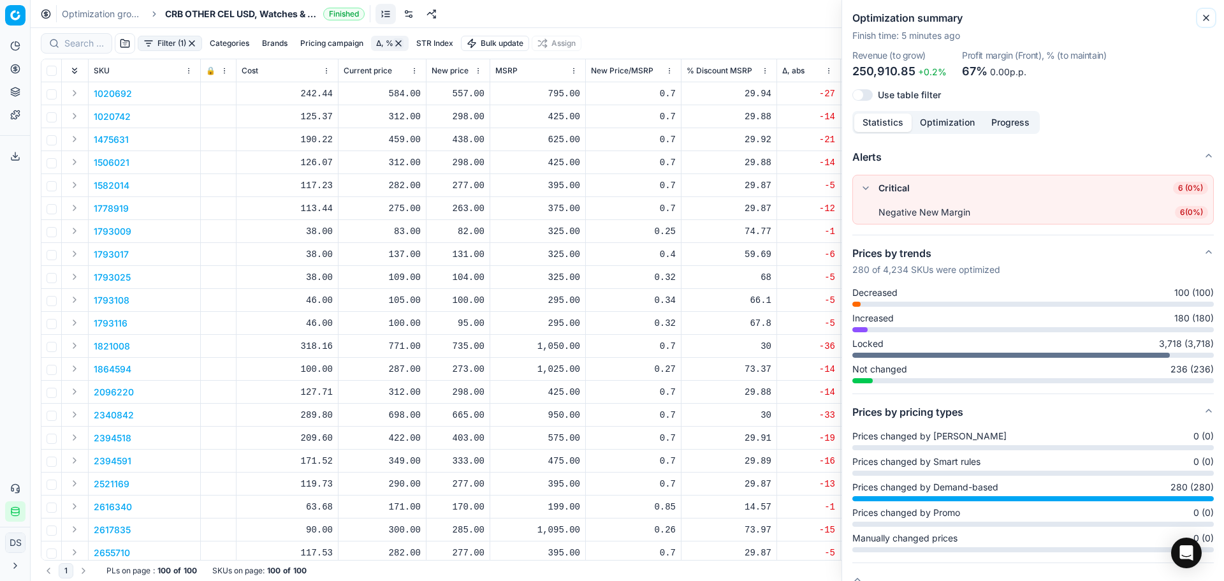
click at [1204, 17] on icon "button" at bounding box center [1206, 18] width 10 height 10
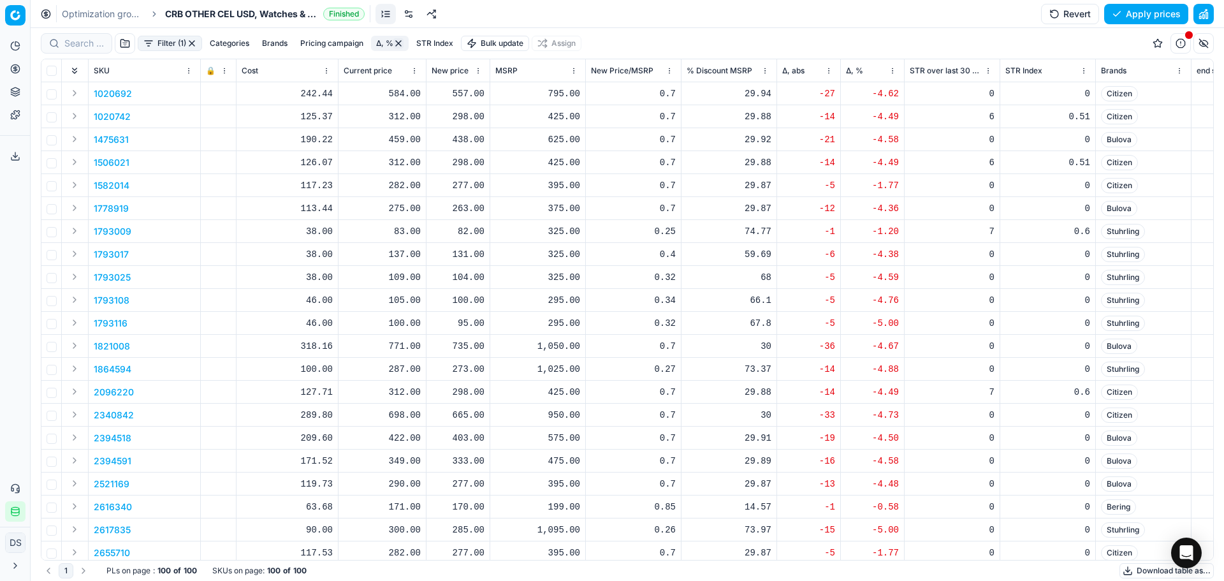
click at [194, 44] on button "button" at bounding box center [192, 43] width 10 height 10
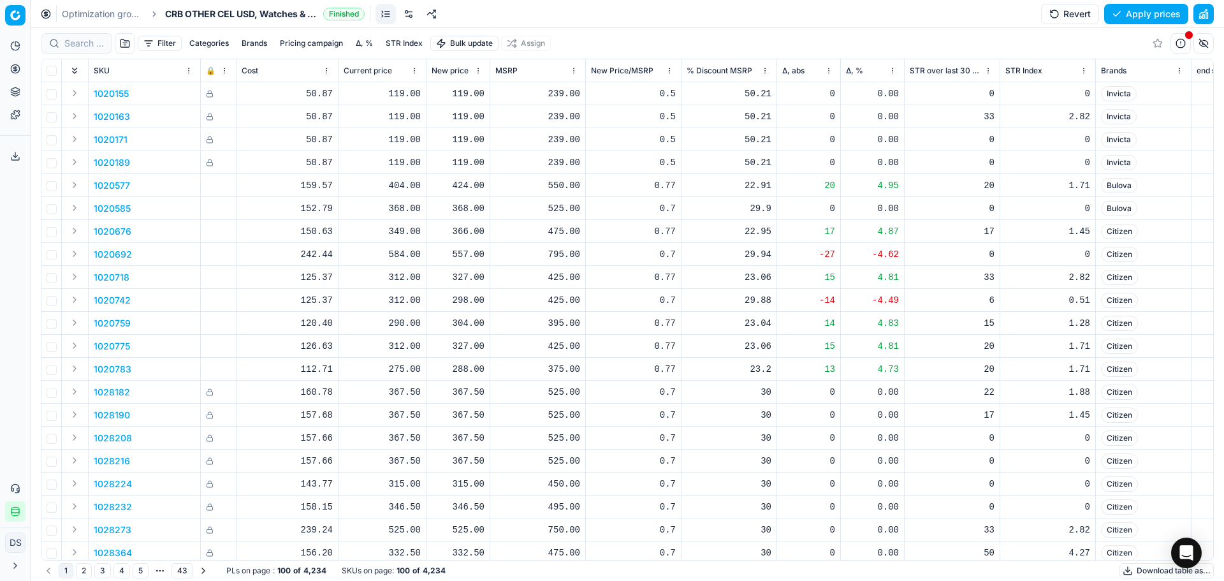
click at [164, 48] on button "Filter" at bounding box center [160, 43] width 44 height 15
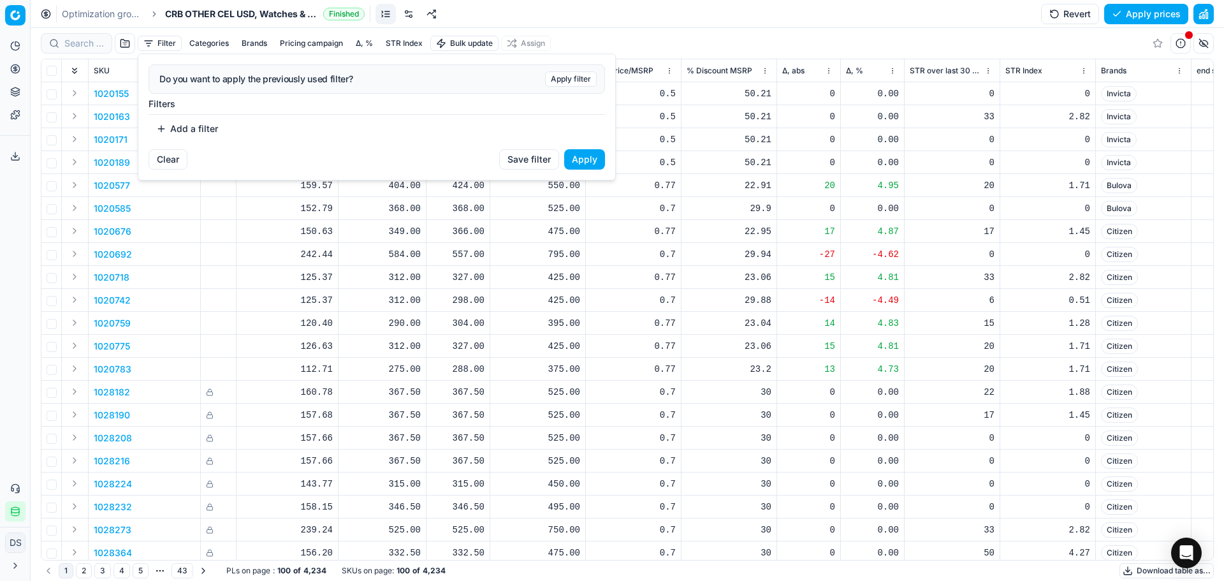
click at [193, 45] on html "Pricing platform Analytics Pricing Product portfolio Templates Export service 3…" at bounding box center [612, 290] width 1224 height 581
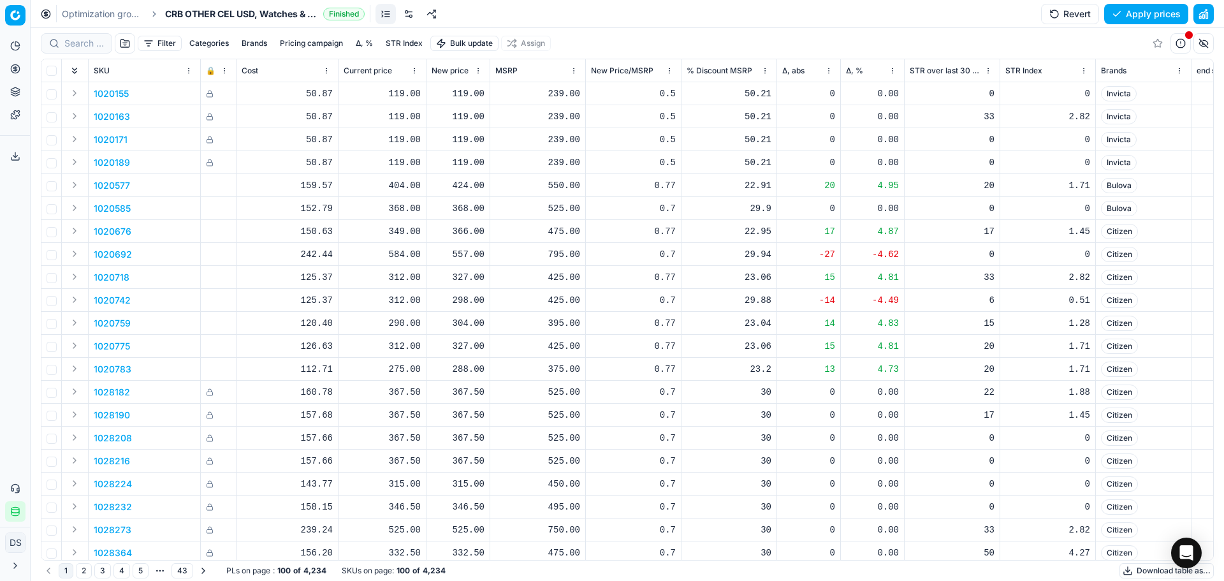
click at [205, 46] on button "Categories" at bounding box center [209, 43] width 50 height 15
click at [128, 124] on input "Watches" at bounding box center [127, 123] width 10 height 10
checkbox input "true"
click at [288, 169] on button "Apply" at bounding box center [287, 169] width 31 height 15
click at [164, 44] on button "Filter (1)" at bounding box center [170, 43] width 64 height 15
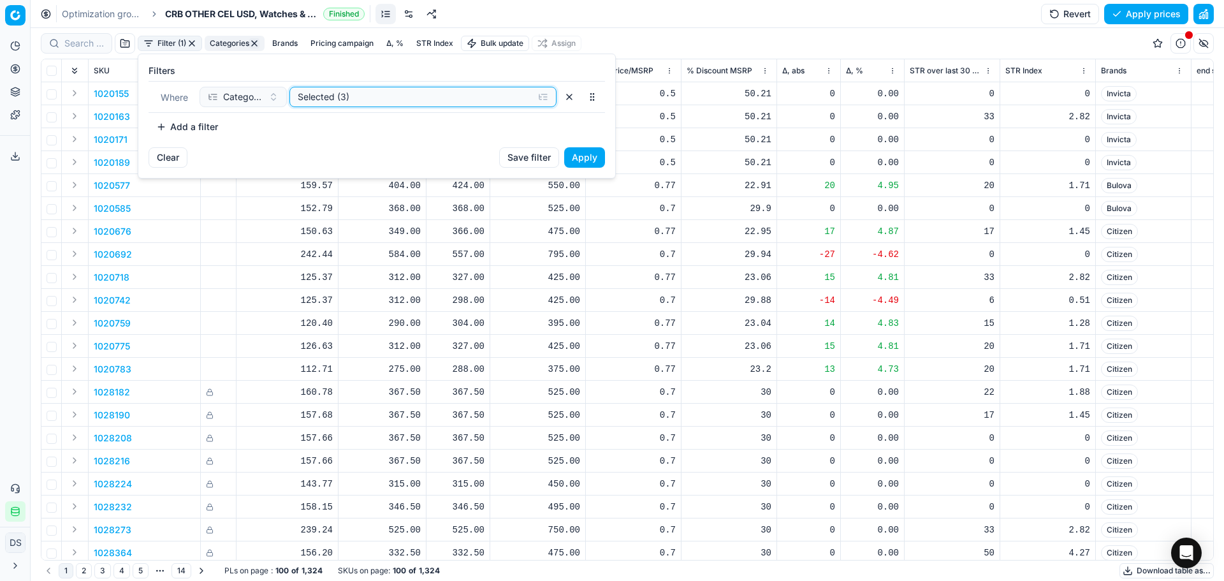
click at [309, 92] on div "Selected (3)" at bounding box center [413, 97] width 230 height 13
click at [506, 101] on div "Selected (3)" at bounding box center [413, 97] width 230 height 13
click at [202, 129] on button "Add a filter" at bounding box center [187, 127] width 77 height 20
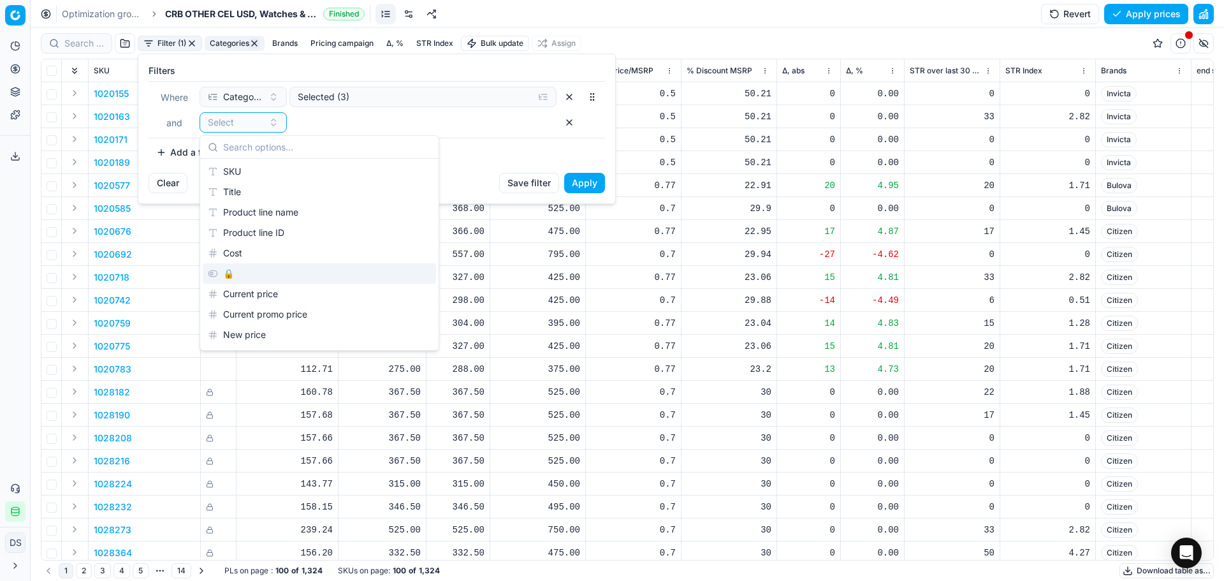
click at [243, 276] on div "🔒" at bounding box center [319, 273] width 233 height 20
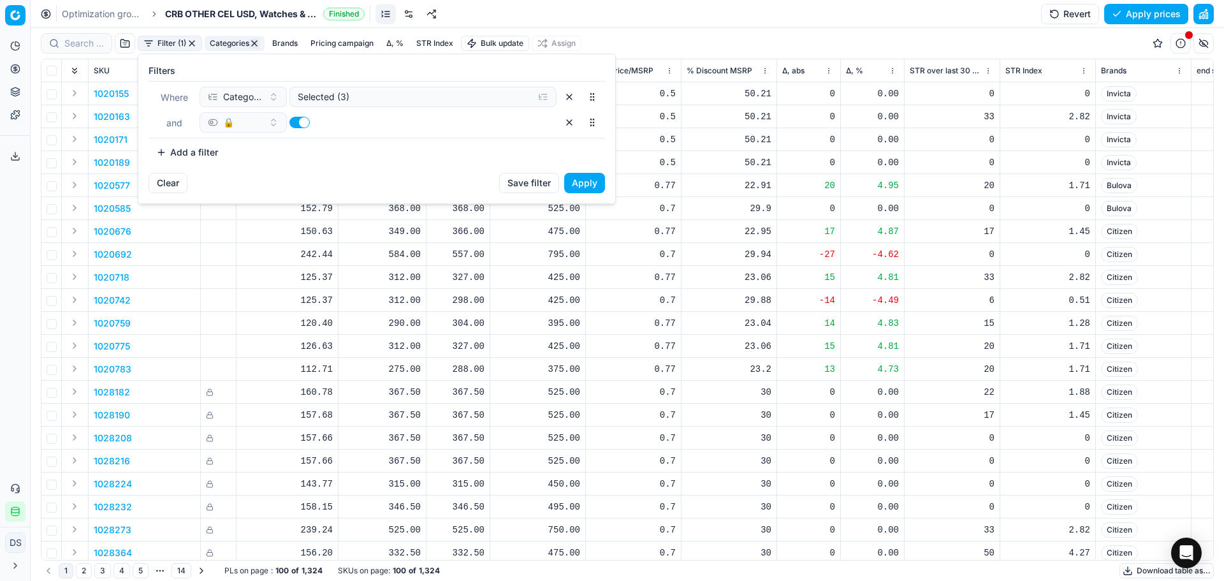
click at [307, 122] on button "button" at bounding box center [299, 122] width 20 height 11
click at [598, 182] on button "Apply" at bounding box center [584, 183] width 41 height 20
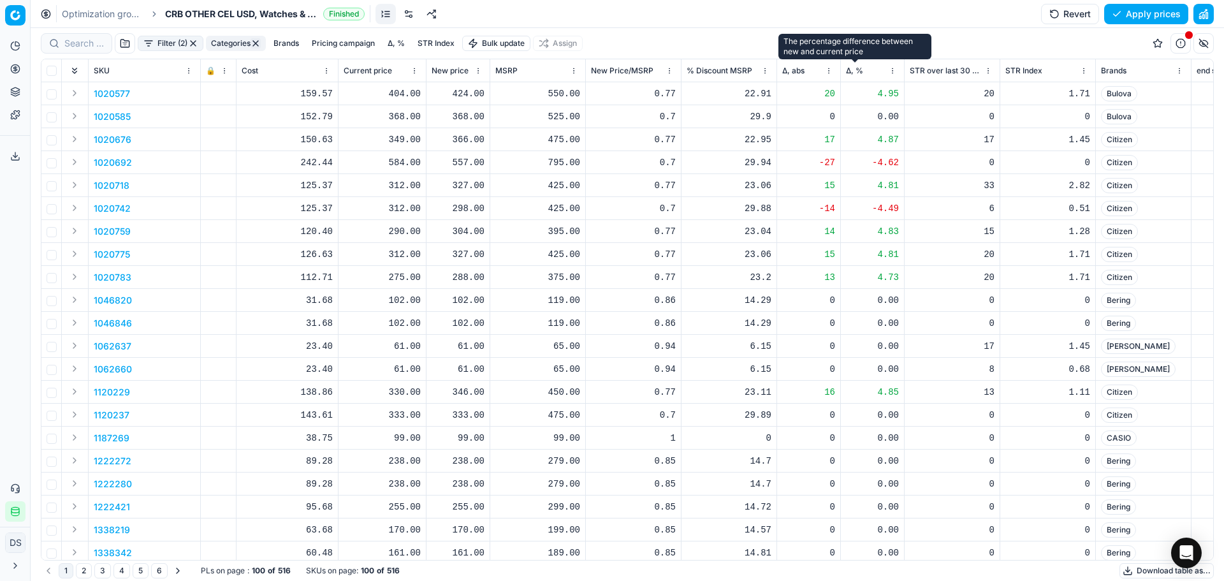
click at [861, 70] on span "Δ, %" at bounding box center [854, 71] width 17 height 10
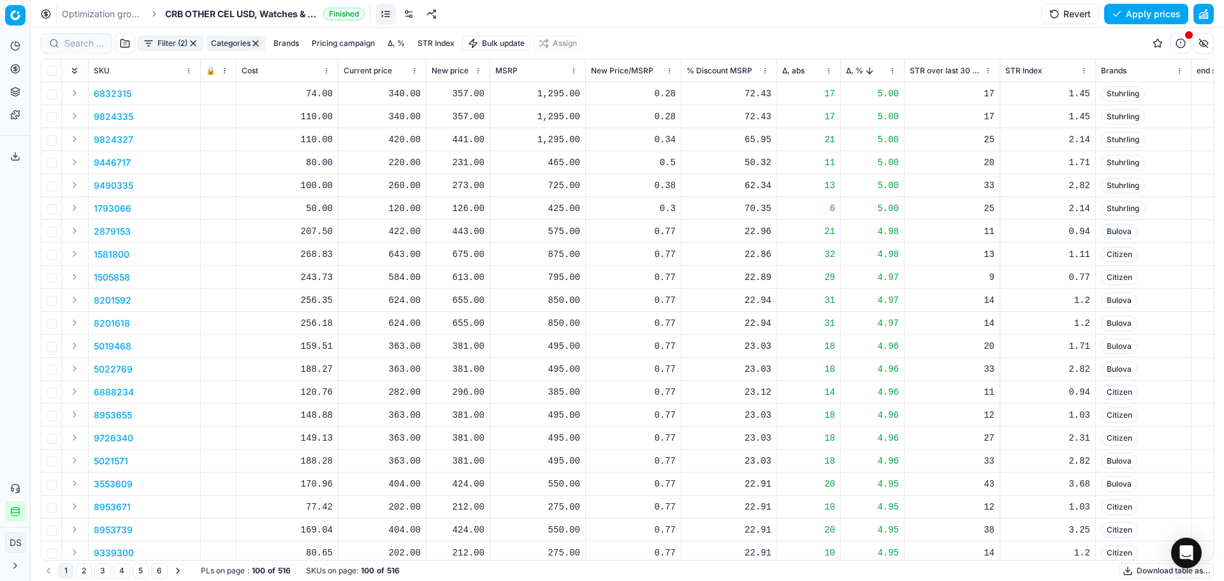
click at [871, 72] on button "Sorted by Δ, % descending" at bounding box center [869, 70] width 13 height 13
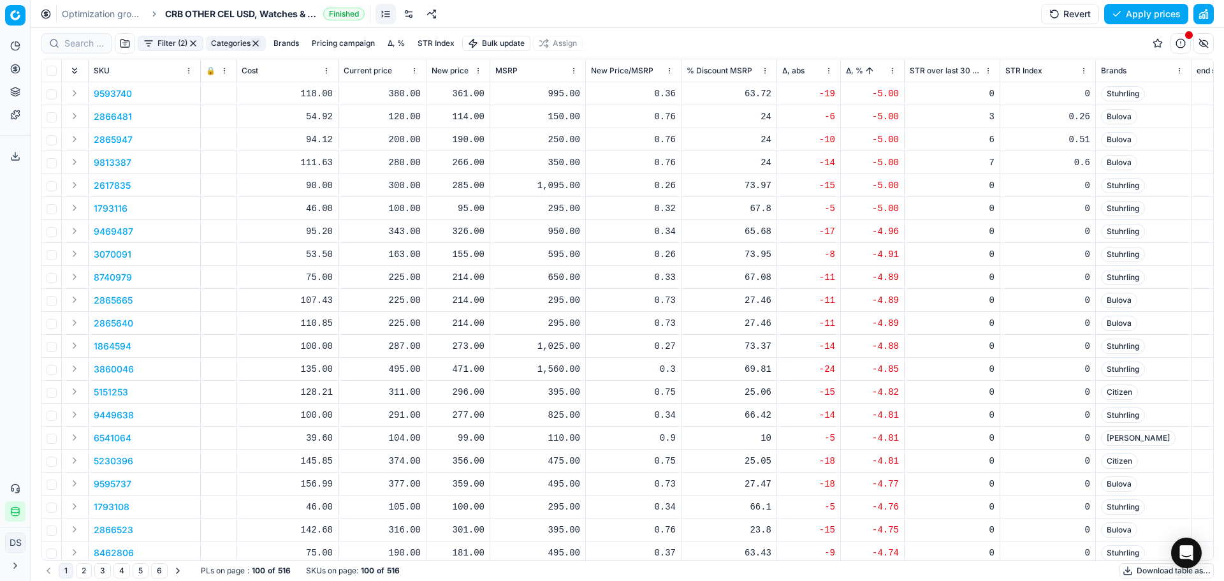
click at [872, 71] on button "Sorted by Δ, % ascending" at bounding box center [869, 70] width 13 height 13
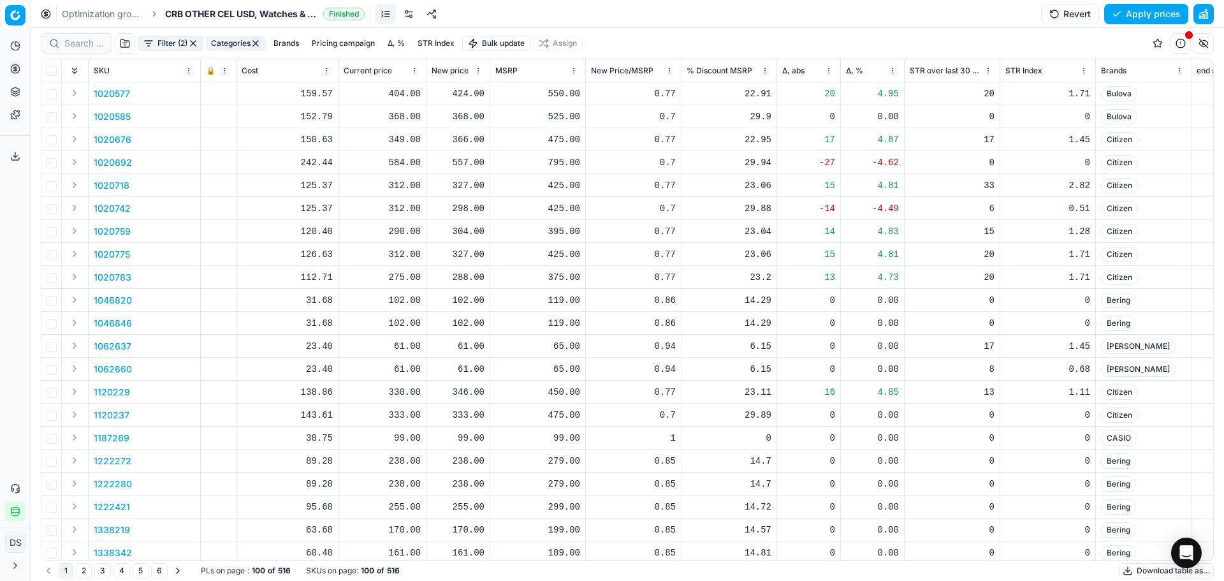
click at [395, 44] on button "Δ, %" at bounding box center [396, 43] width 27 height 15
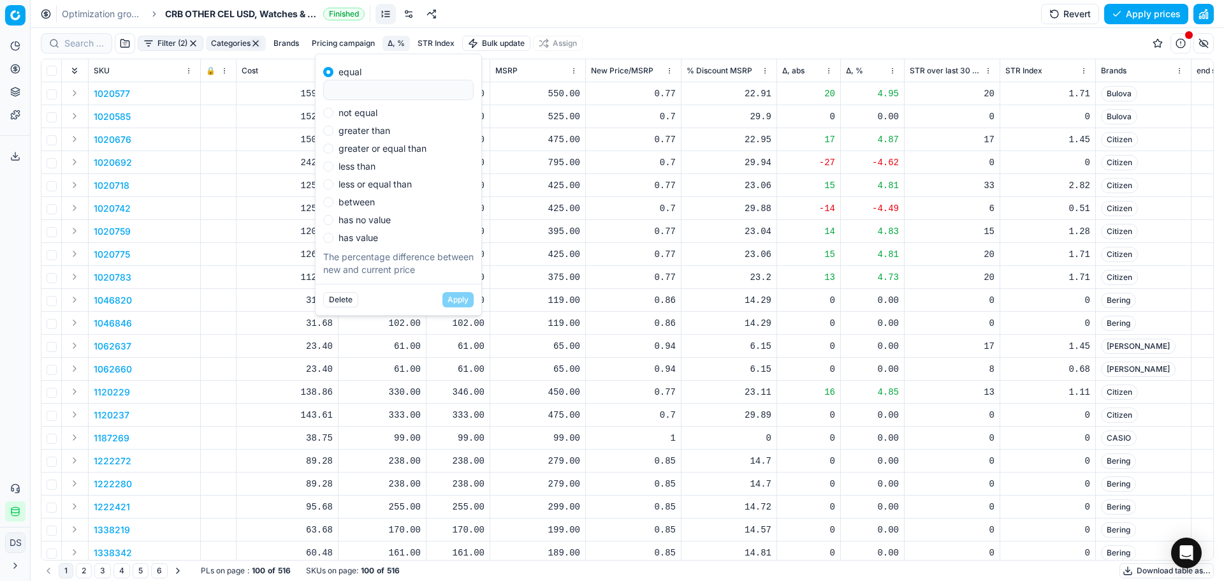
click at [368, 110] on label "not equal" at bounding box center [358, 112] width 39 height 9
click at [333, 110] on input "not equal" at bounding box center [328, 113] width 10 height 10
radio input "true"
type input "0"
click at [473, 305] on button "Apply" at bounding box center [458, 299] width 31 height 15
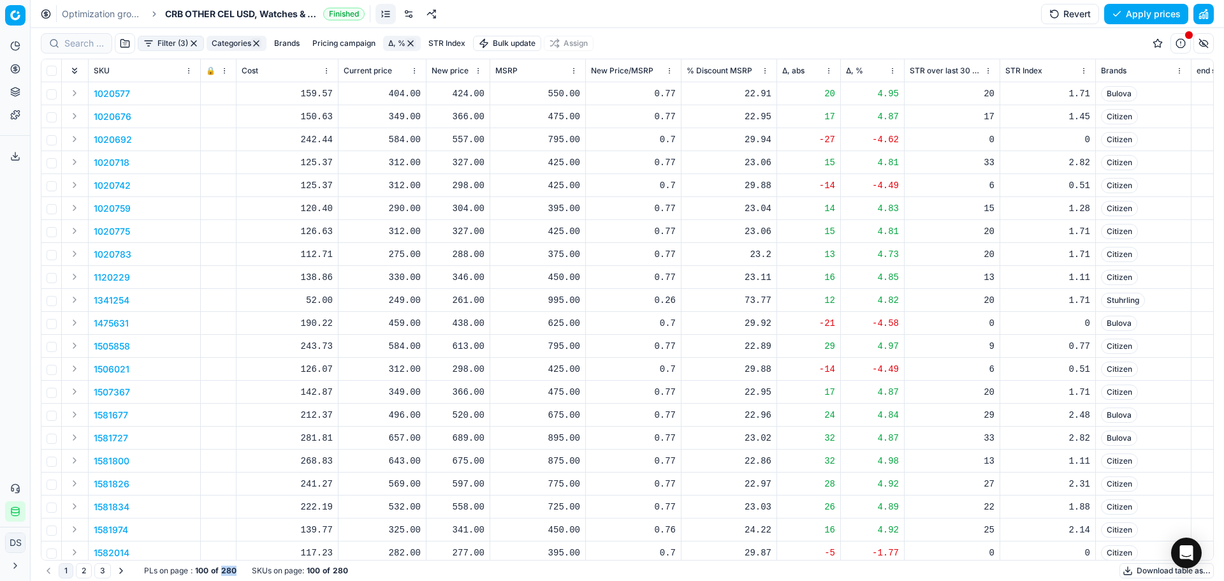
drag, startPoint x: 221, startPoint y: 573, endPoint x: 242, endPoint y: 573, distance: 21.0
click at [242, 573] on div "1 2 3 PLs on page : 100 of 280 SKUs on page : 100 of 280" at bounding box center [194, 570] width 307 height 15
click at [1209, 13] on button "button" at bounding box center [1204, 14] width 20 height 20
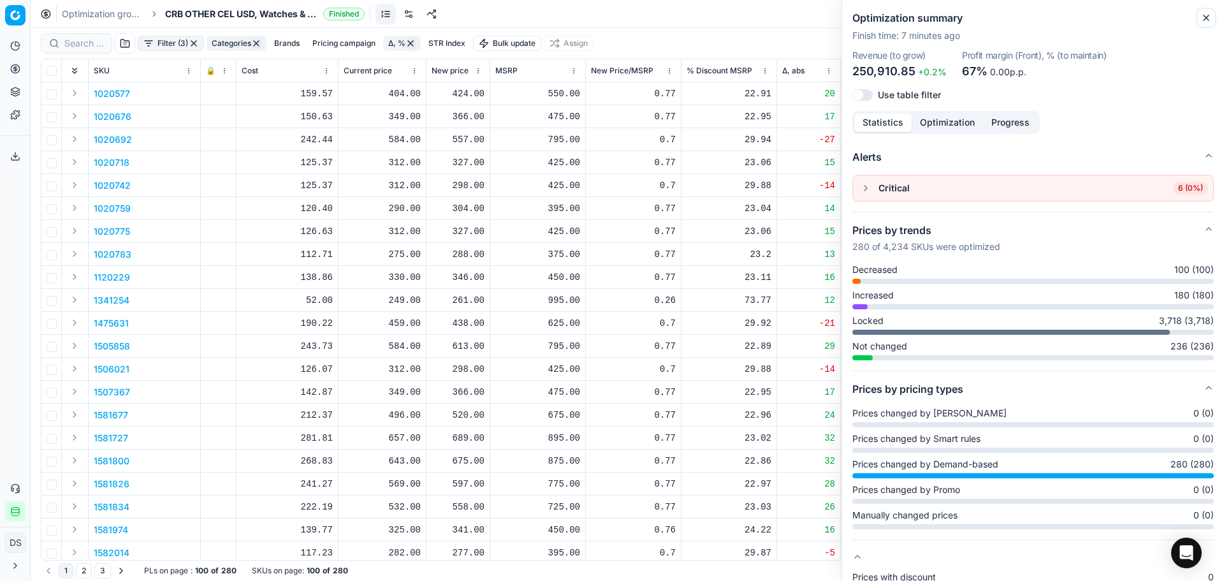
click at [1204, 17] on icon "button" at bounding box center [1206, 18] width 10 height 10
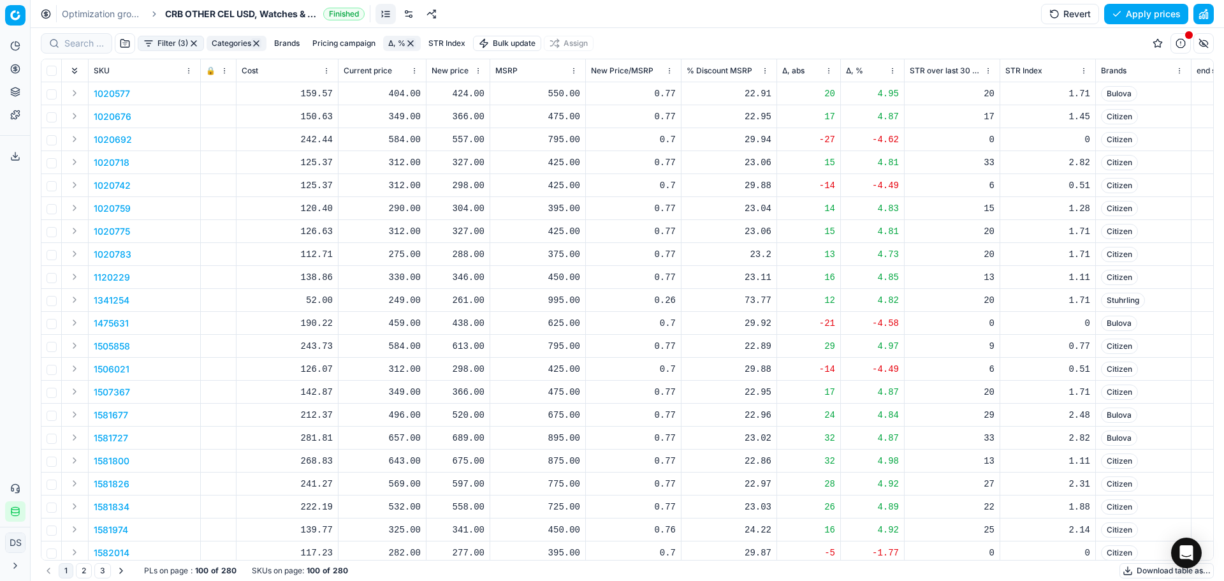
click at [91, 18] on link "Optimization groups" at bounding box center [103, 14] width 82 height 13
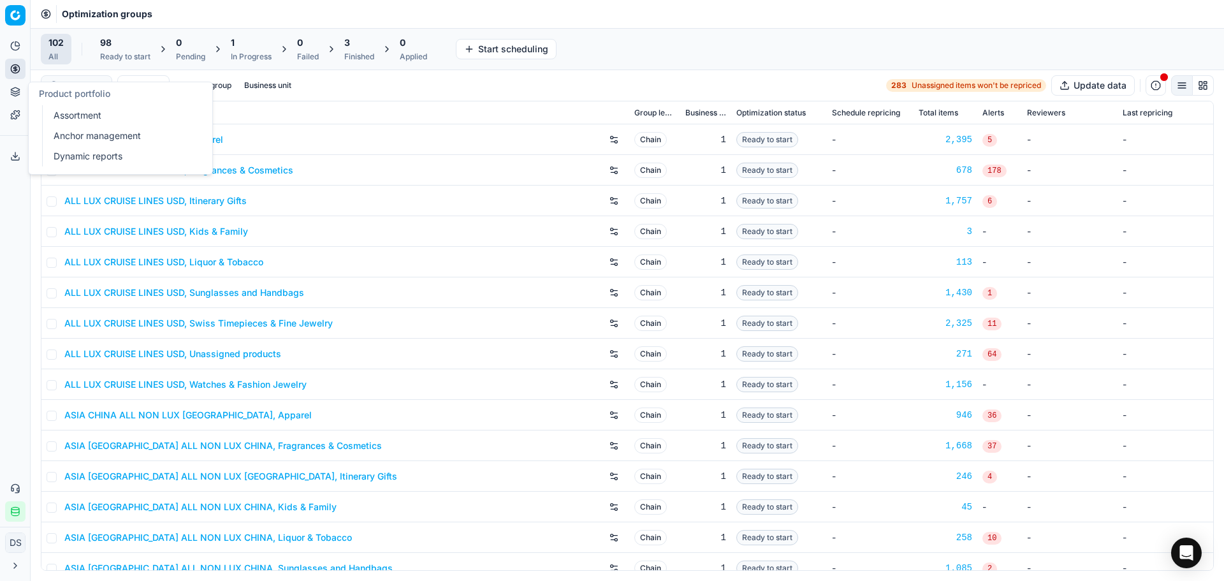
click at [91, 155] on link "Dynamic reports" at bounding box center [122, 156] width 149 height 18
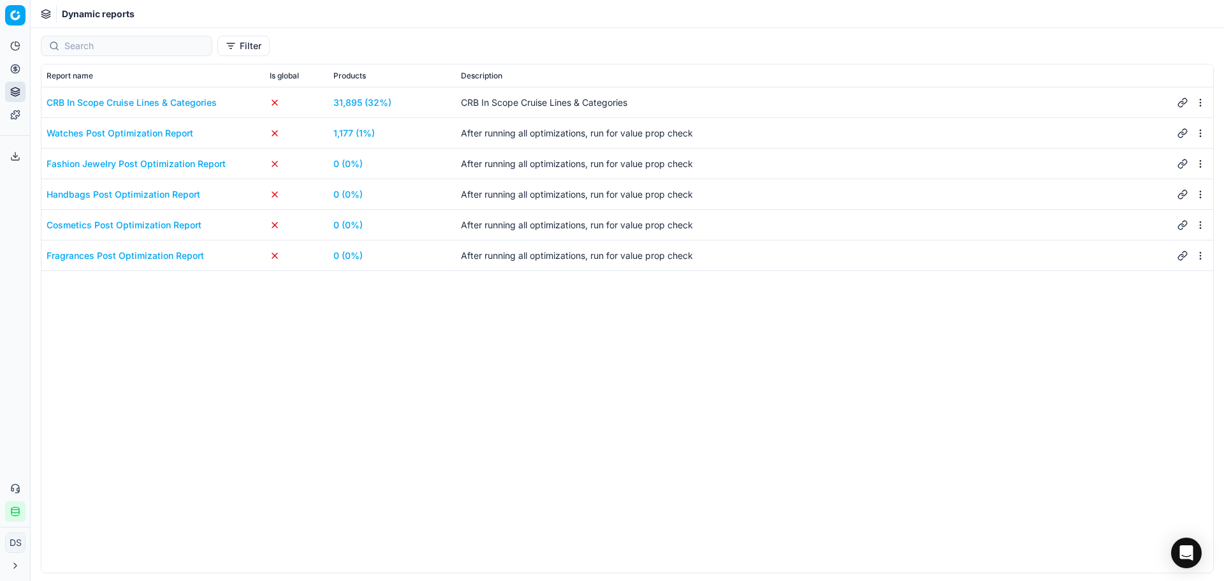
click at [144, 138] on div "Watches Post Optimization Report" at bounding box center [120, 133] width 147 height 13
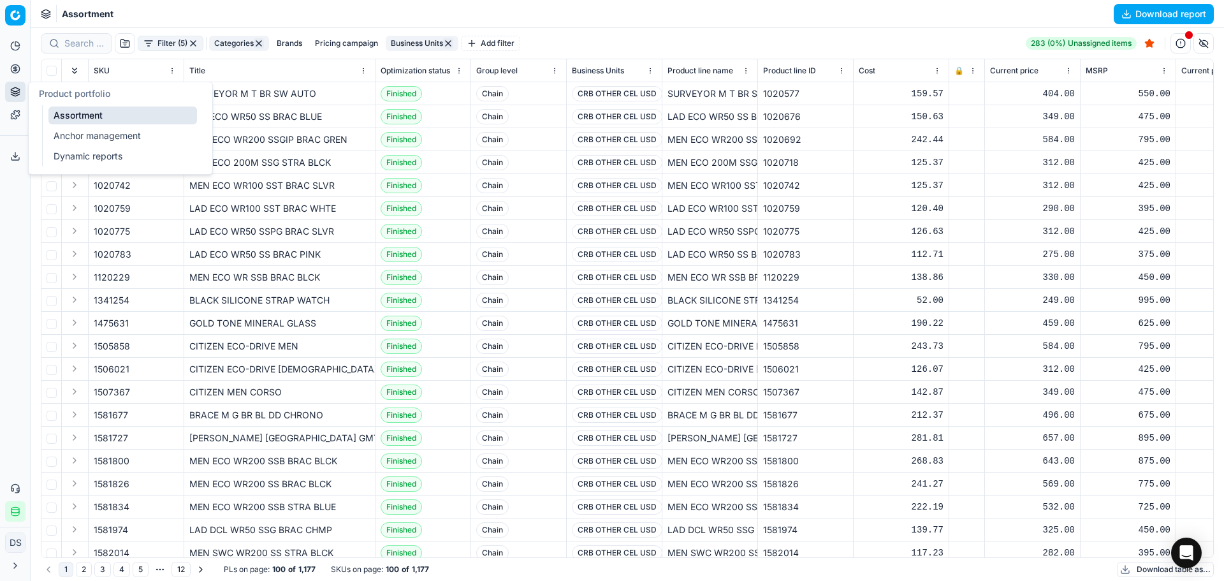
click at [81, 150] on link "Dynamic reports" at bounding box center [122, 156] width 149 height 18
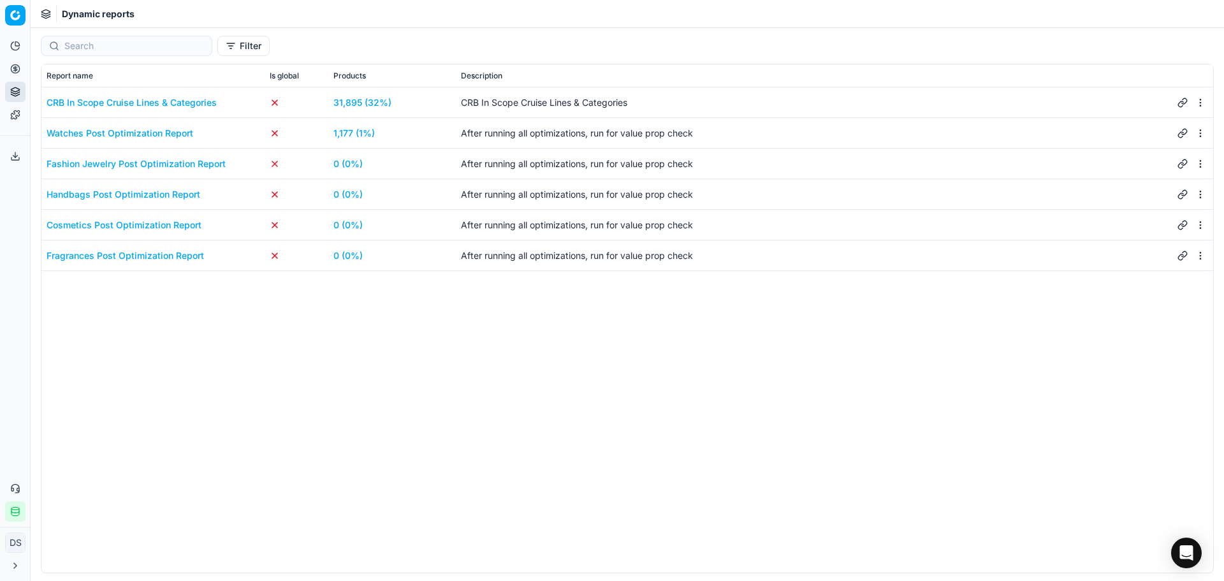
click at [119, 133] on div "Watches Post Optimization Report" at bounding box center [120, 133] width 147 height 13
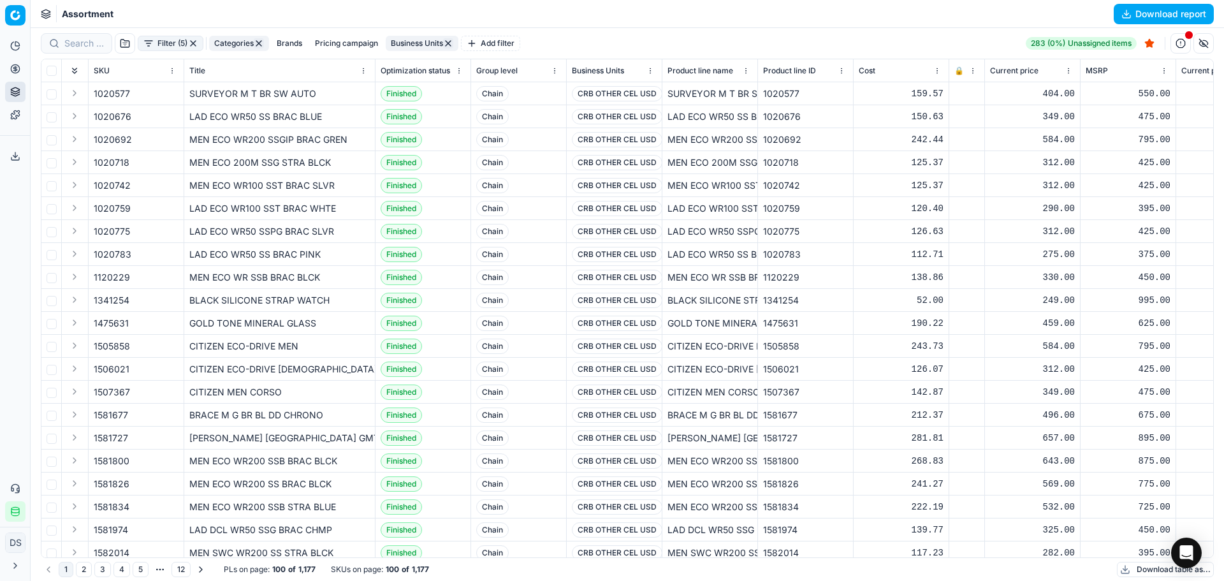
click at [168, 49] on button "Filter (5)" at bounding box center [171, 43] width 66 height 15
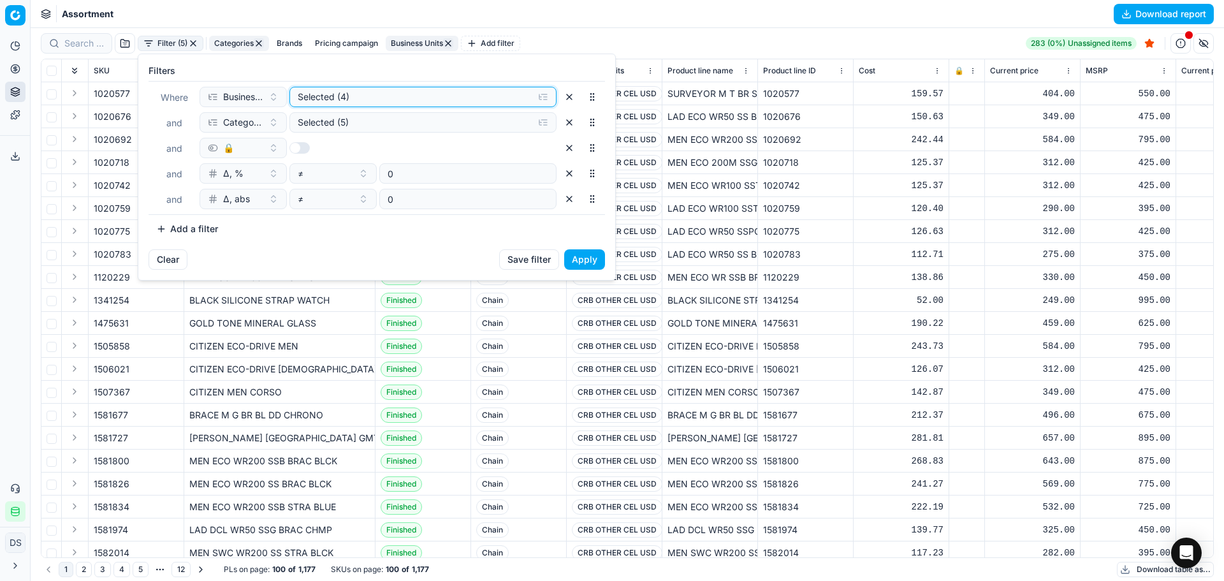
click at [366, 98] on div "Selected (4)" at bounding box center [413, 97] width 230 height 13
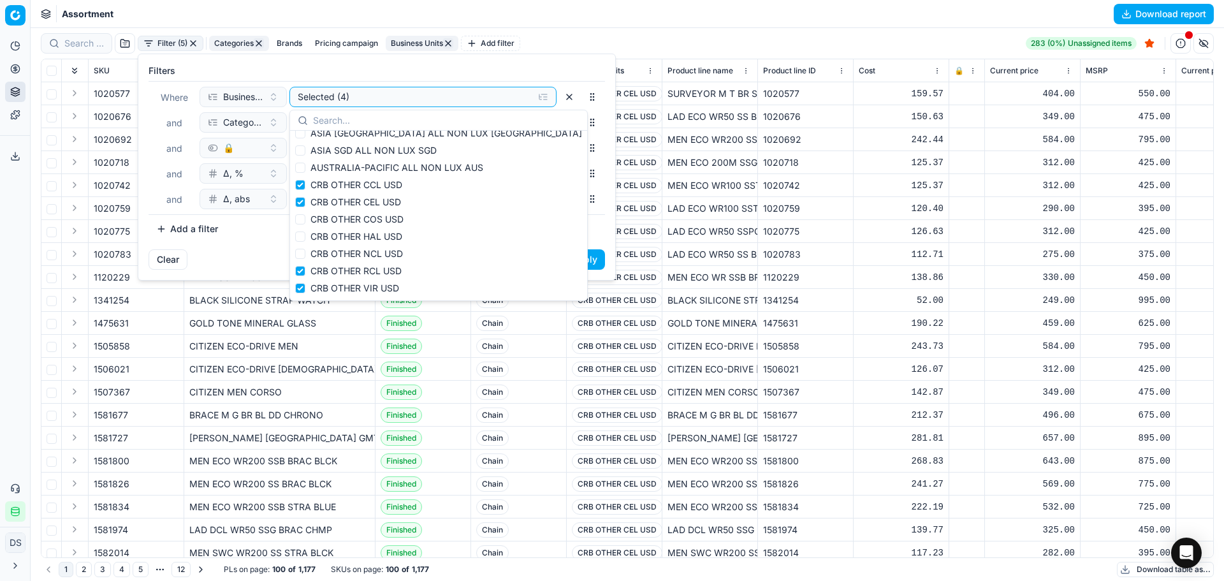
scroll to position [64, 0]
click at [231, 254] on div "Clear Save filter Apply" at bounding box center [376, 264] width 477 height 31
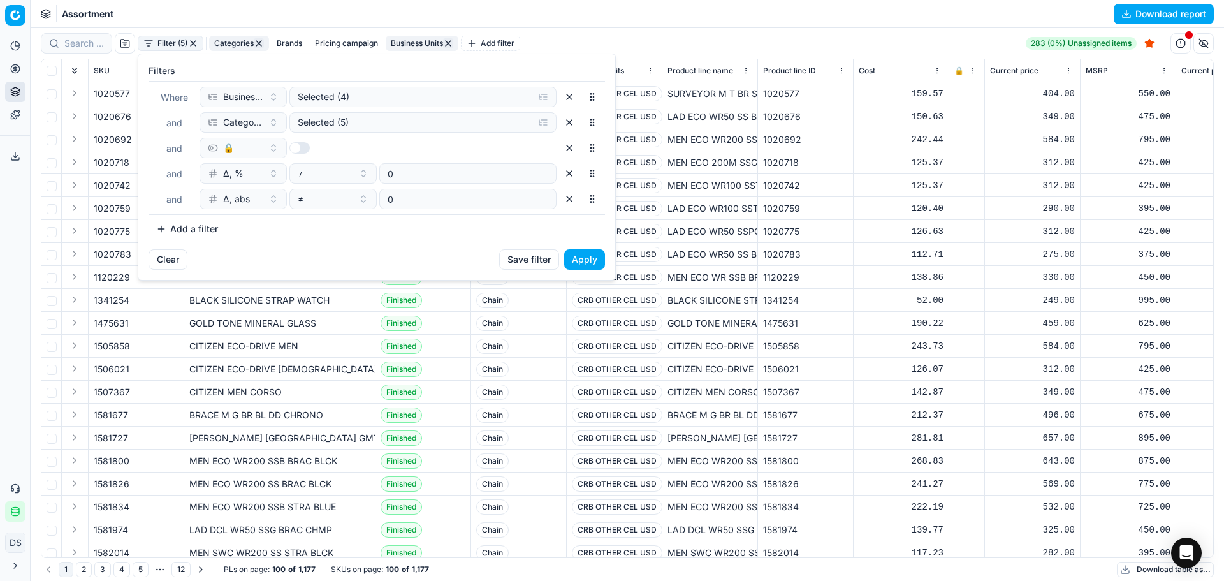
click at [411, 566] on html "Pricing platform Analytics Pricing Product portfolio Templates Export service 3…" at bounding box center [612, 290] width 1224 height 581
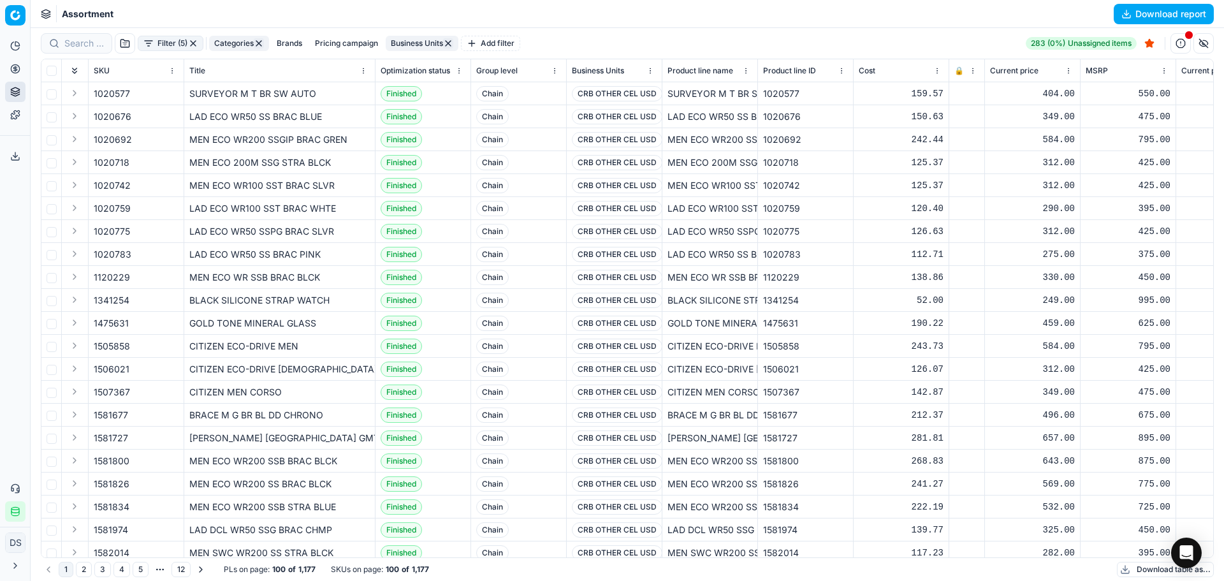
click at [23, 74] on button "Pricing" at bounding box center [15, 69] width 20 height 20
click at [82, 89] on link "Optimization groups" at bounding box center [122, 93] width 149 height 18
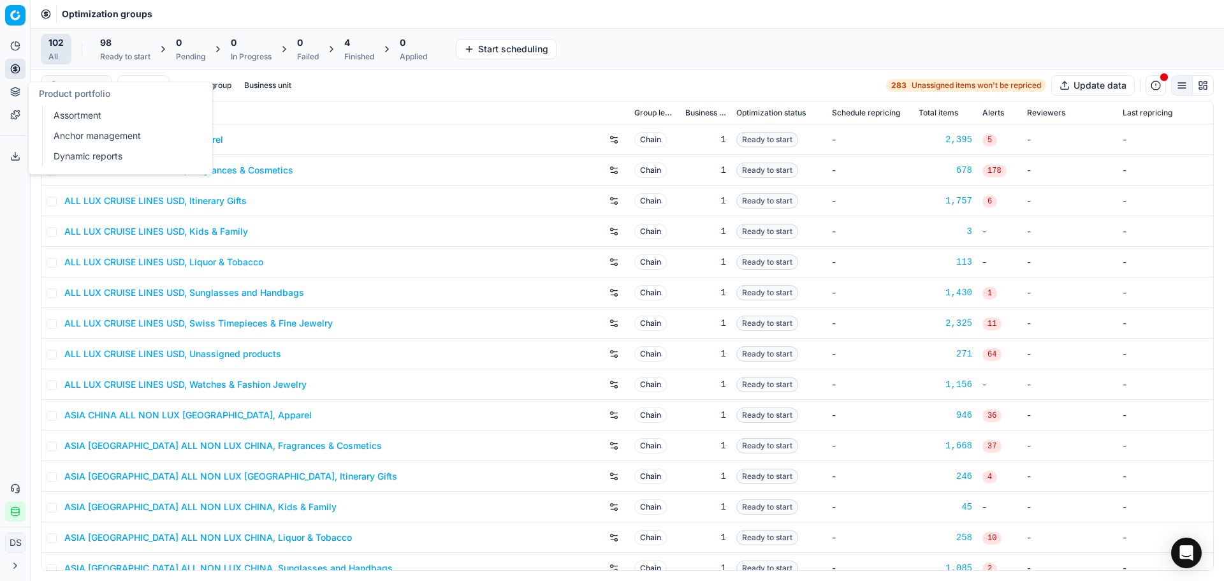
click at [25, 95] on button "Toggle Sidebar" at bounding box center [30, 290] width 10 height 581
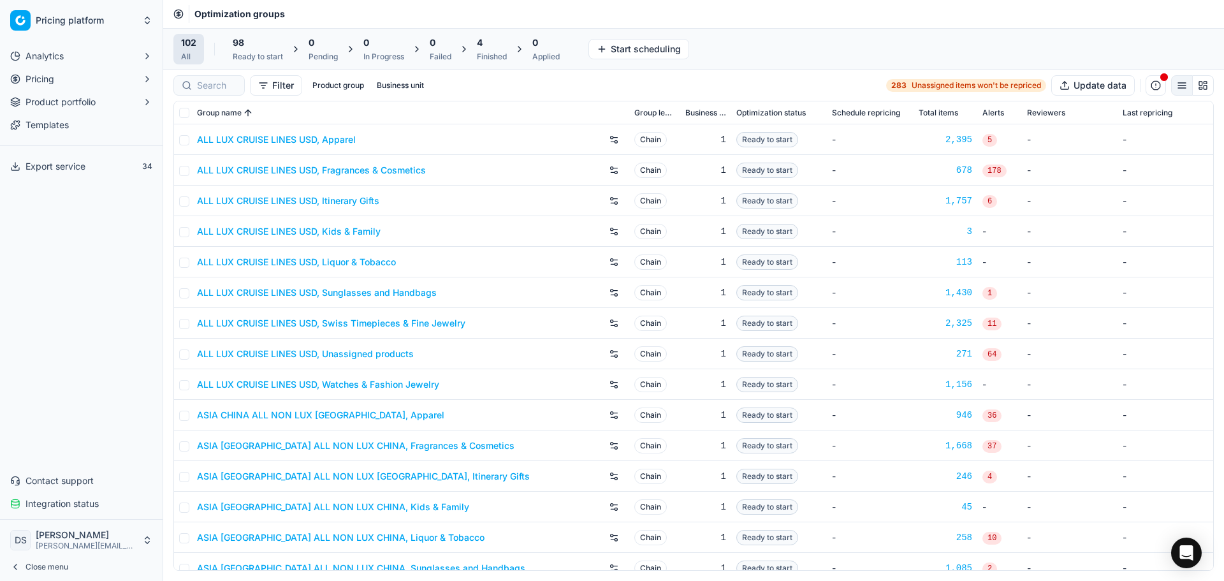
click at [38, 106] on span "Product portfolio" at bounding box center [61, 102] width 70 height 13
click at [65, 161] on link "Dynamic reports" at bounding box center [81, 163] width 121 height 18
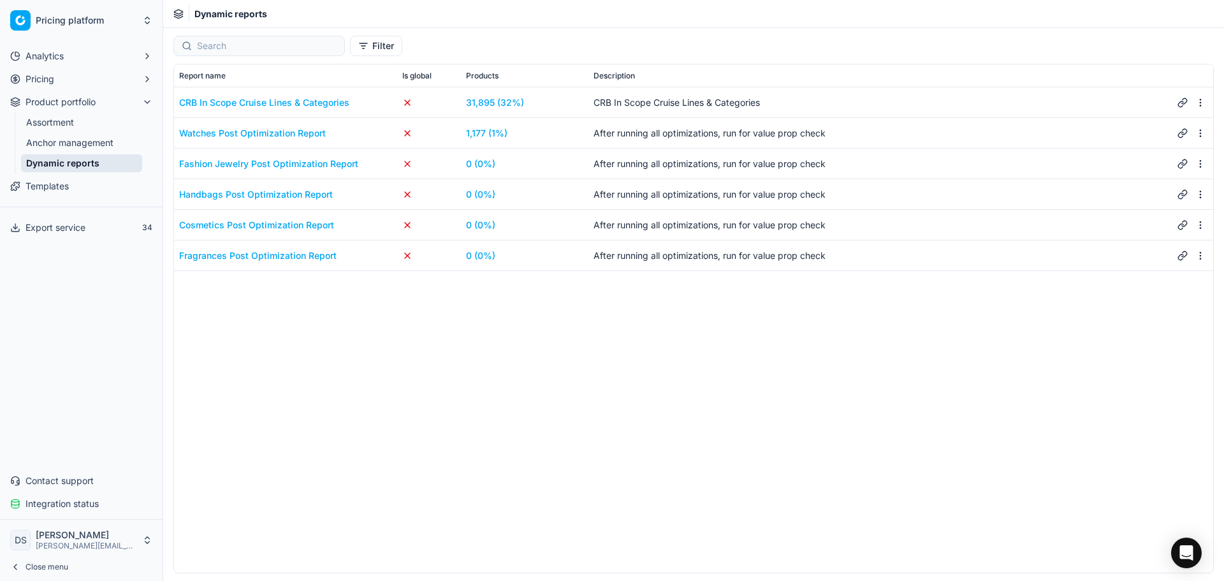
drag, startPoint x: 85, startPoint y: 565, endPoint x: 170, endPoint y: 359, distance: 222.5
click at [85, 566] on button "Close menu" at bounding box center [81, 567] width 152 height 18
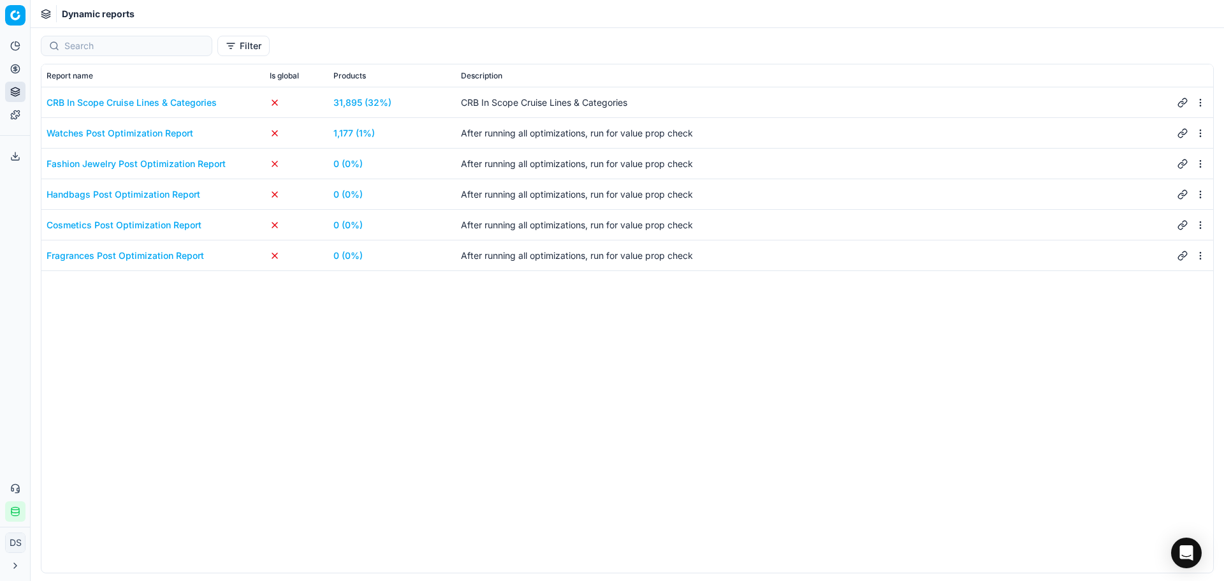
click at [132, 128] on div "Watches Post Optimization Report" at bounding box center [120, 133] width 147 height 13
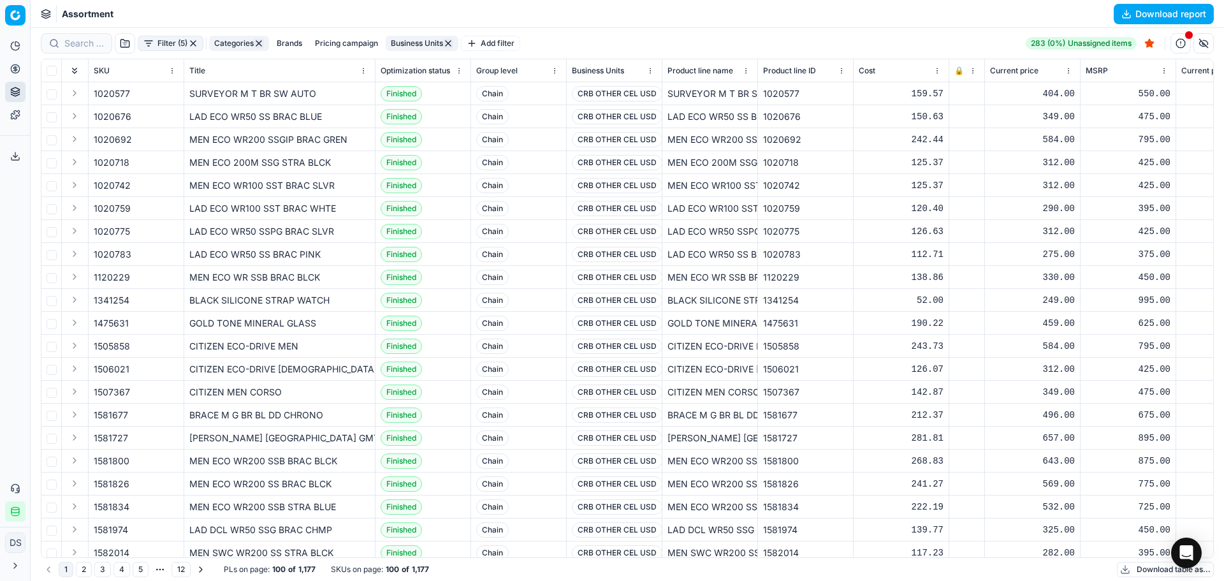
click at [1152, 20] on button "Download report" at bounding box center [1164, 14] width 100 height 20
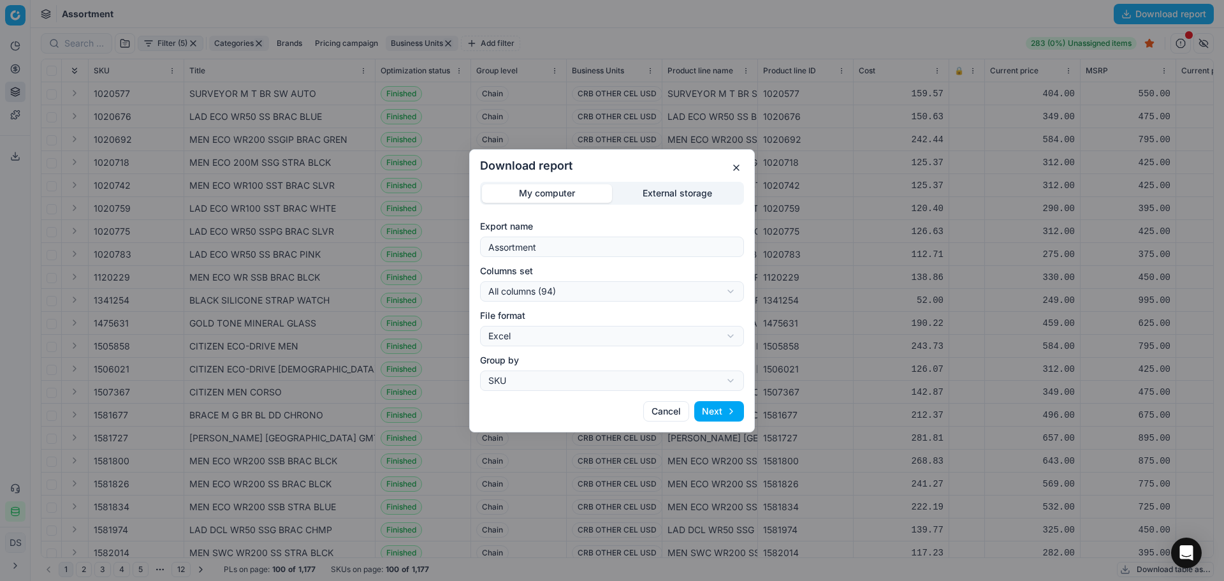
click at [580, 293] on div "Download report My computer External storage Export name Assortment Columns set…" at bounding box center [612, 290] width 1224 height 581
select select "custom"
click at [580, 287] on div "Download report My computer External storage Export name Assortment Columns set…" at bounding box center [612, 290] width 1224 height 581
click at [728, 413] on button "Next" at bounding box center [719, 411] width 50 height 20
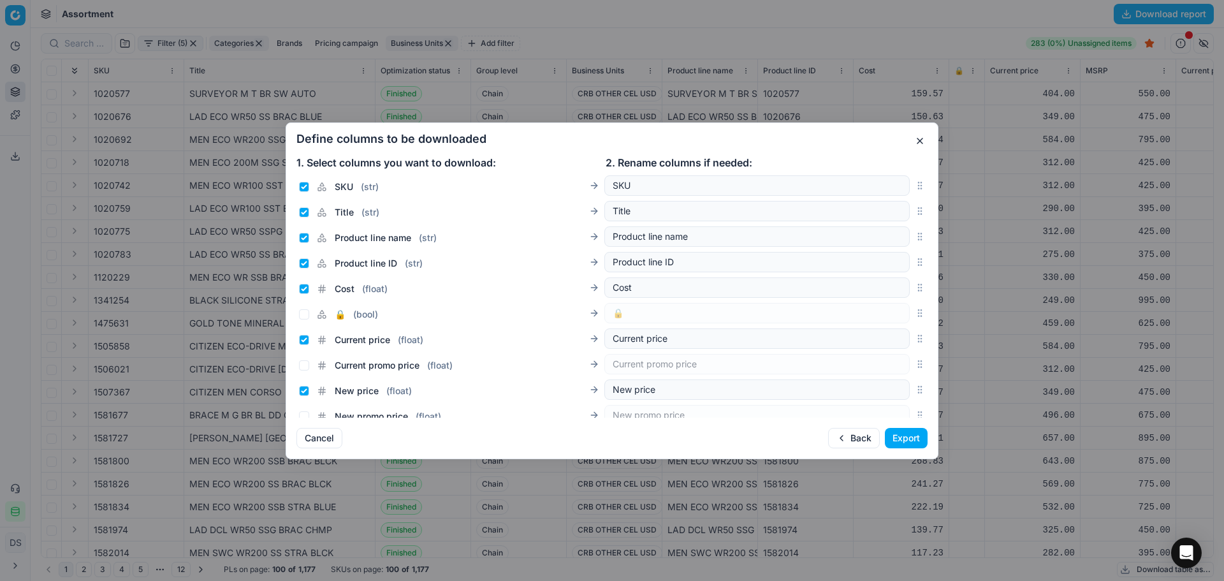
click at [913, 437] on button "Export" at bounding box center [906, 438] width 43 height 20
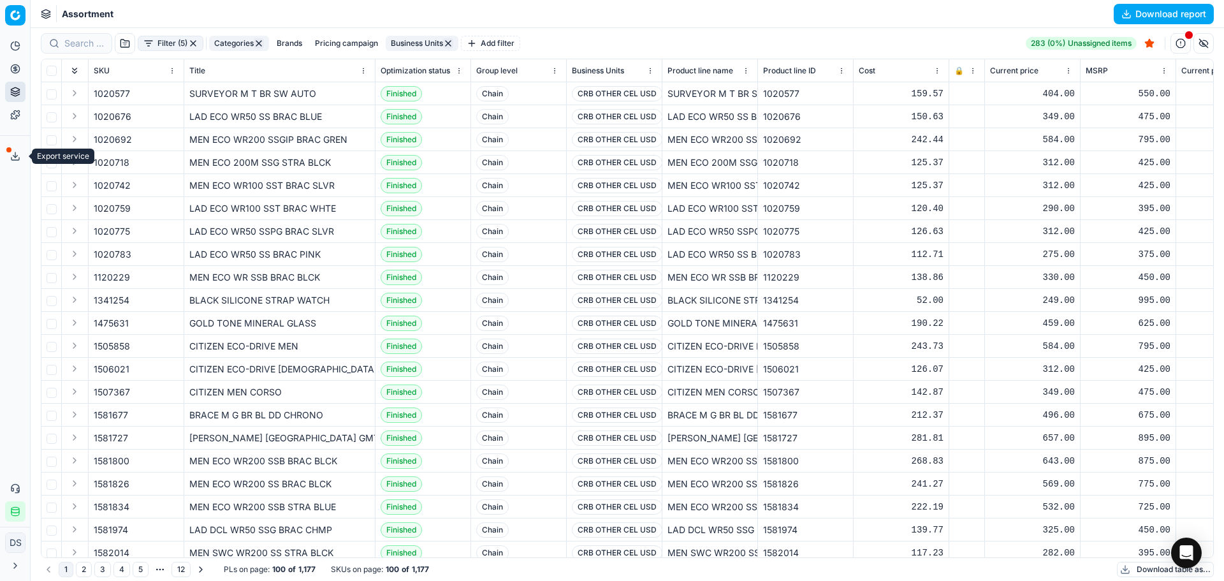
click at [15, 158] on icon at bounding box center [15, 156] width 10 height 10
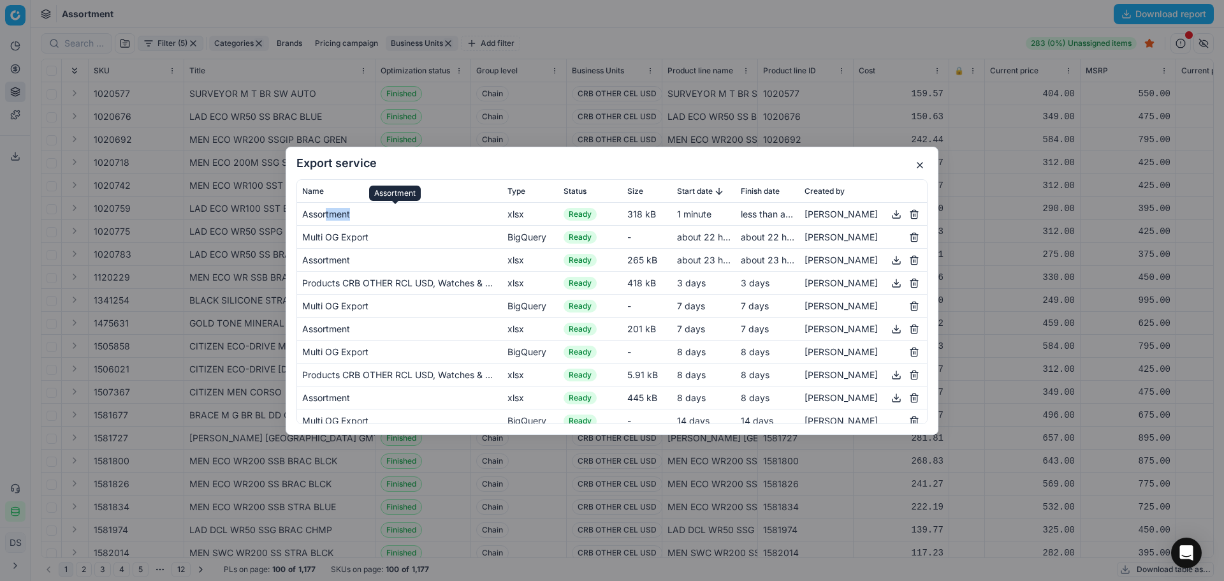
drag, startPoint x: 326, startPoint y: 216, endPoint x: 406, endPoint y: 219, distance: 80.4
click at [406, 219] on div "Assortment" at bounding box center [399, 213] width 195 height 13
click at [889, 216] on button "button" at bounding box center [896, 213] width 15 height 15
click at [921, 169] on button "button" at bounding box center [919, 165] width 15 height 15
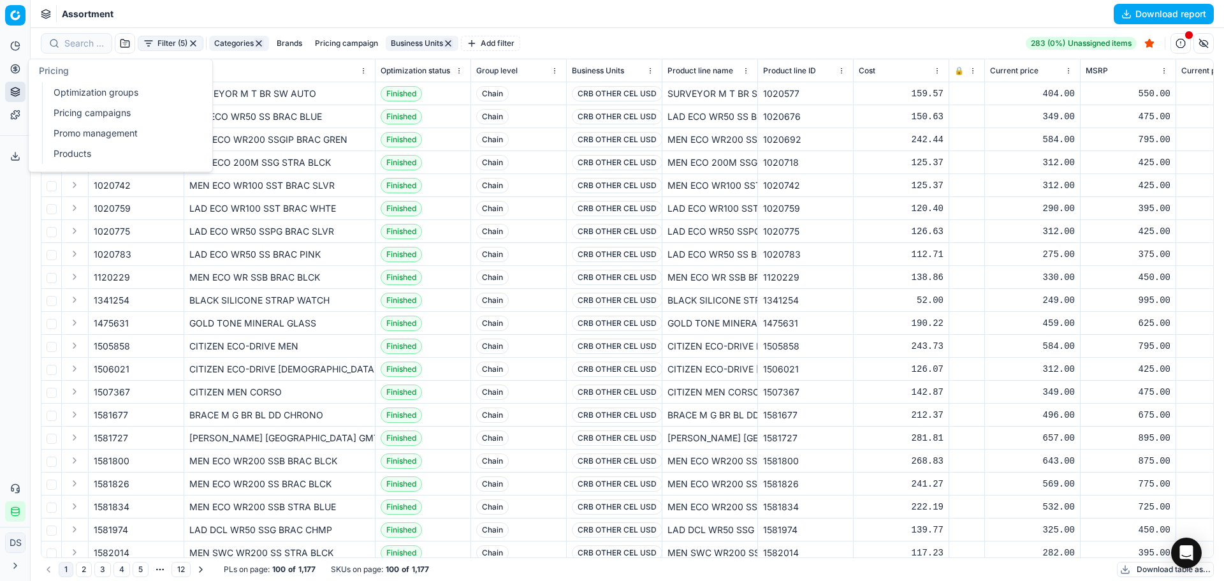
click at [17, 73] on circle at bounding box center [15, 68] width 8 height 8
click at [106, 98] on link "Optimization groups" at bounding box center [122, 93] width 149 height 18
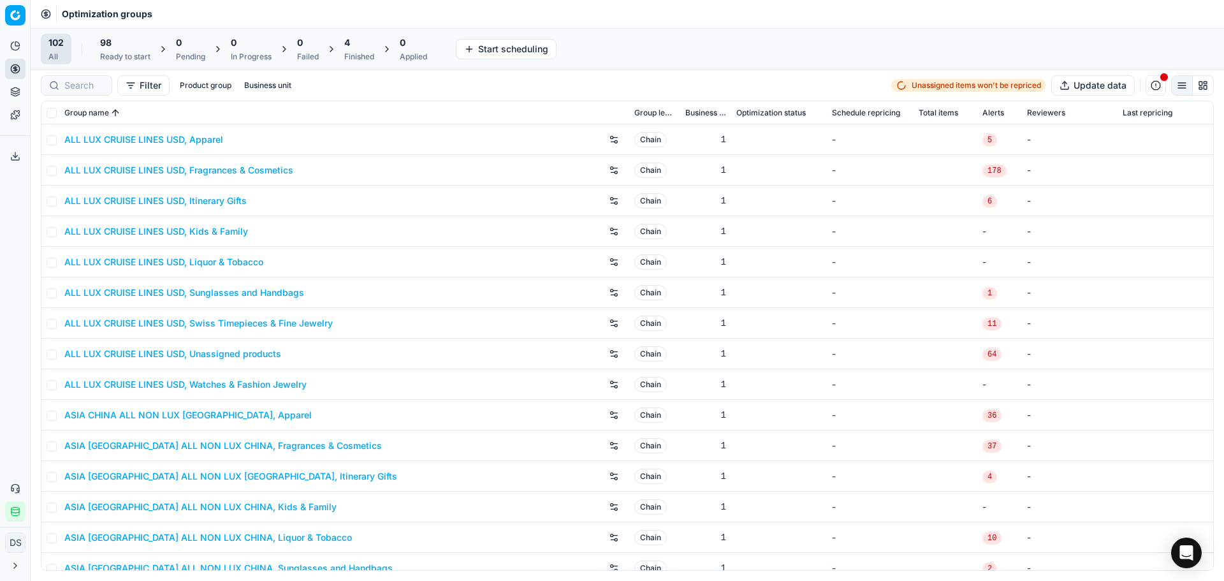
click at [360, 55] on div "Finished" at bounding box center [359, 57] width 30 height 10
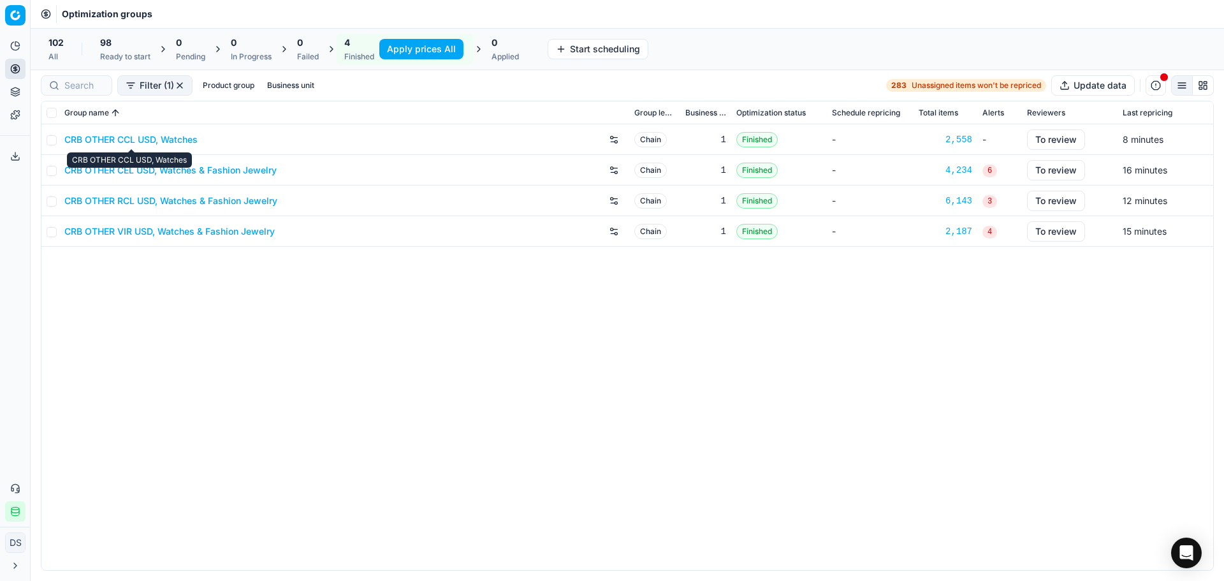
click at [163, 138] on link "CRB OTHER CCL USD, Watches" at bounding box center [130, 139] width 133 height 13
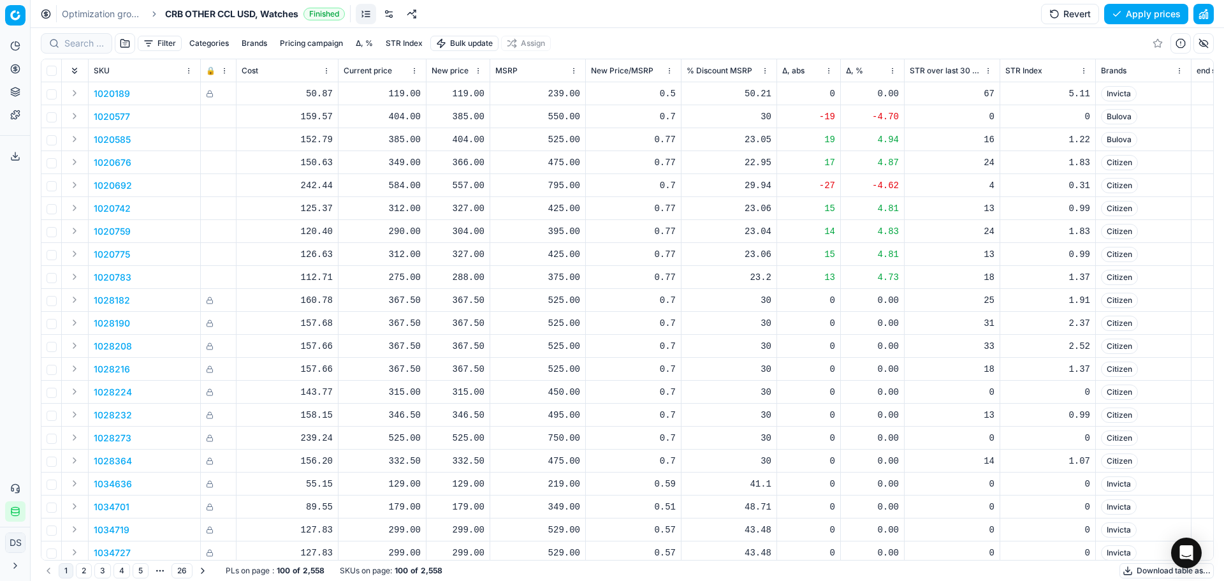
click at [395, 9] on link at bounding box center [389, 14] width 20 height 20
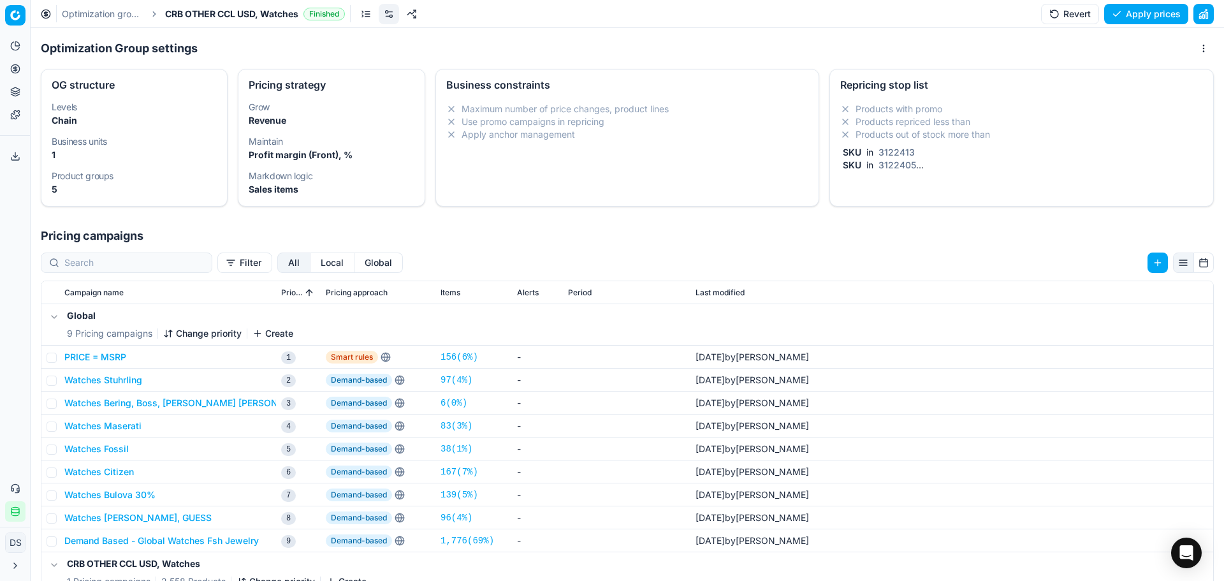
click at [958, 131] on li "Products out of stock more than" at bounding box center [1021, 134] width 363 height 13
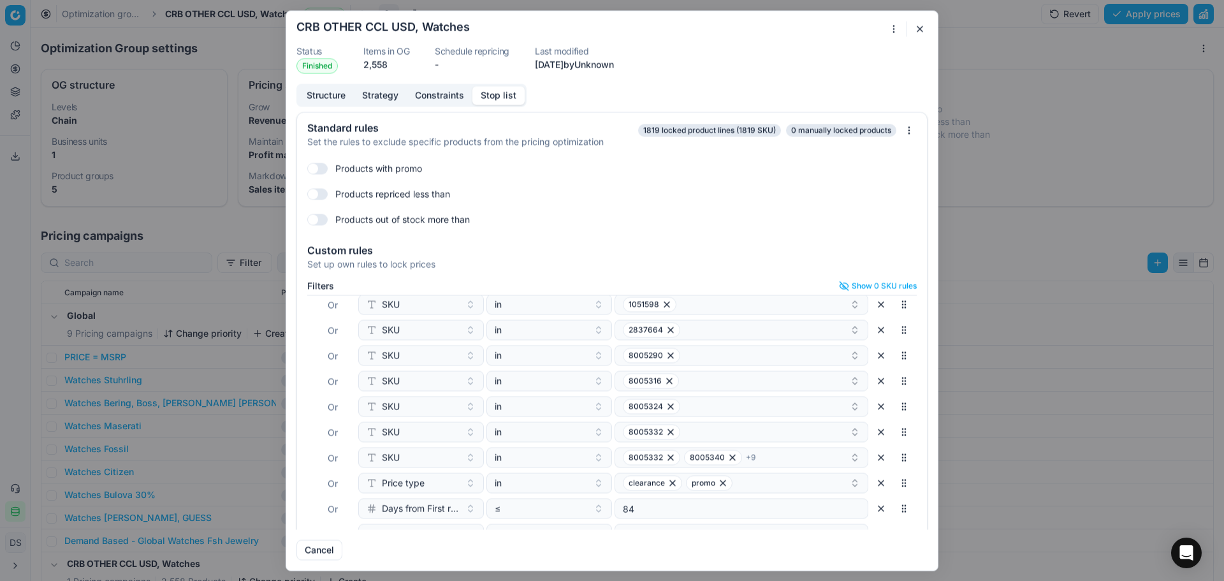
scroll to position [55, 0]
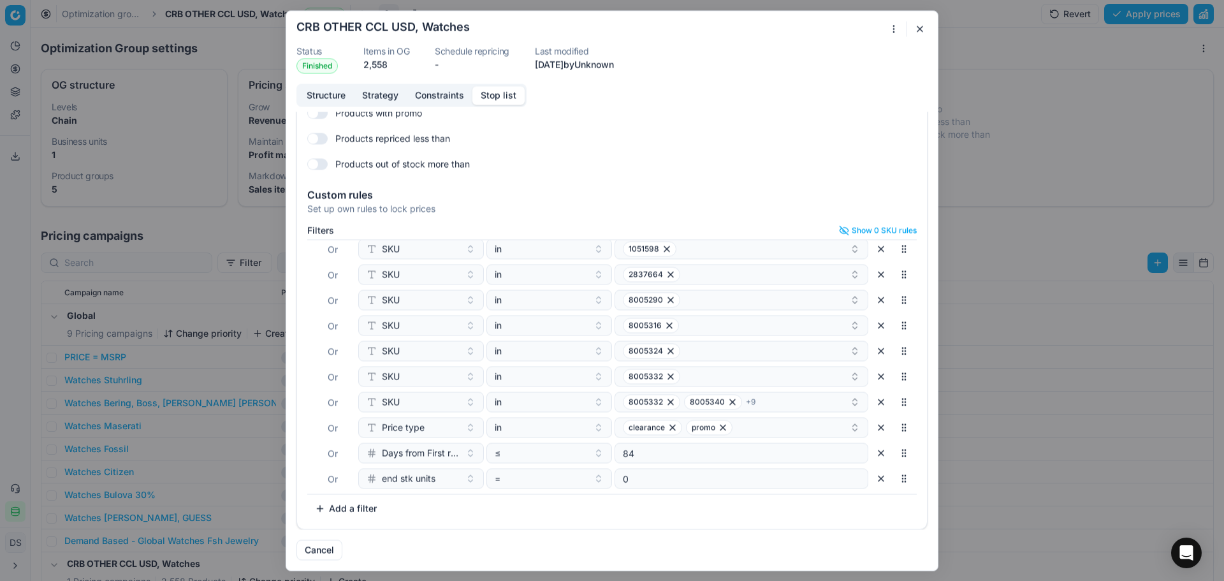
click at [349, 511] on button "Add a filter" at bounding box center [345, 508] width 77 height 20
type input "brand"
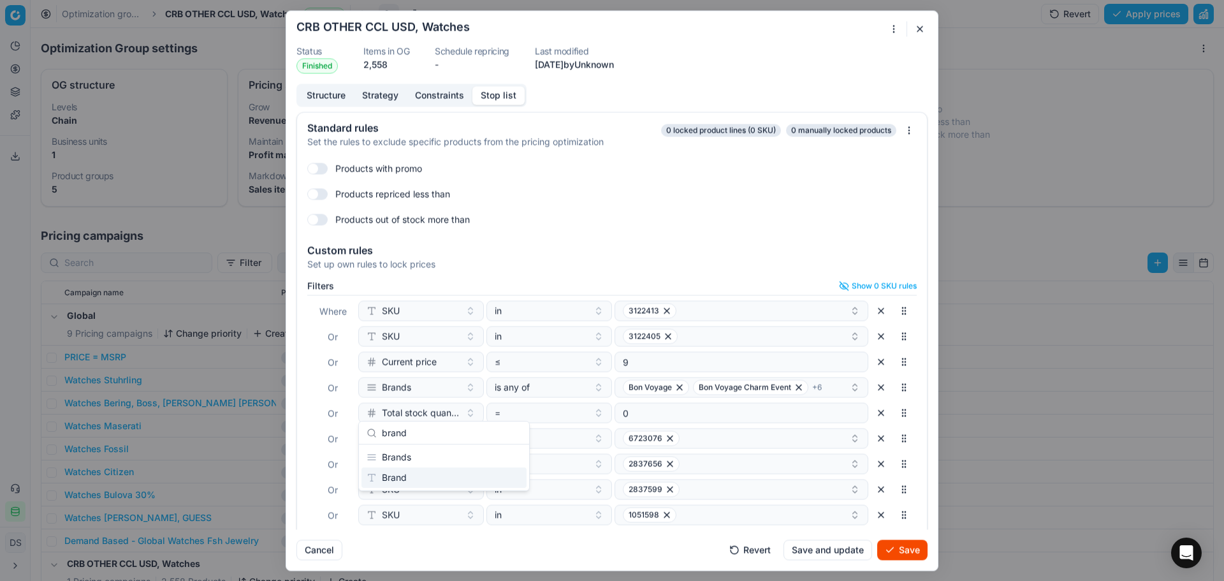
scroll to position [210, 0]
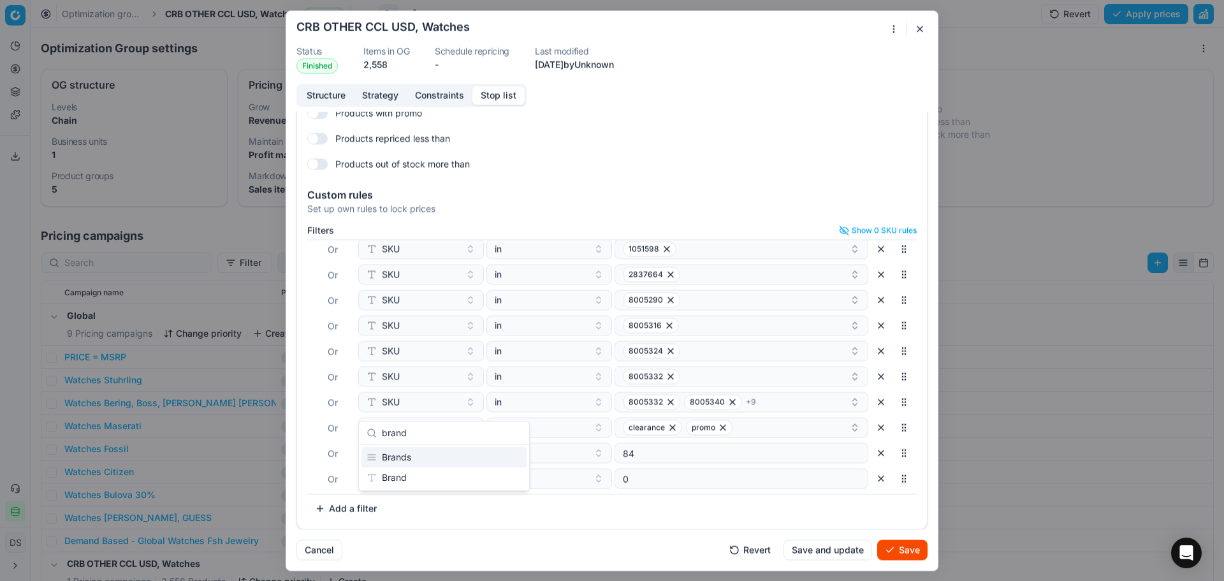
type input "brand"
click at [423, 460] on div "Brands" at bounding box center [444, 457] width 165 height 20
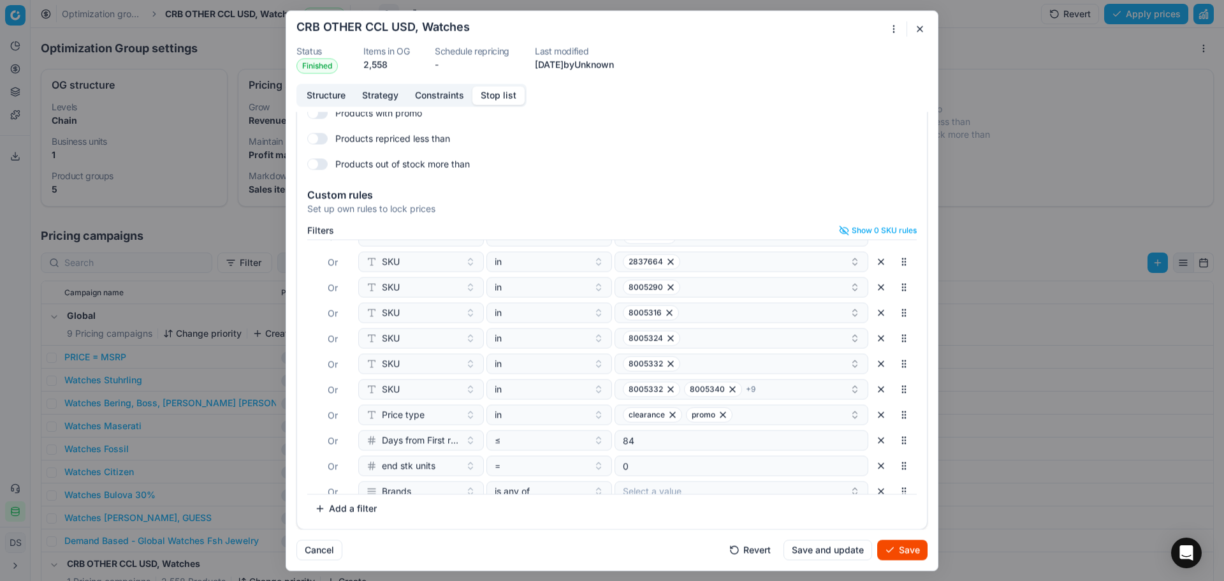
scroll to position [236, 0]
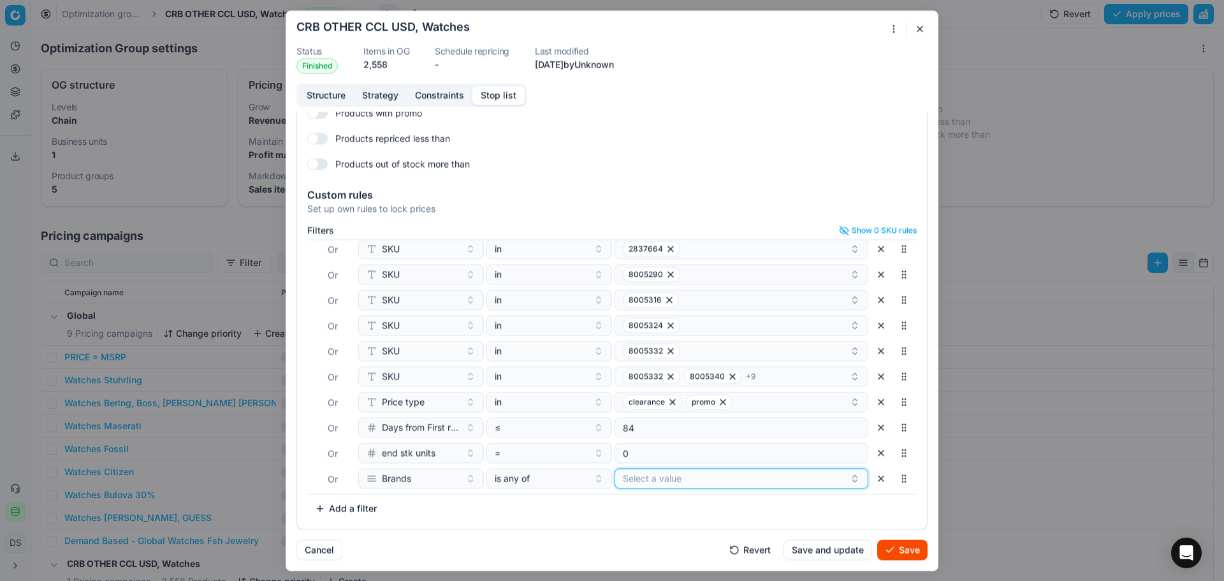
click at [622, 480] on button "Select a value" at bounding box center [742, 478] width 254 height 20
type input "chase"
click at [655, 531] on span "Chase Durer" at bounding box center [649, 527] width 73 height 13
click at [917, 553] on button "Save" at bounding box center [902, 549] width 50 height 20
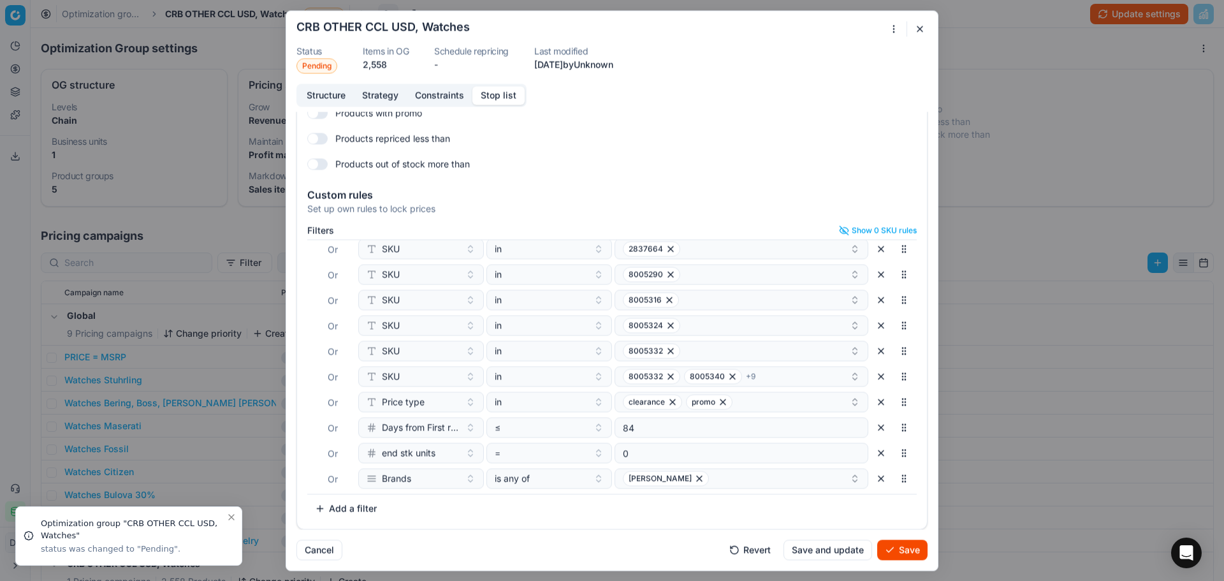
click at [893, 546] on button "Save" at bounding box center [902, 549] width 50 height 20
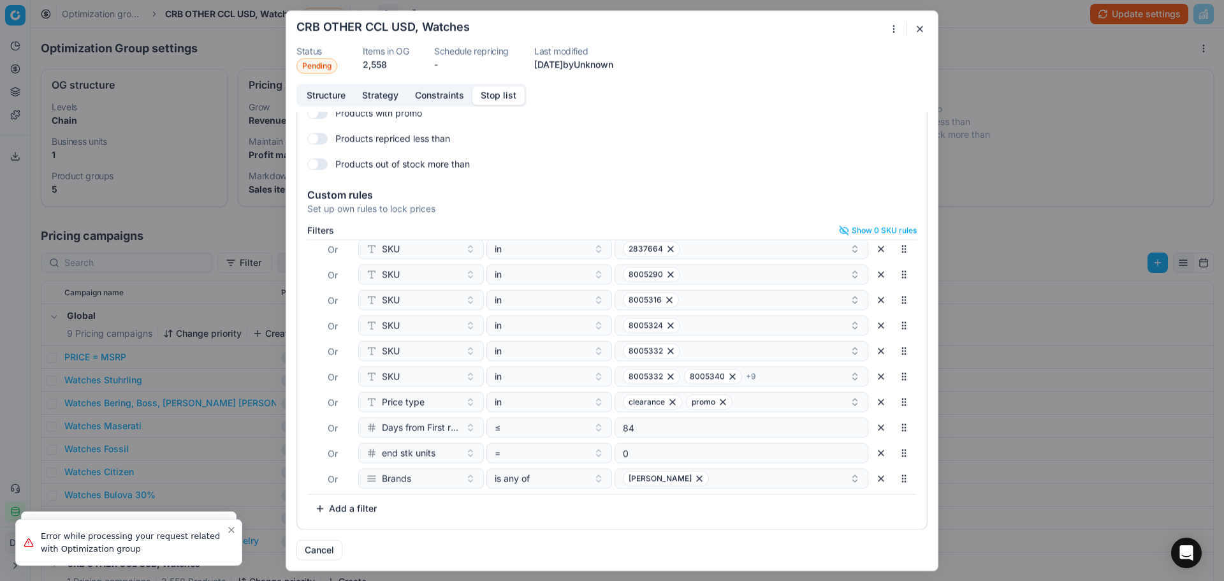
click at [1081, 29] on div "Oprimization group is saving... CRB OTHER CCL USD, Watches Status Pending Items…" at bounding box center [612, 290] width 1224 height 581
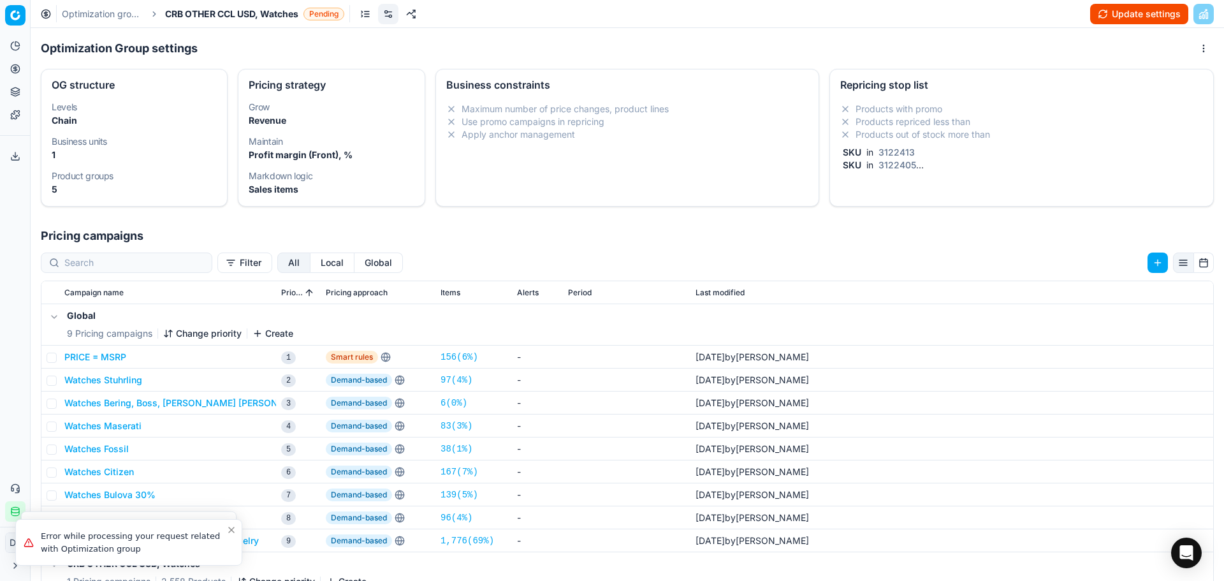
click at [1133, 17] on button "Update settings" at bounding box center [1139, 14] width 98 height 20
